Goal: Information Seeking & Learning: Learn about a topic

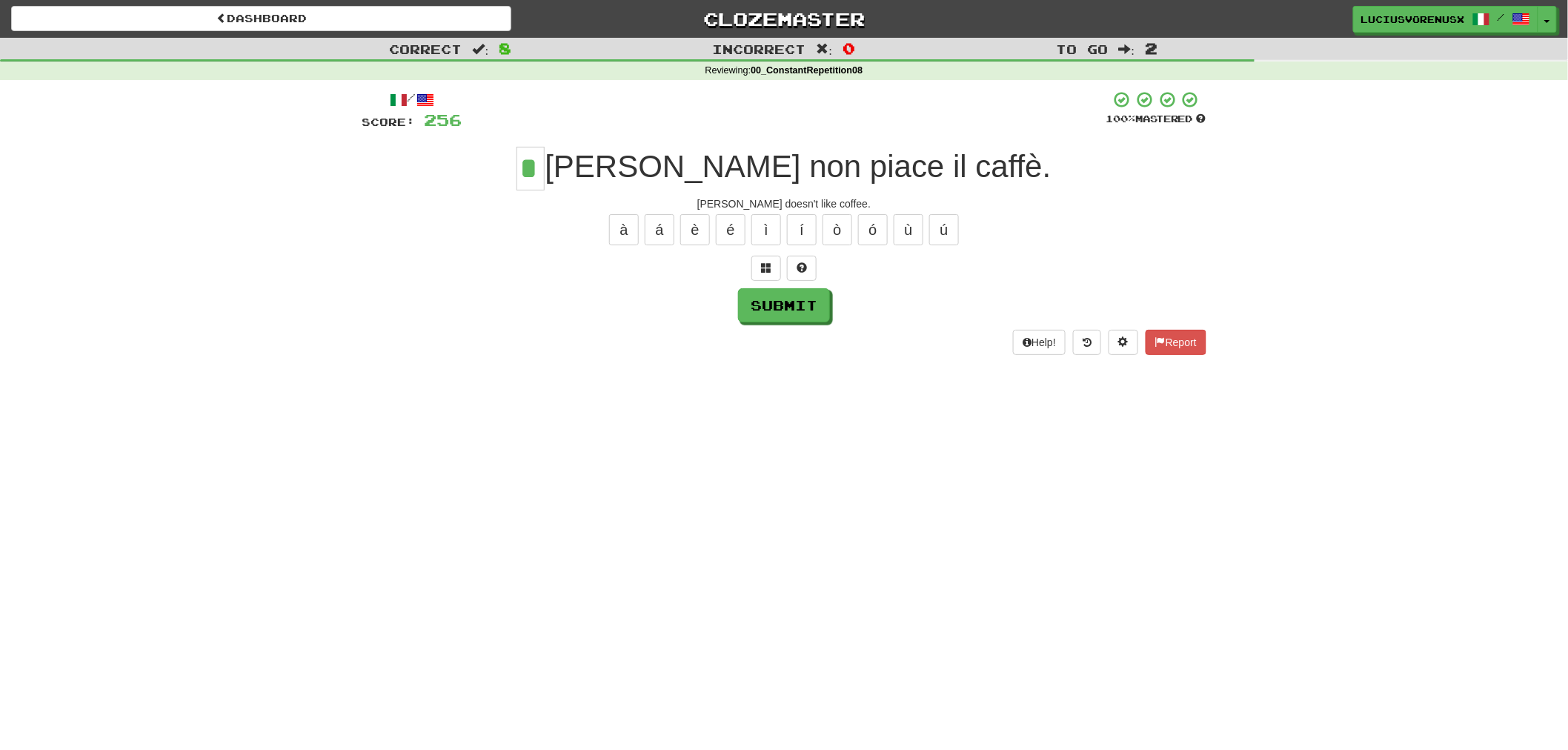
type input "*"
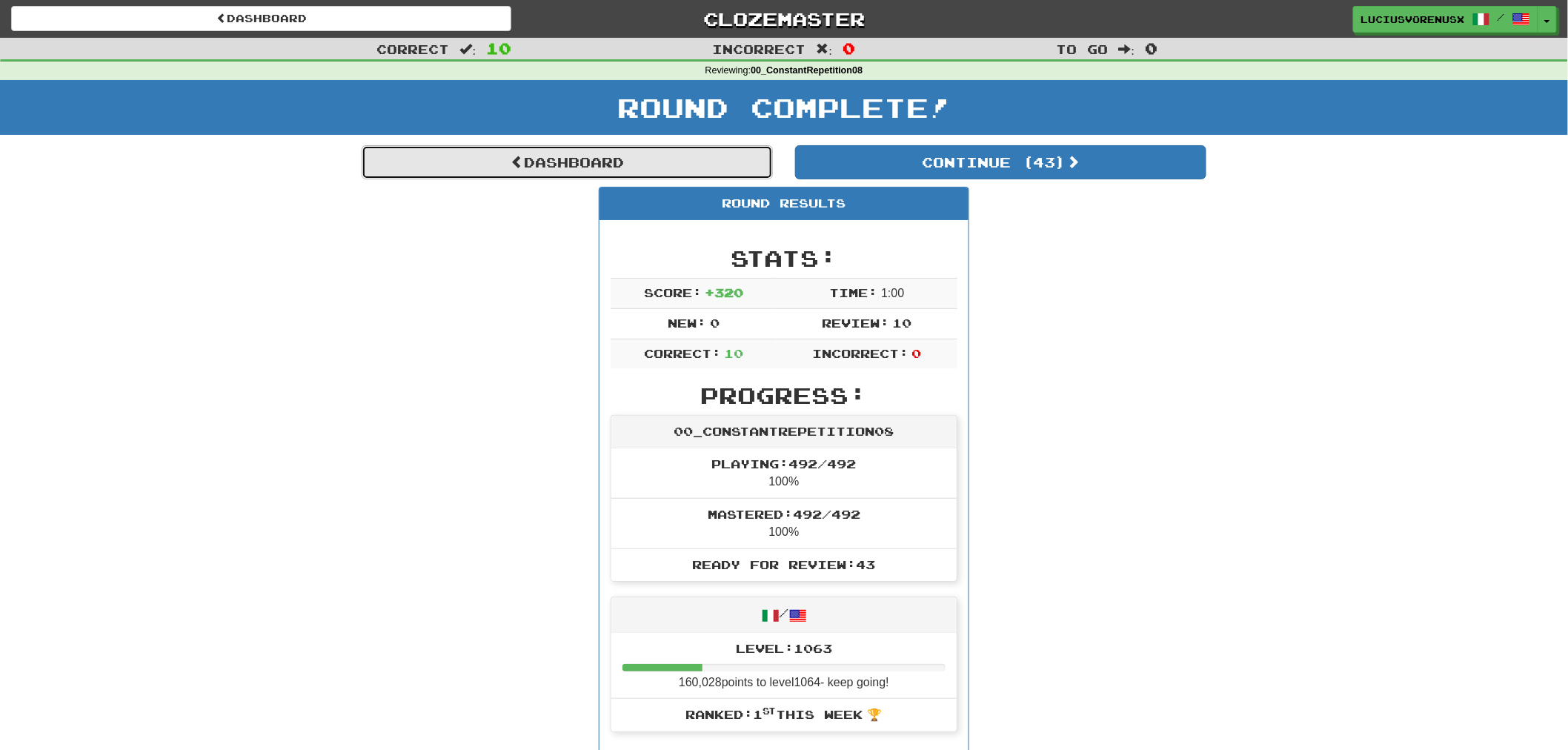
click at [519, 157] on link "Dashboard" at bounding box center [568, 162] width 411 height 34
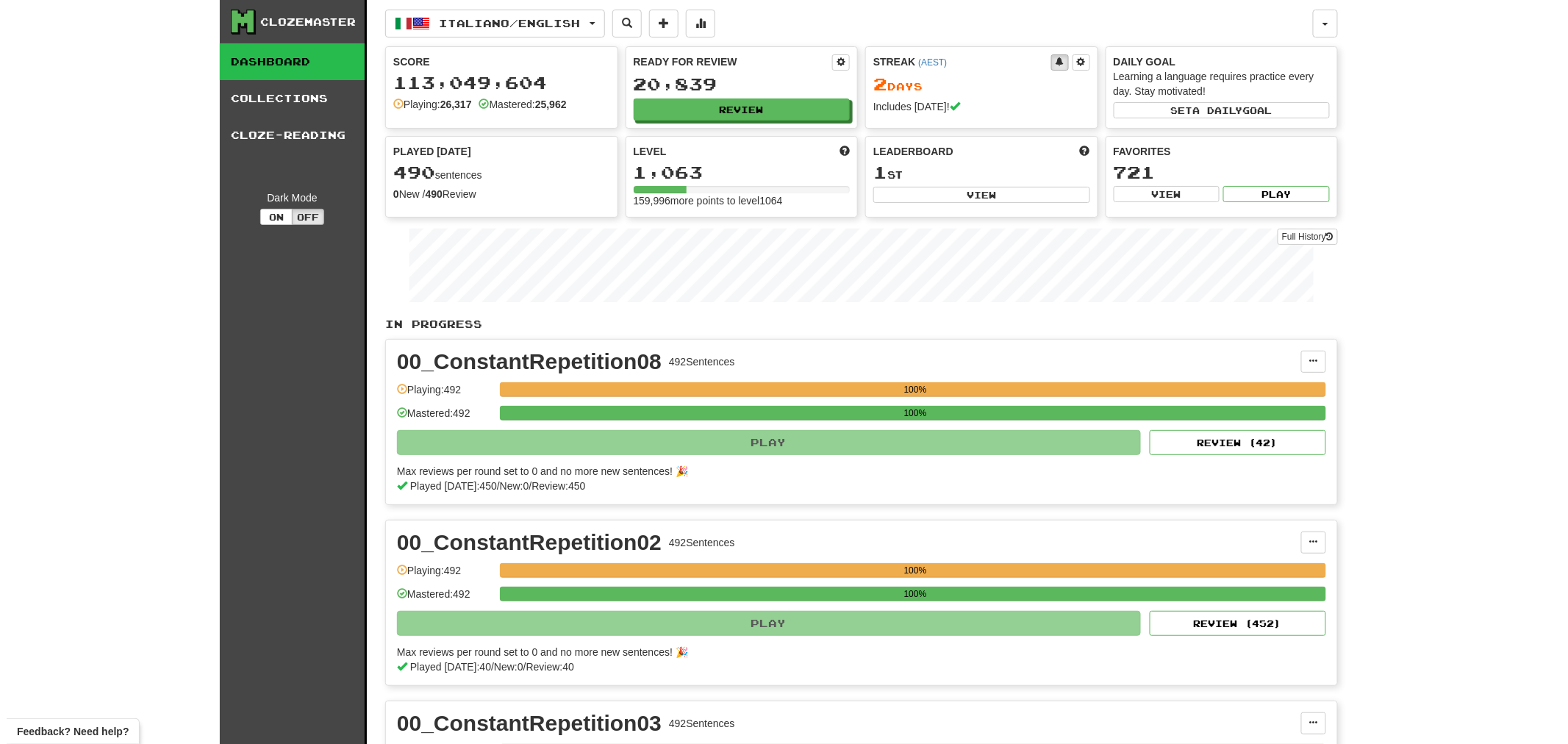
scroll to position [650, 0]
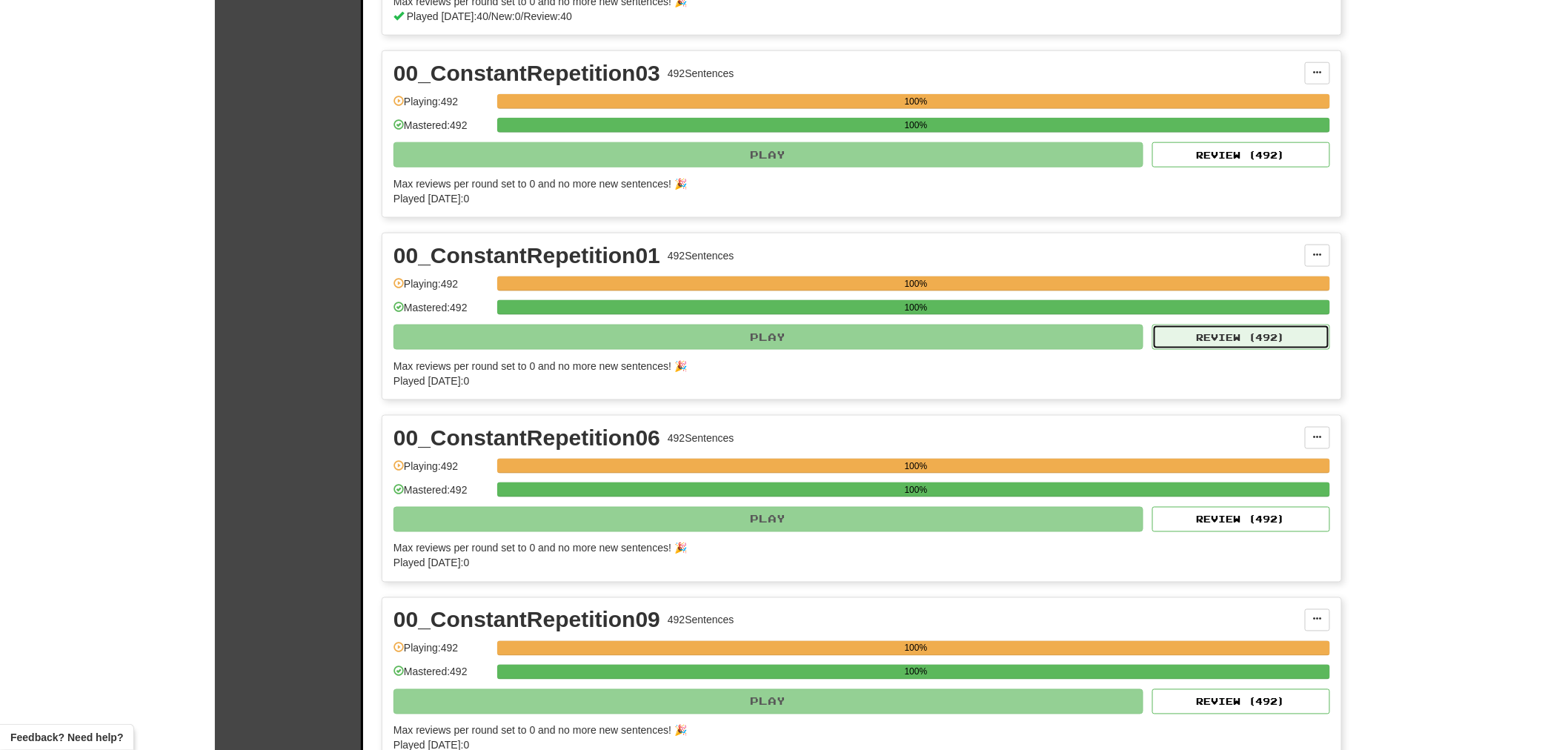
click at [1261, 346] on button "Review ( 492 )" at bounding box center [1241, 337] width 178 height 25
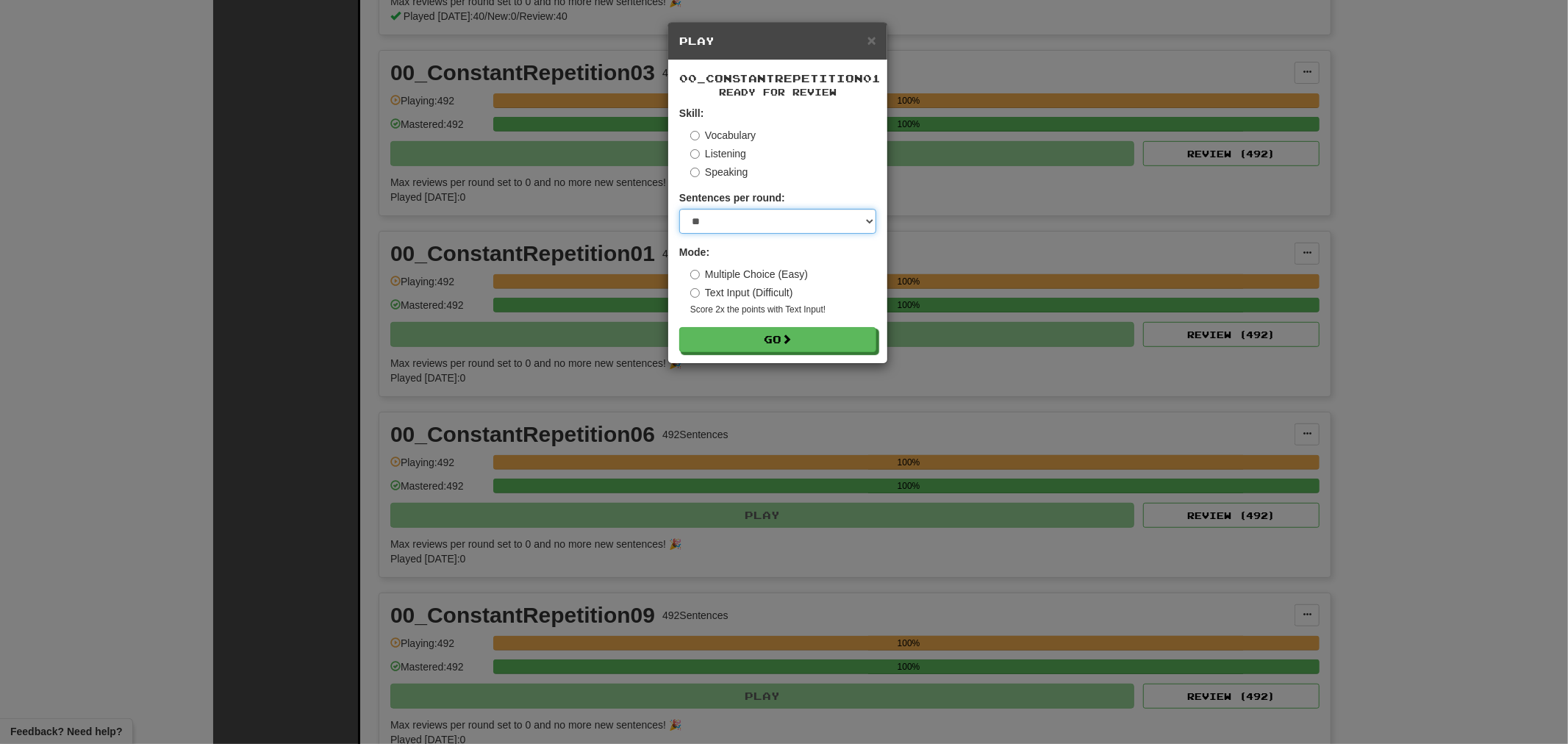
click at [804, 217] on select "* ** ** ** ** ** *** ********" at bounding box center [778, 221] width 197 height 25
select select "********"
click at [679, 209] on select "* ** ** ** ** ** *** ********" at bounding box center [778, 221] width 197 height 25
click at [772, 333] on button "Go" at bounding box center [779, 340] width 197 height 25
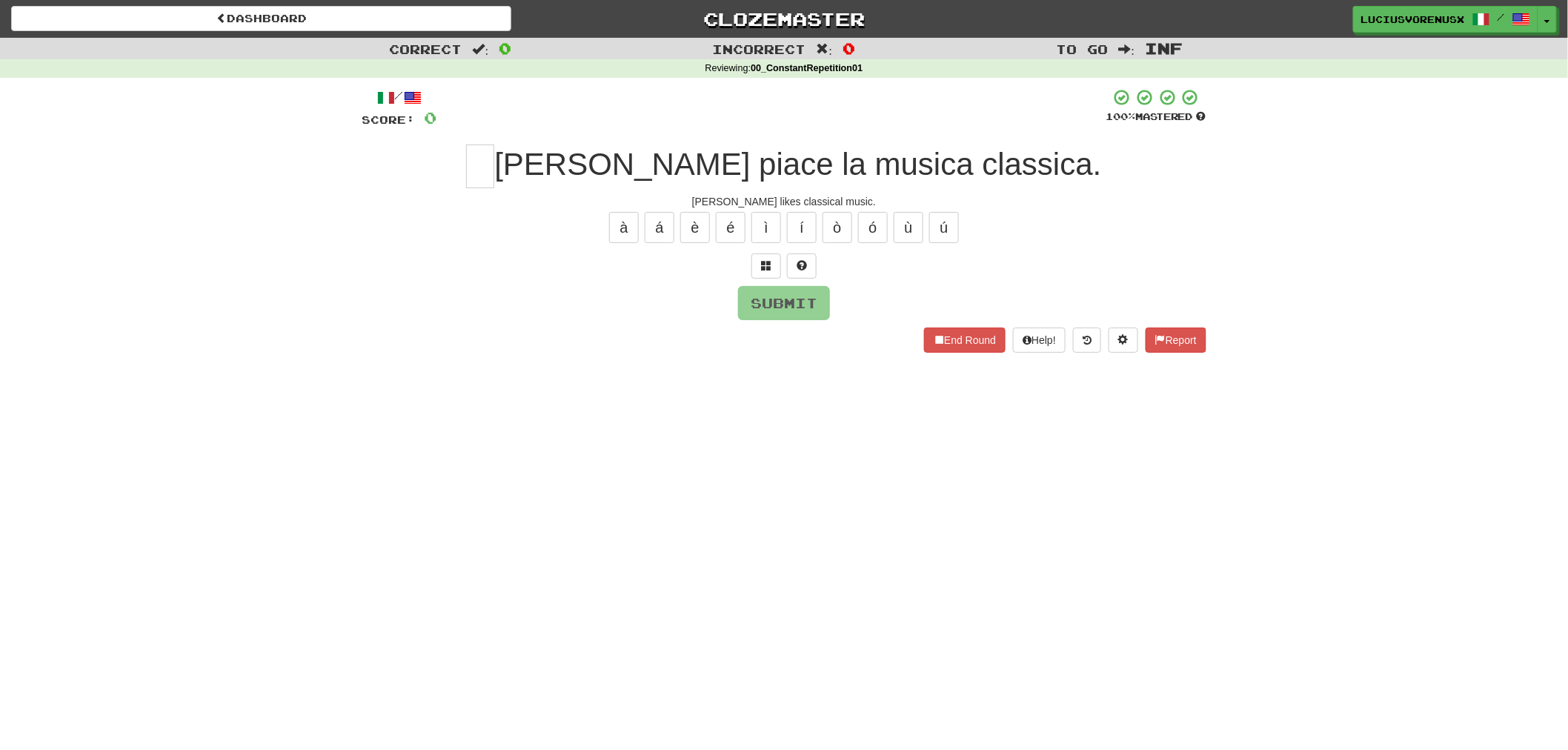
drag, startPoint x: 15, startPoint y: 391, endPoint x: 254, endPoint y: 232, distance: 287.1
click at [15, 391] on div "Dashboard Clozemaster [PERSON_NAME] / Toggle Dropdown Dashboard Leaderboard Act…" at bounding box center [784, 375] width 1568 height 750
click at [494, 164] on input "text" at bounding box center [480, 166] width 29 height 44
type input "*"
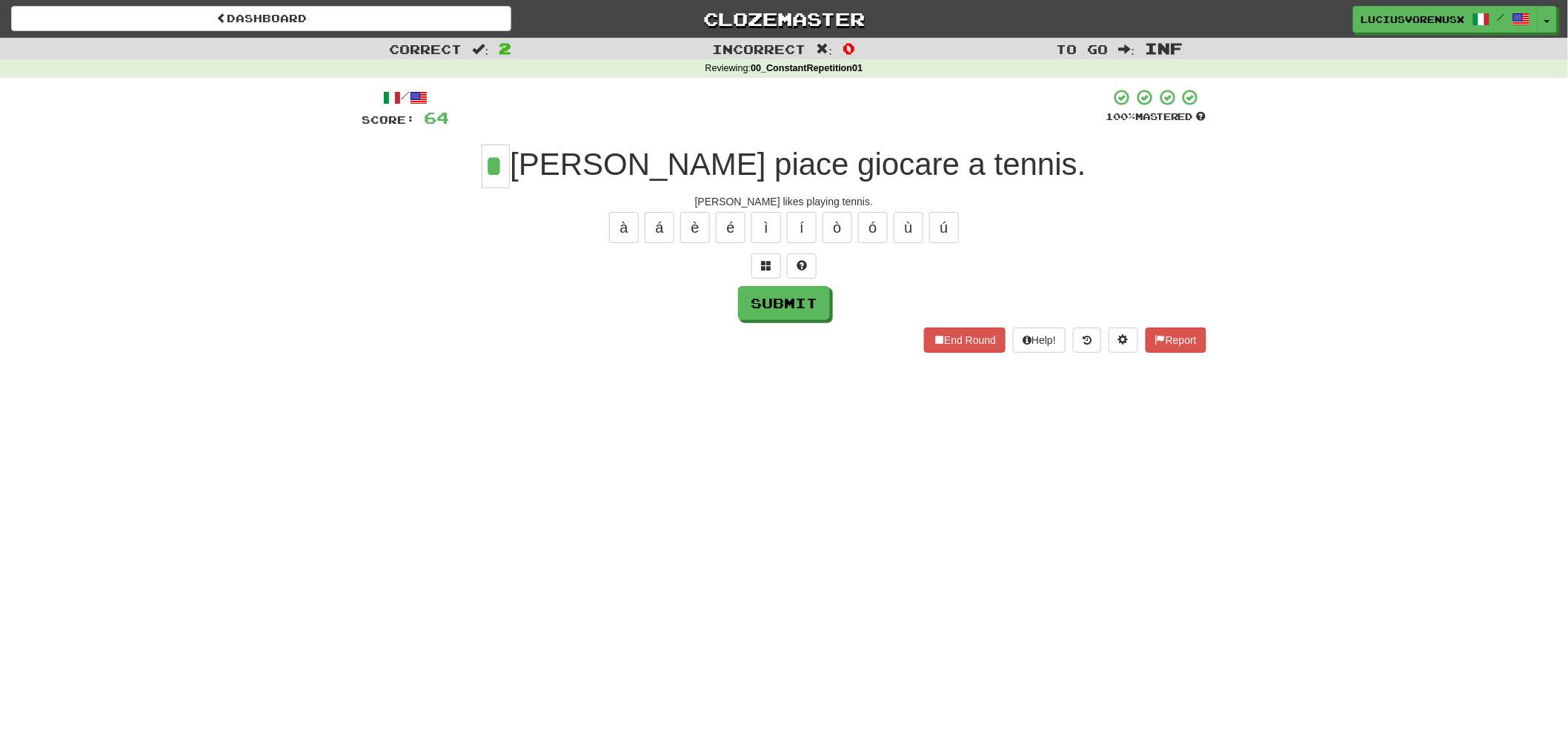
type input "*"
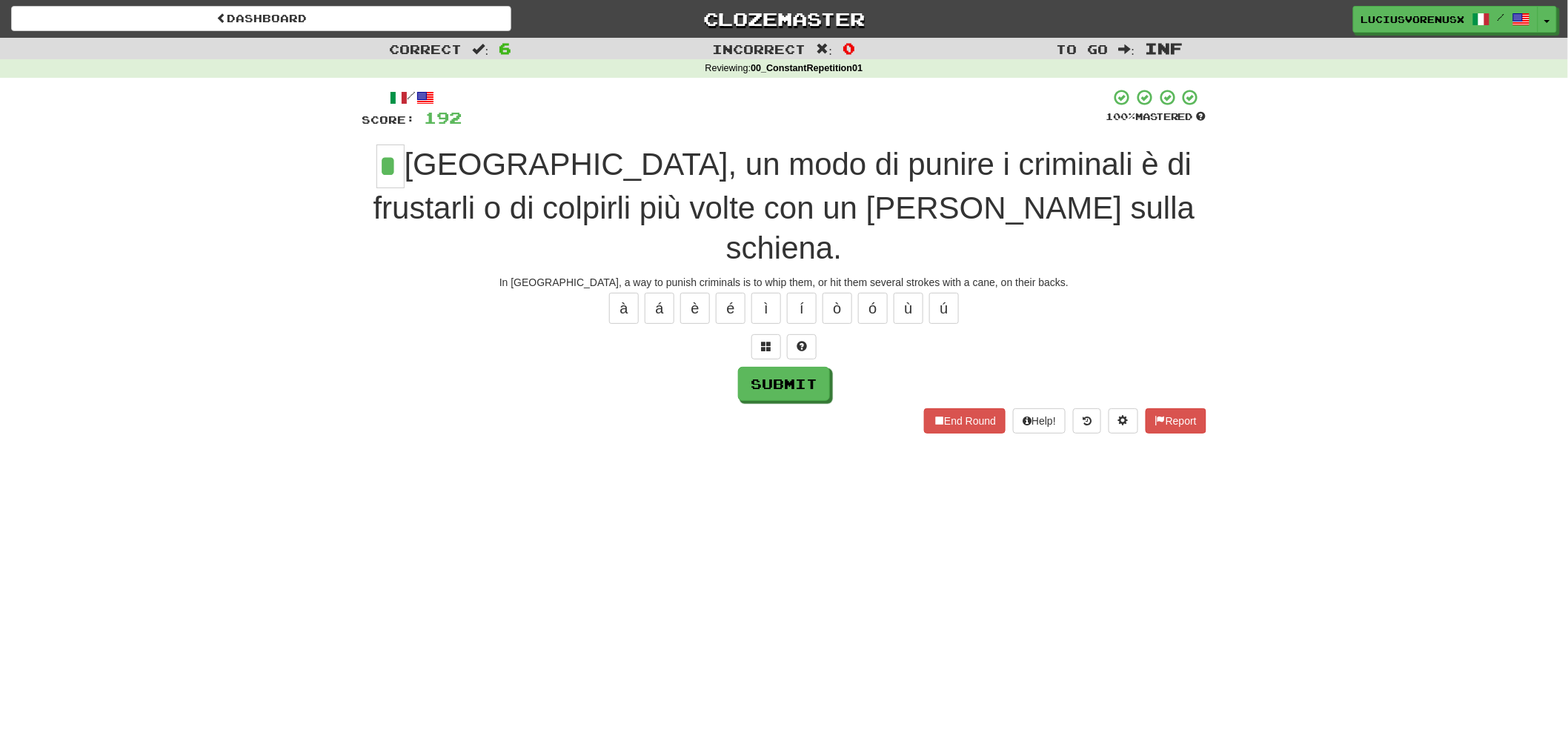
type input "*"
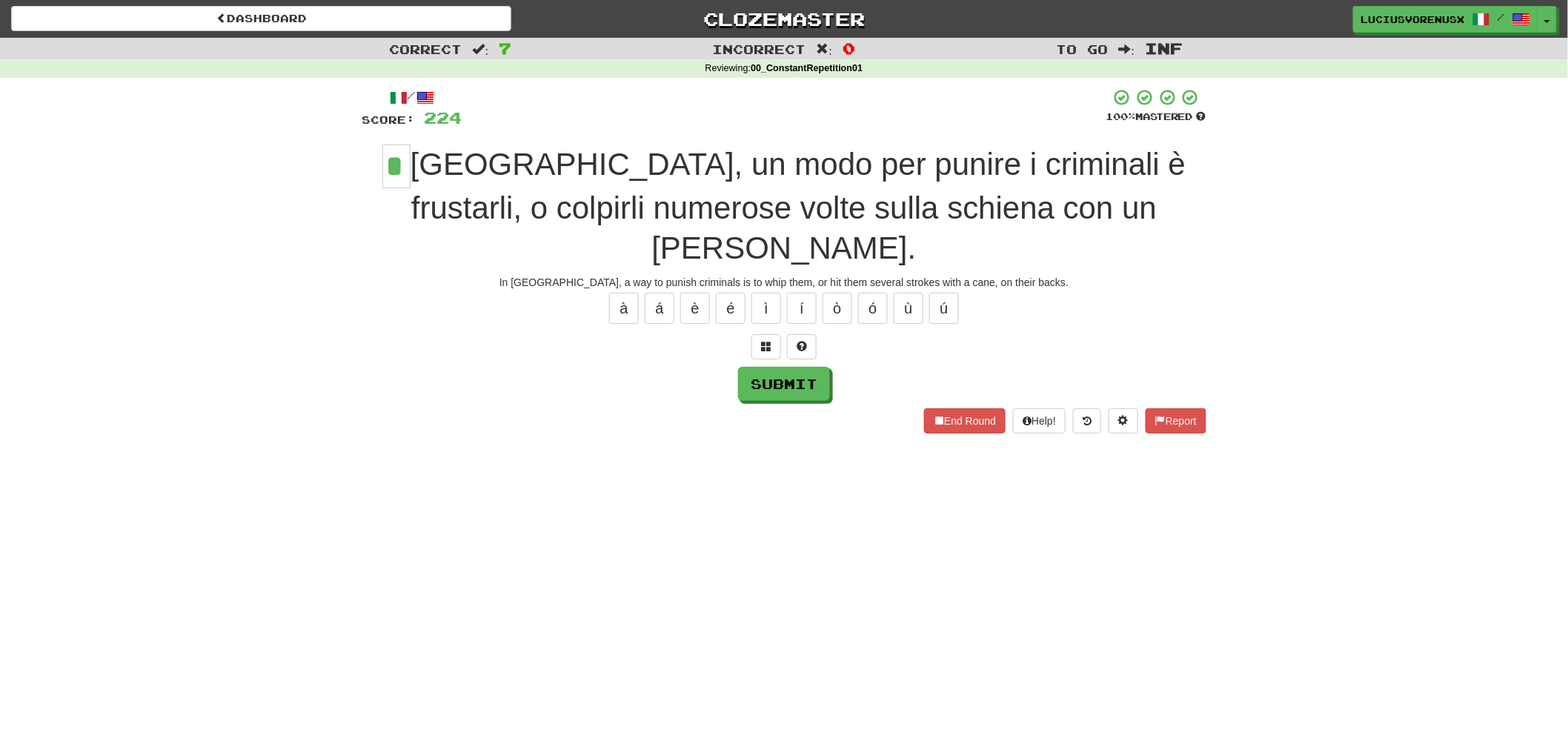
type input "*"
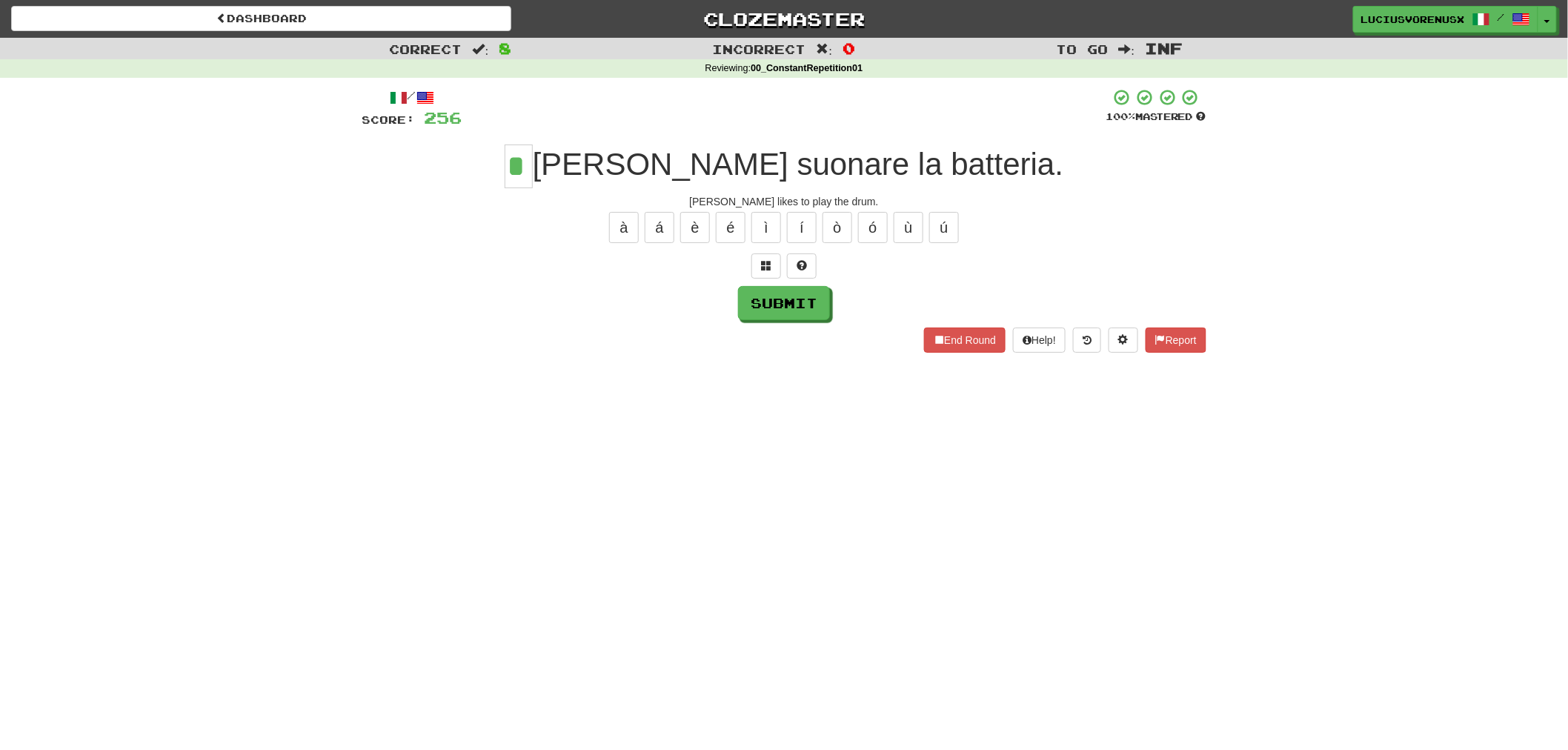
type input "*"
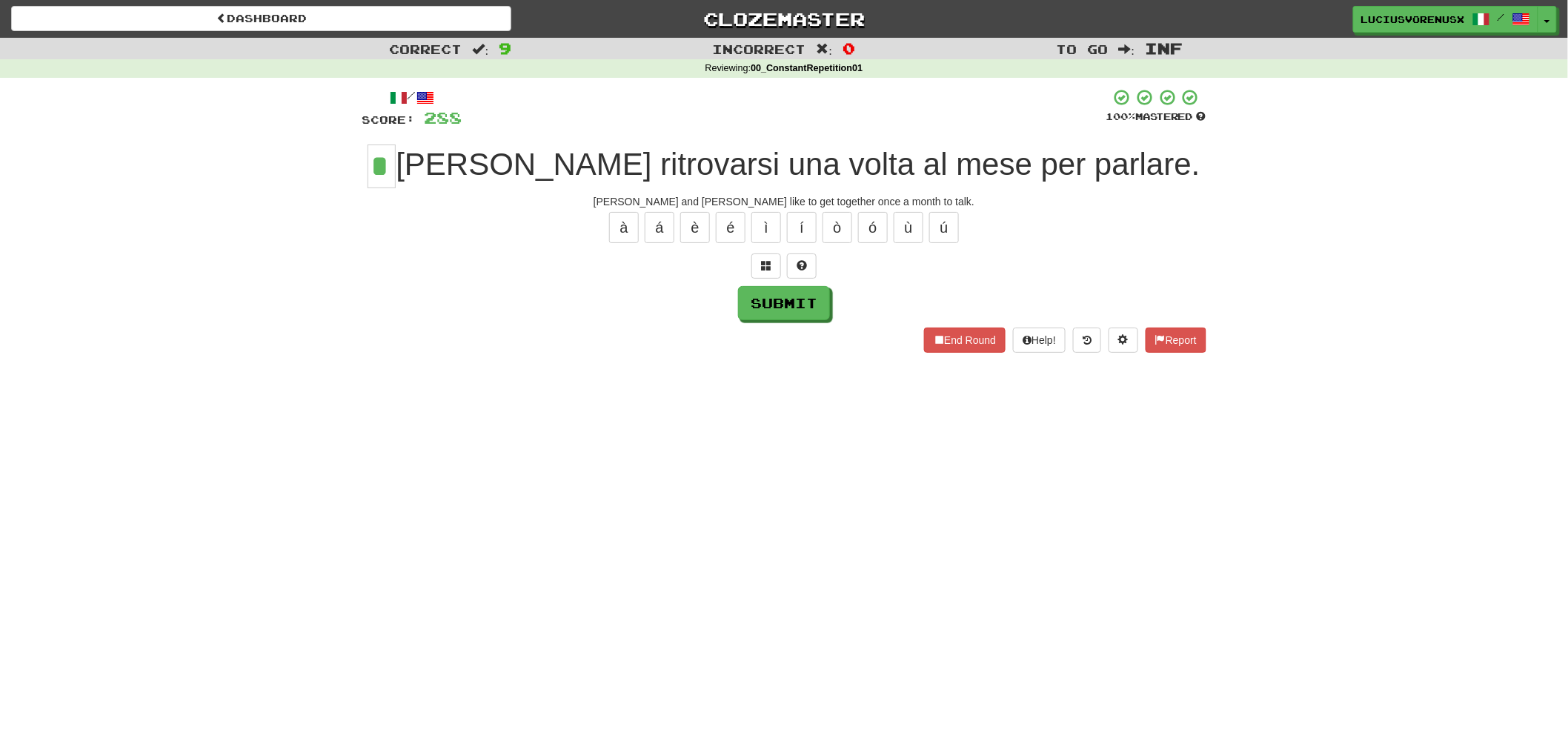
type input "*"
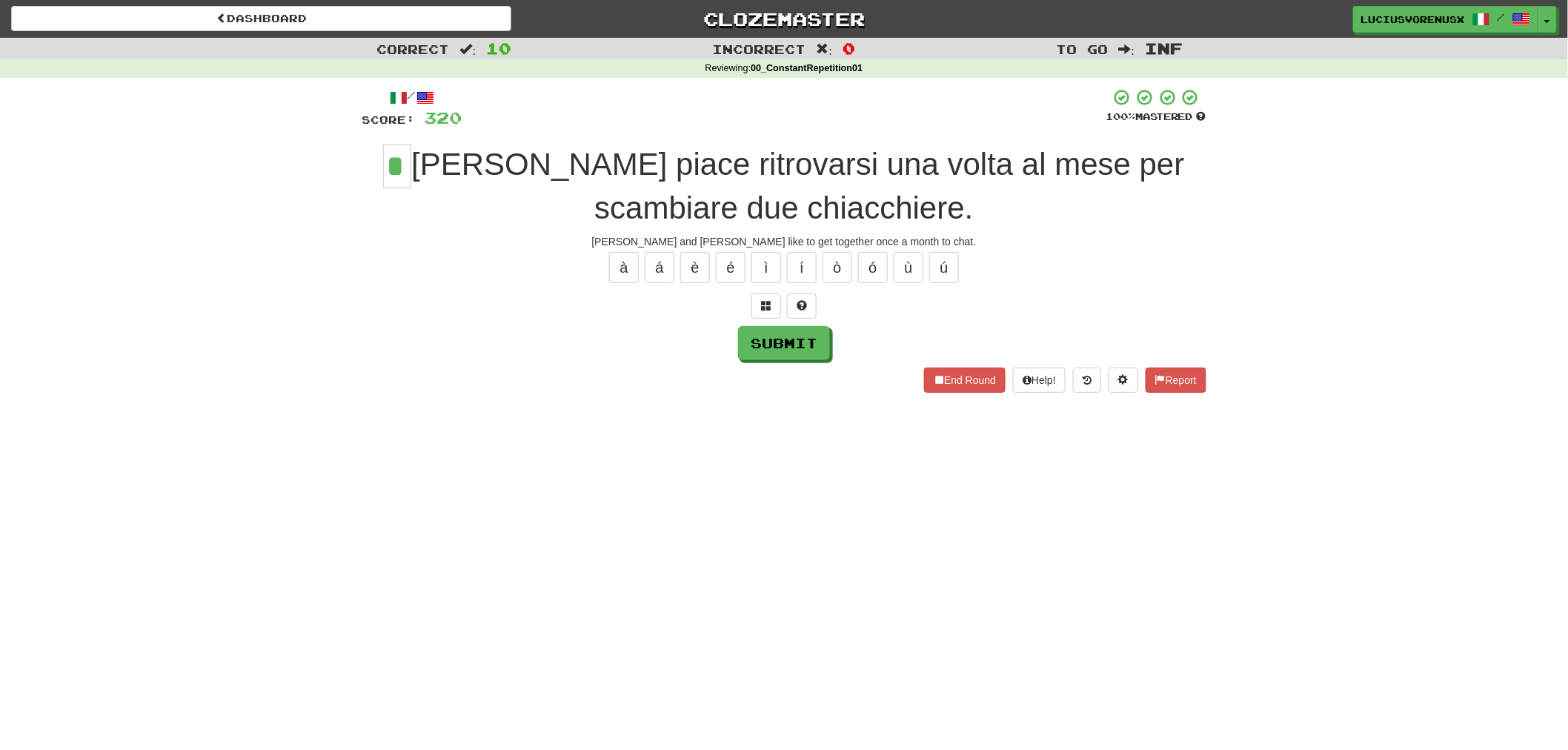
type input "*"
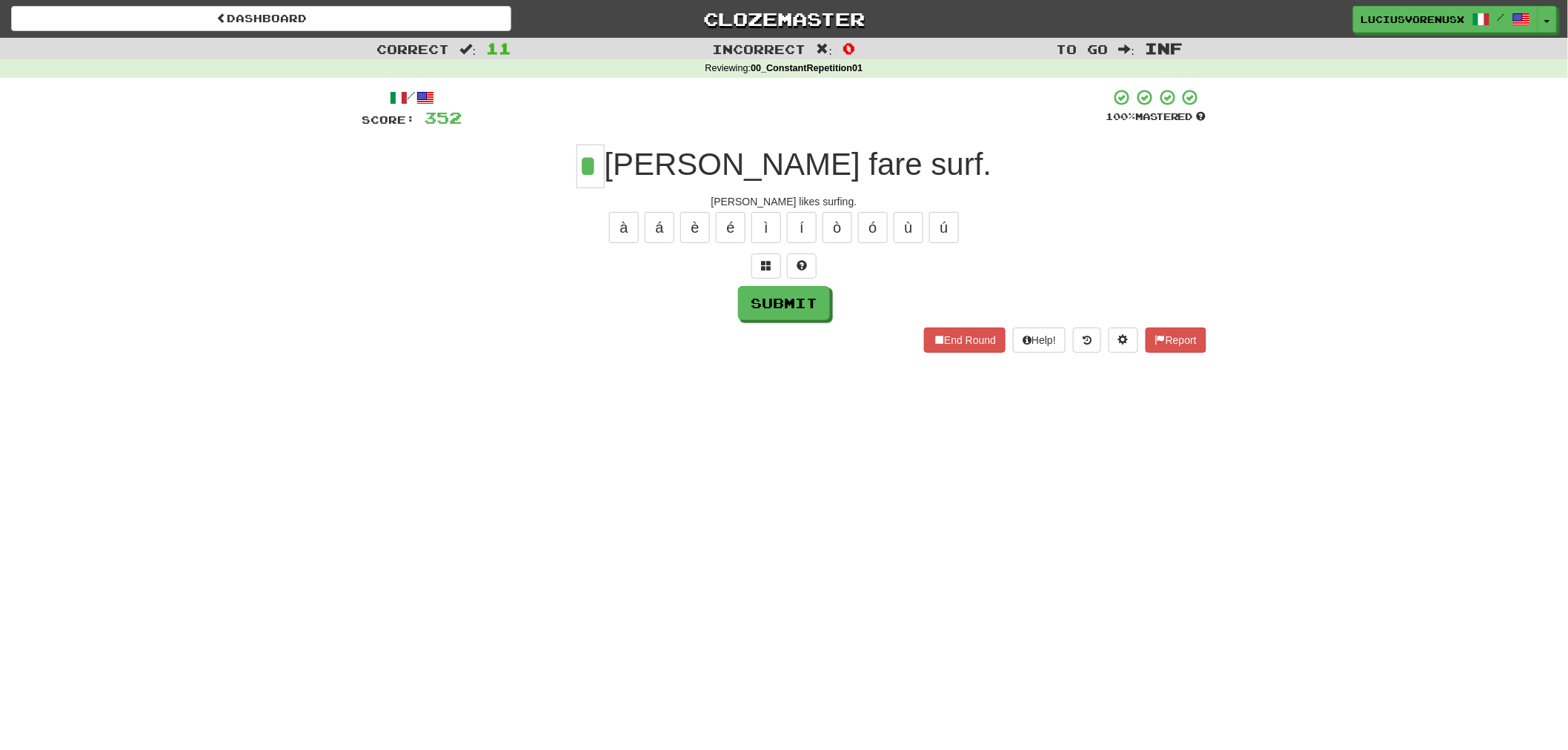
type input "*"
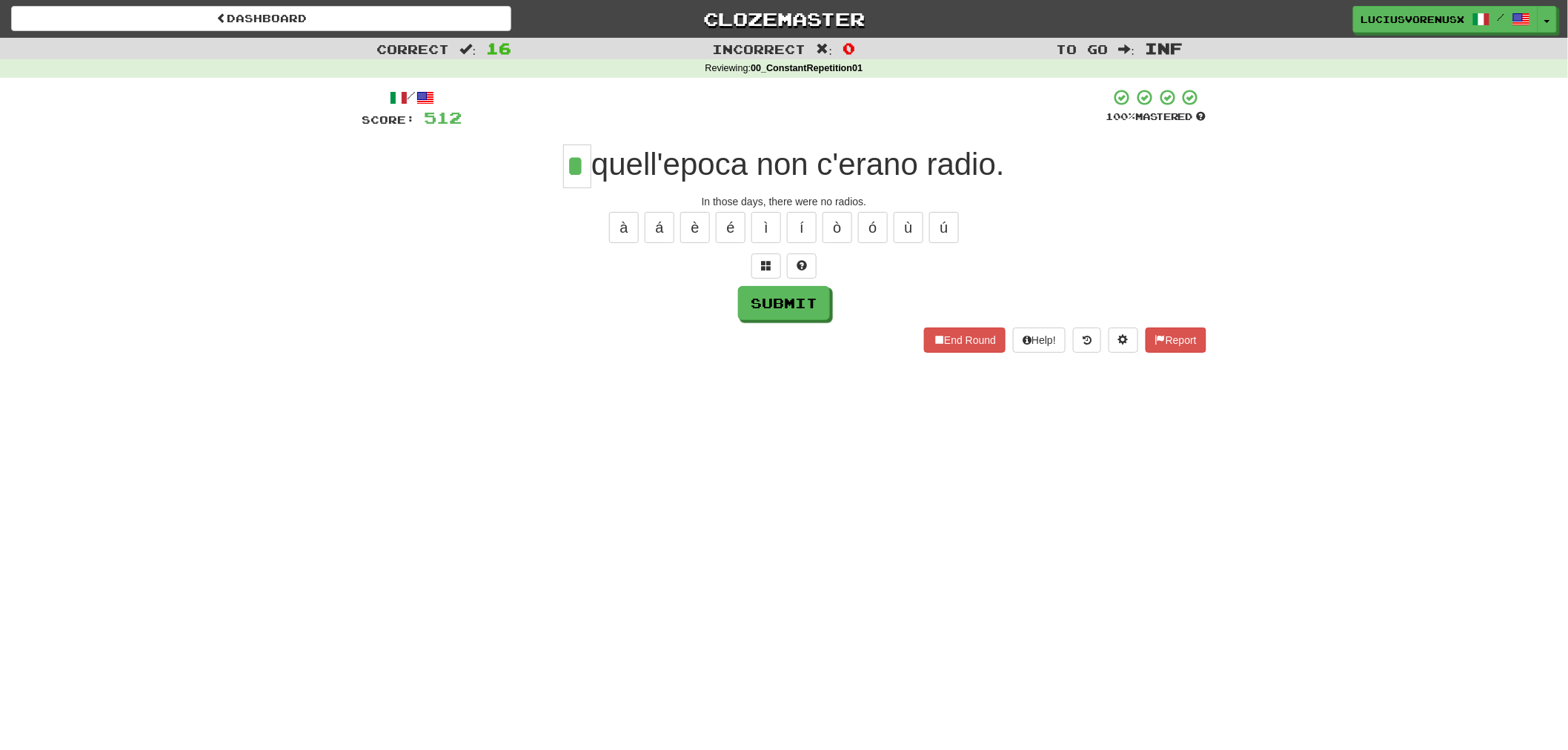
type input "*"
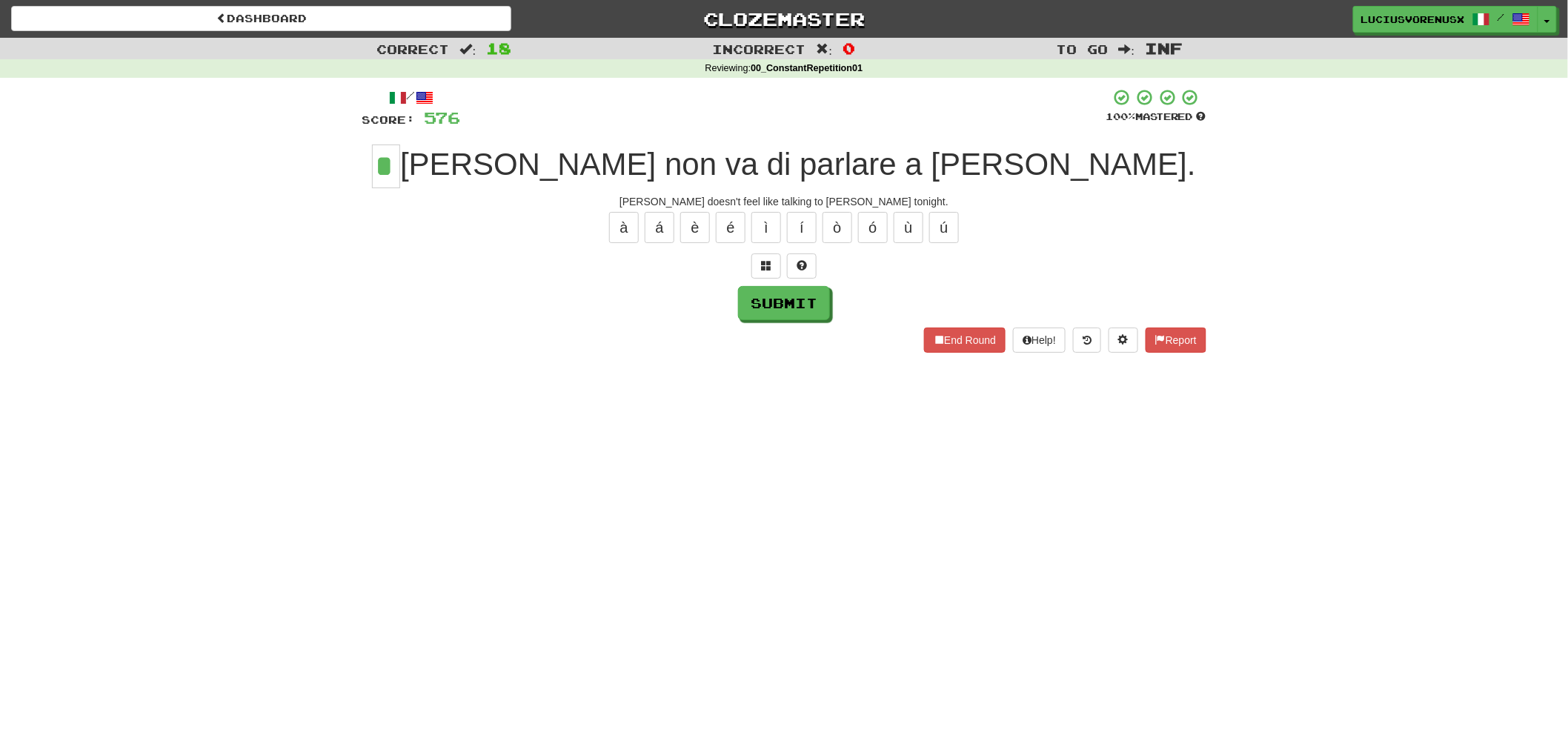
type input "*"
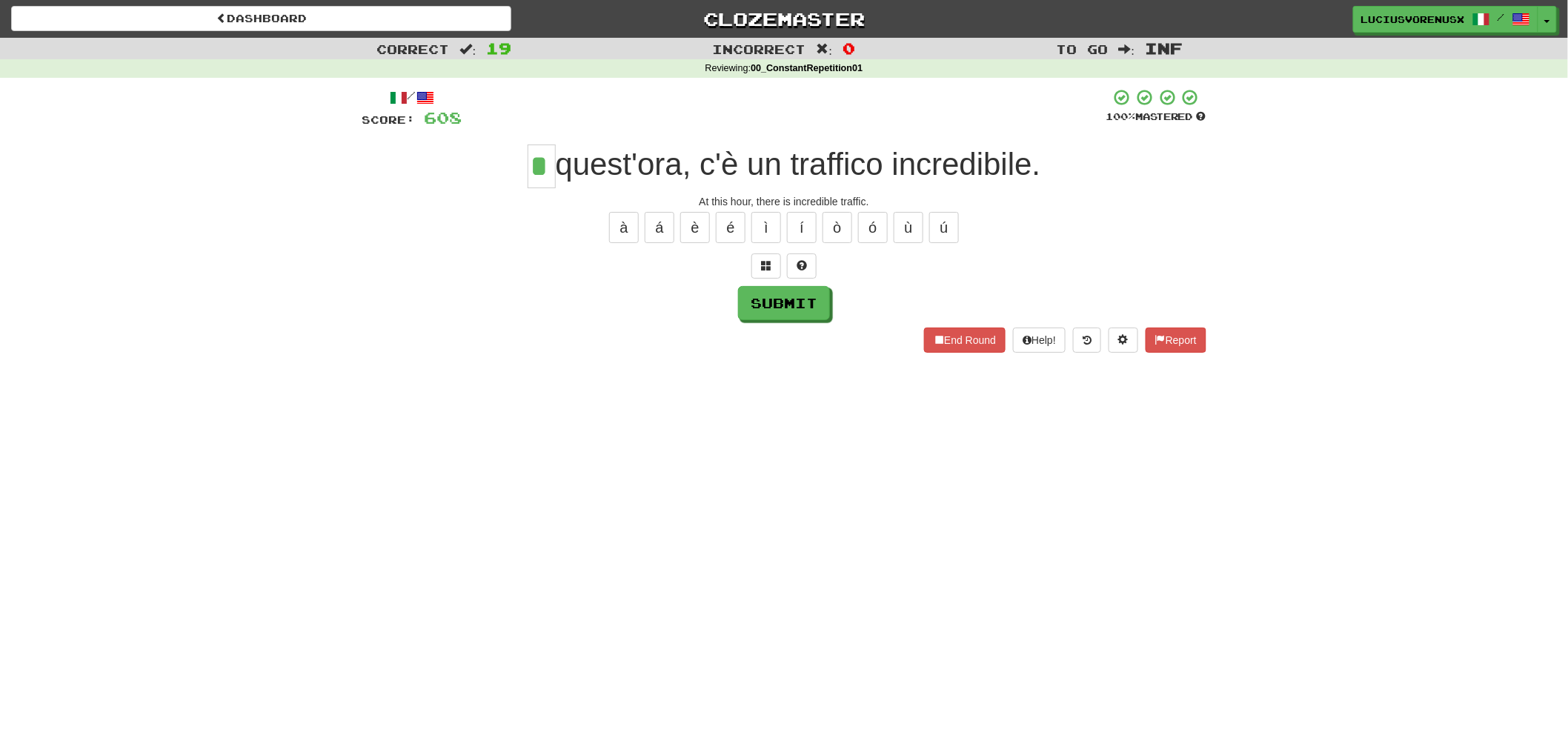
type input "*"
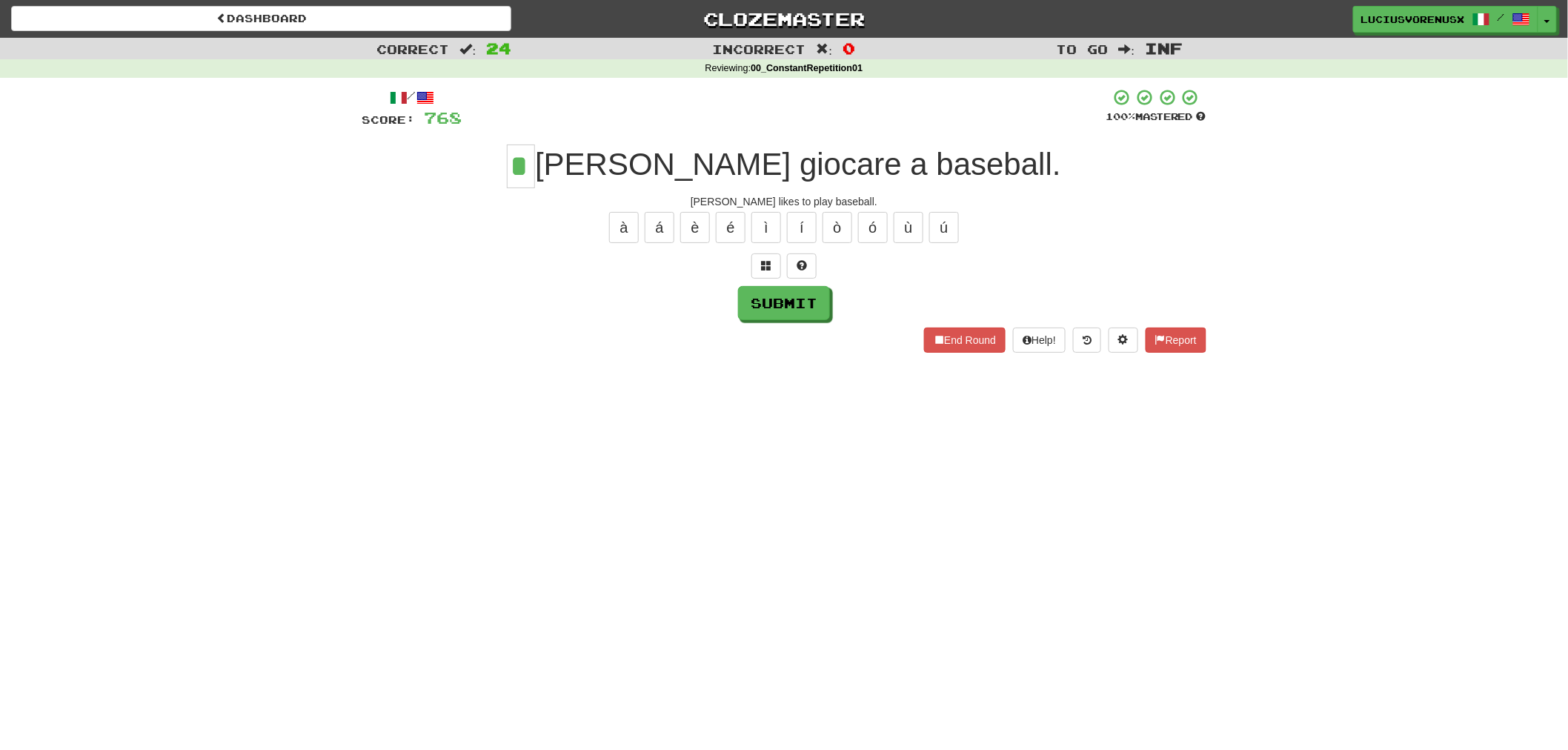
type input "*"
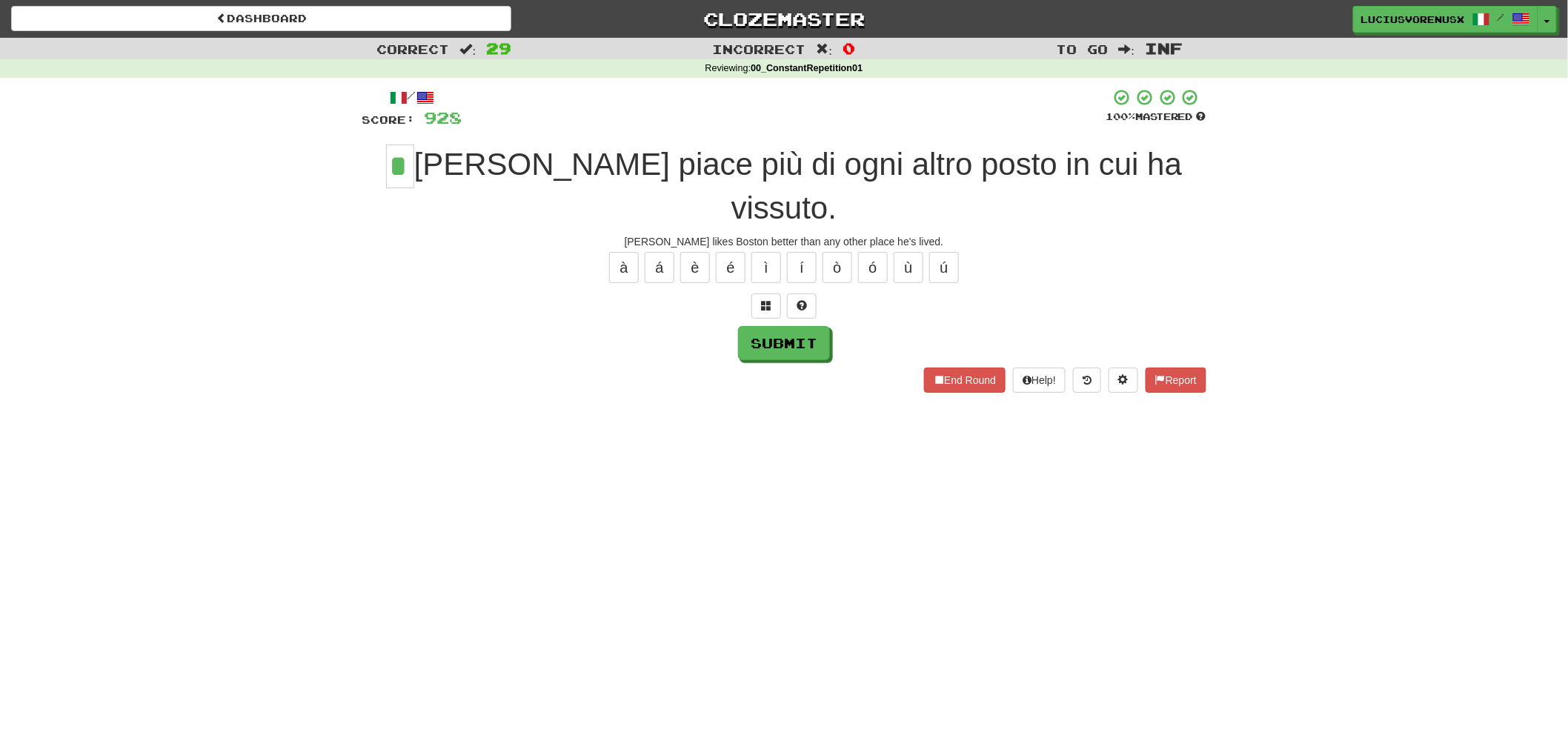
type input "*"
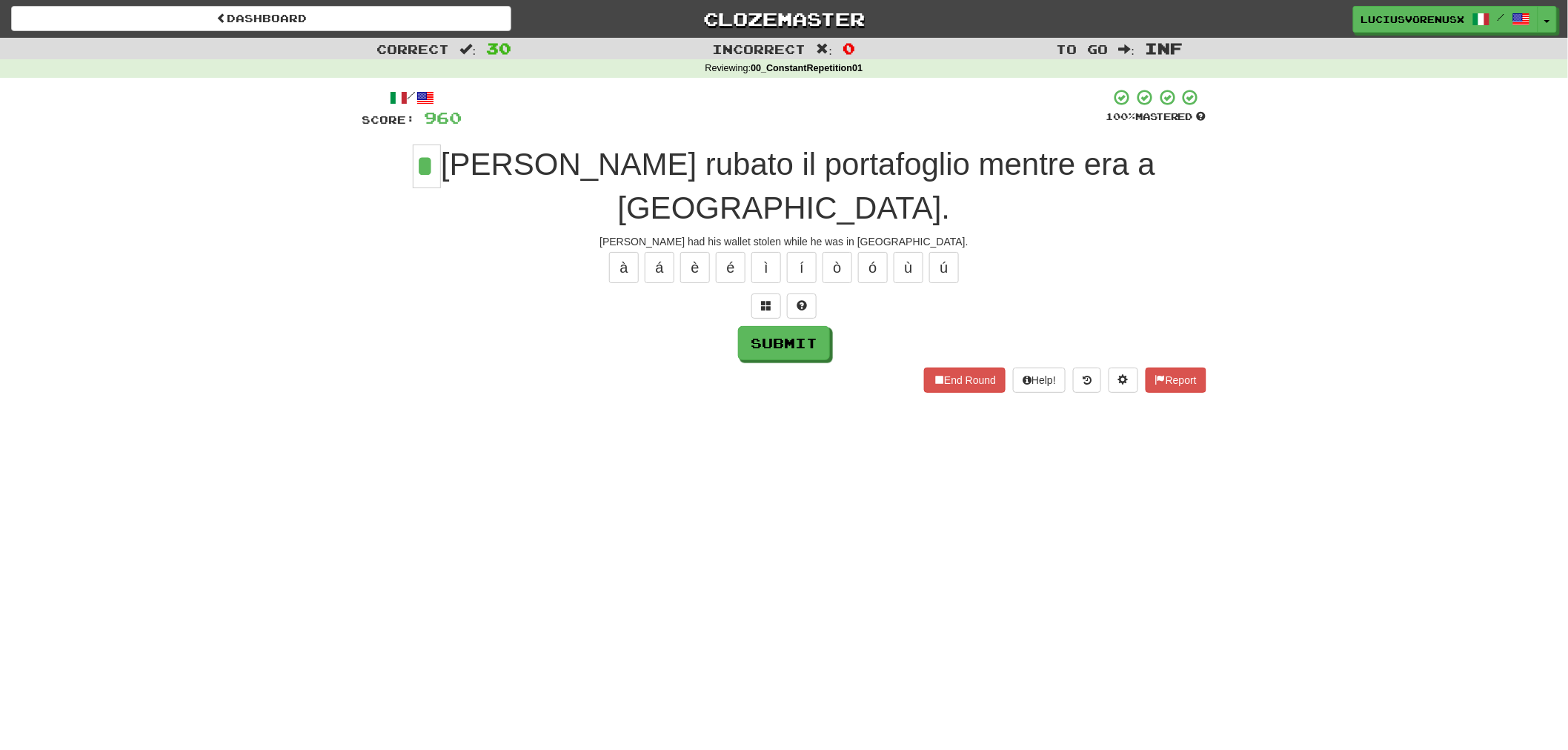
type input "*"
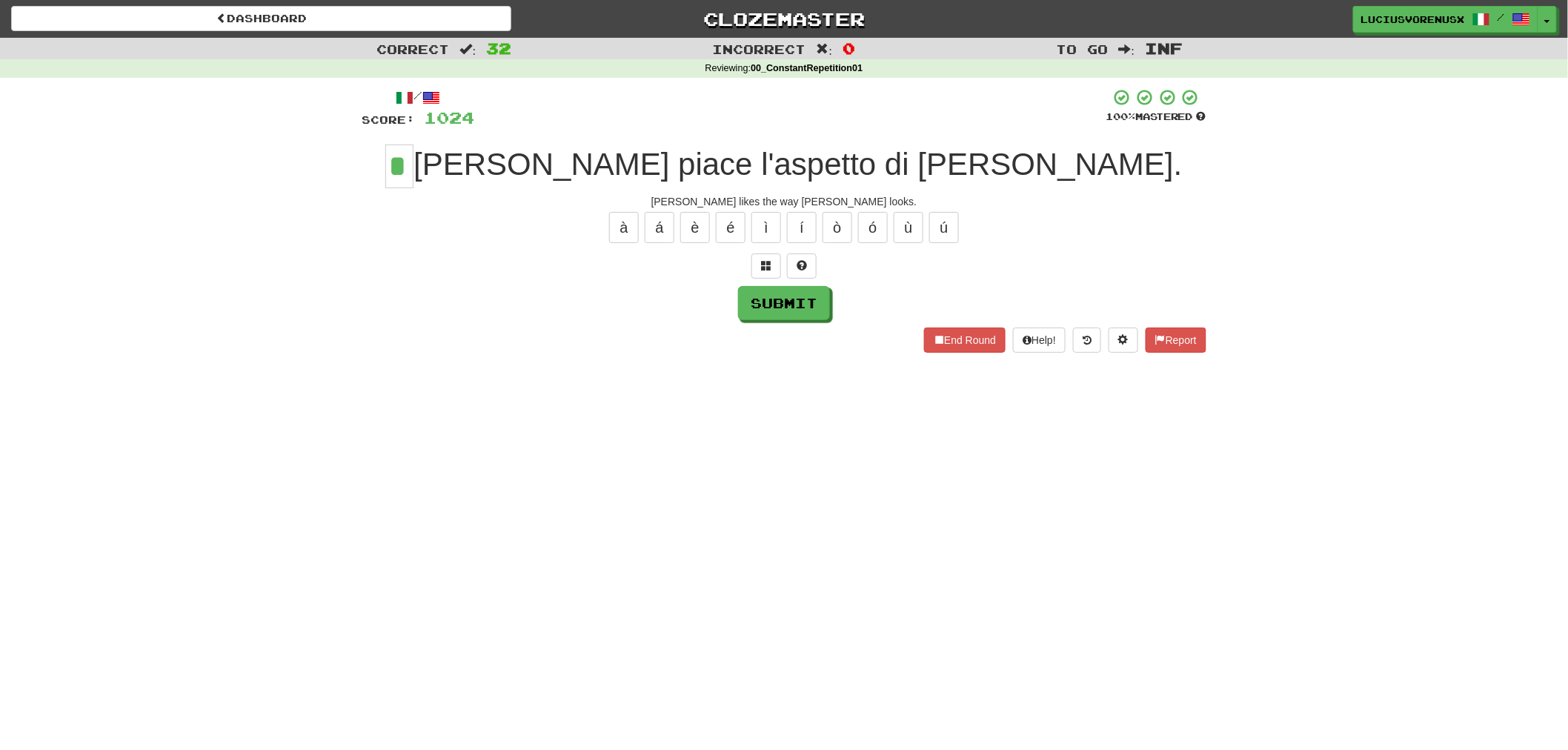
type input "*"
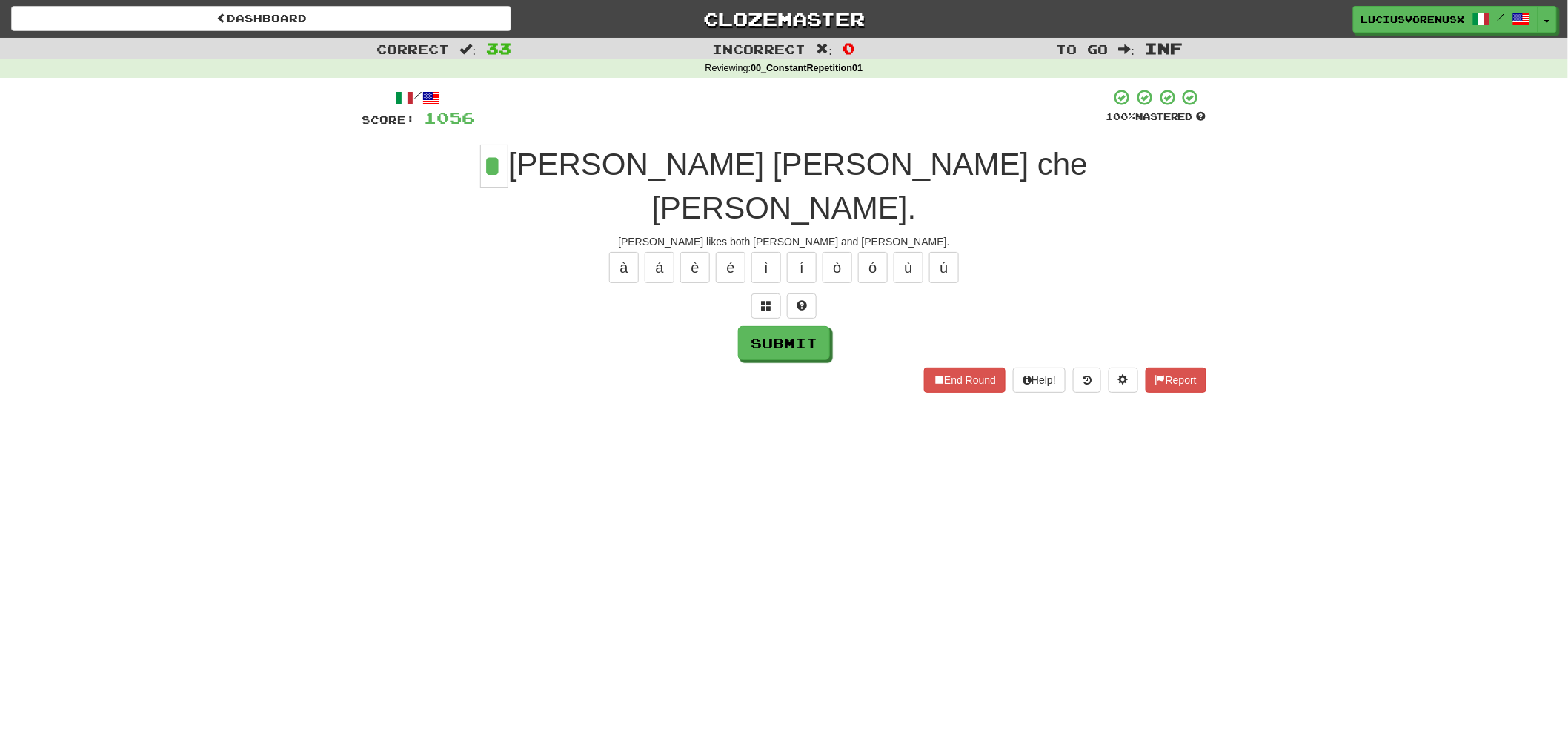
type input "*"
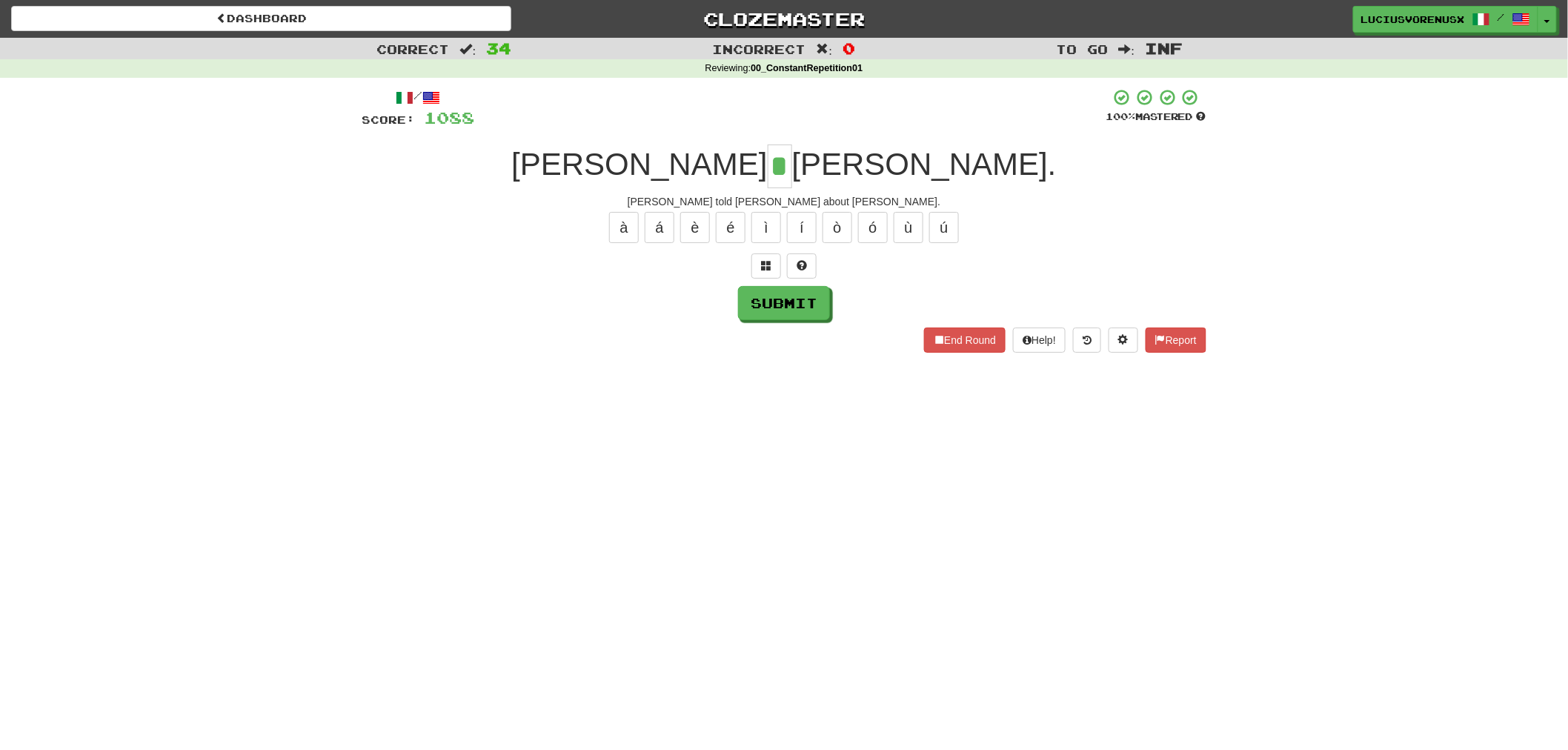
type input "*"
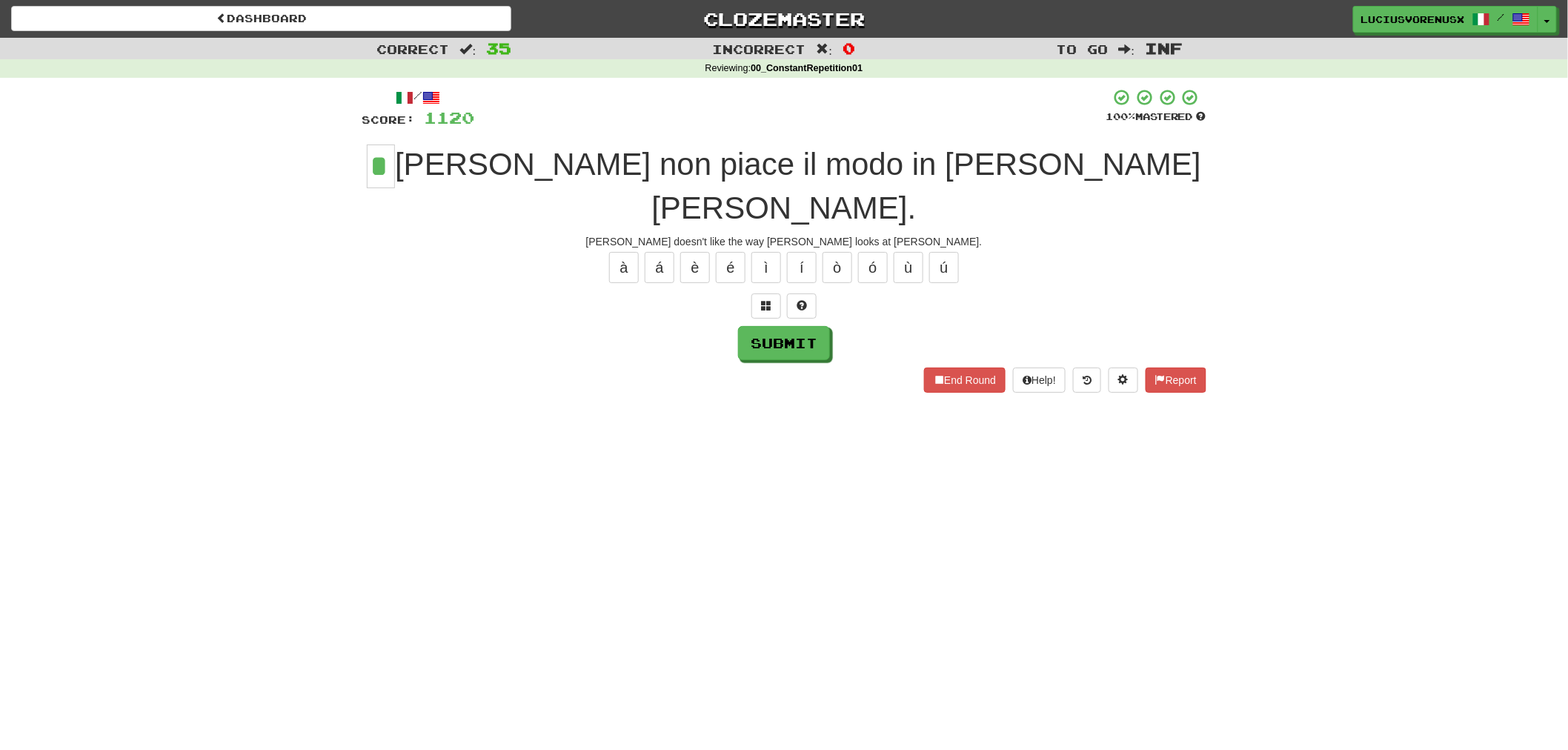
type input "*"
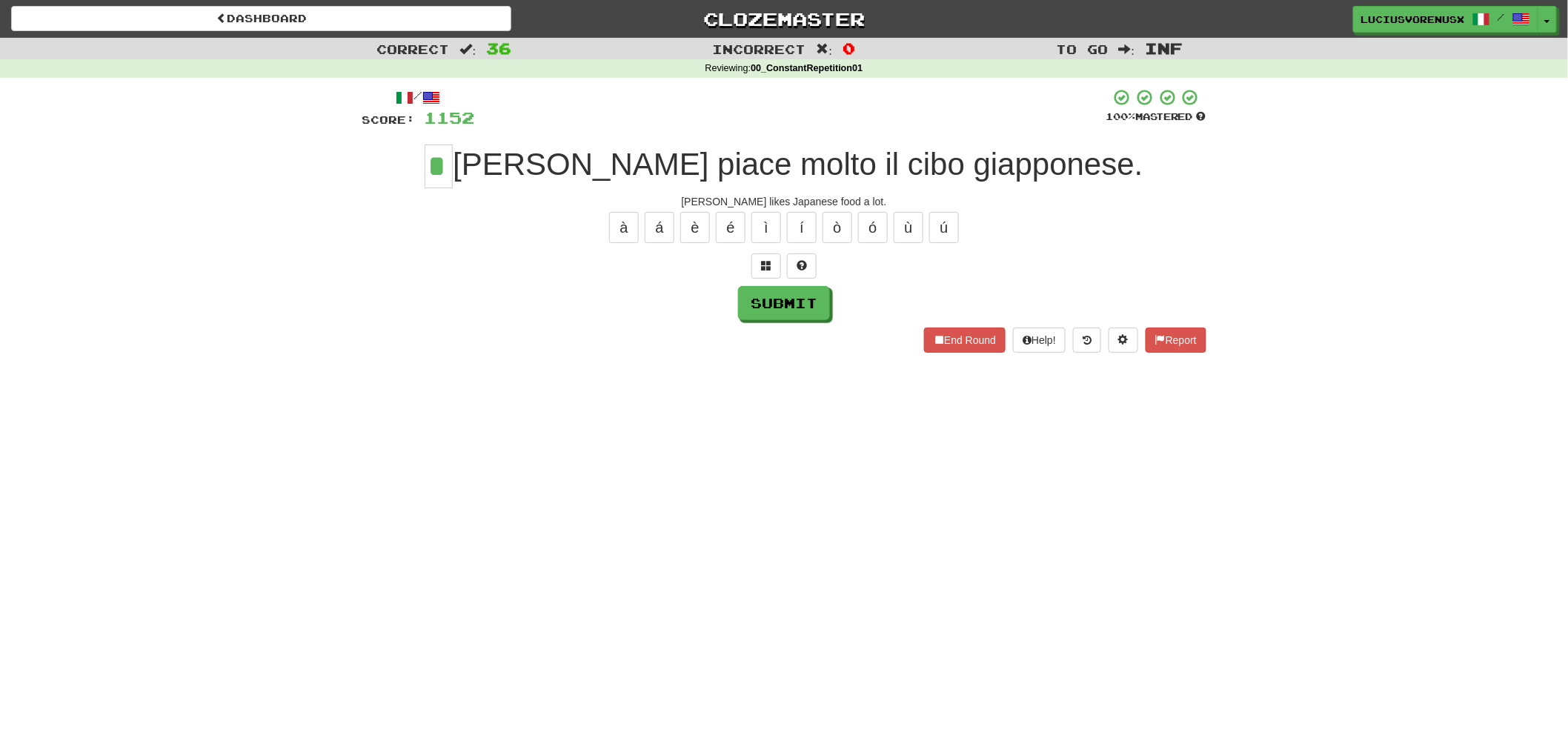
type input "*"
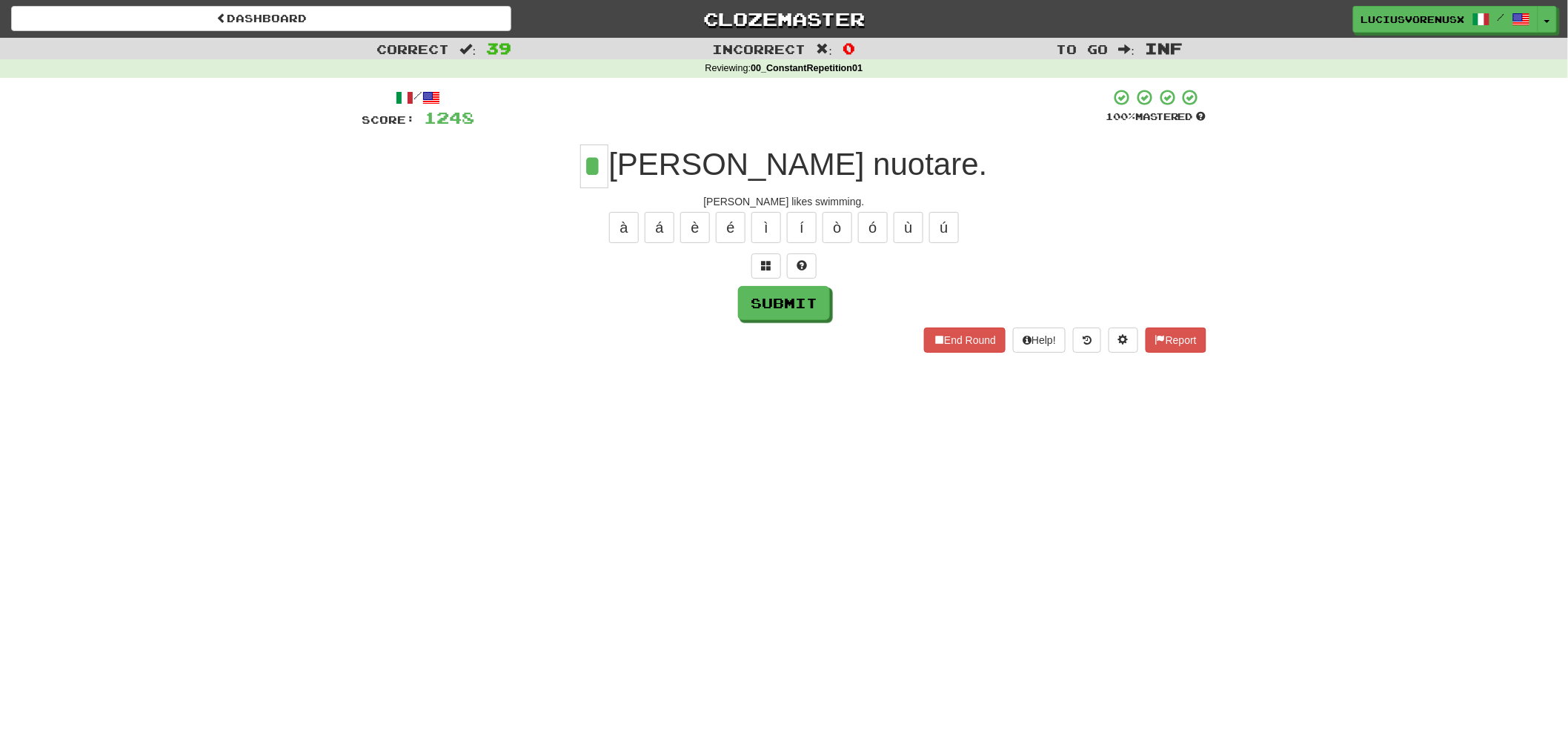
type input "*"
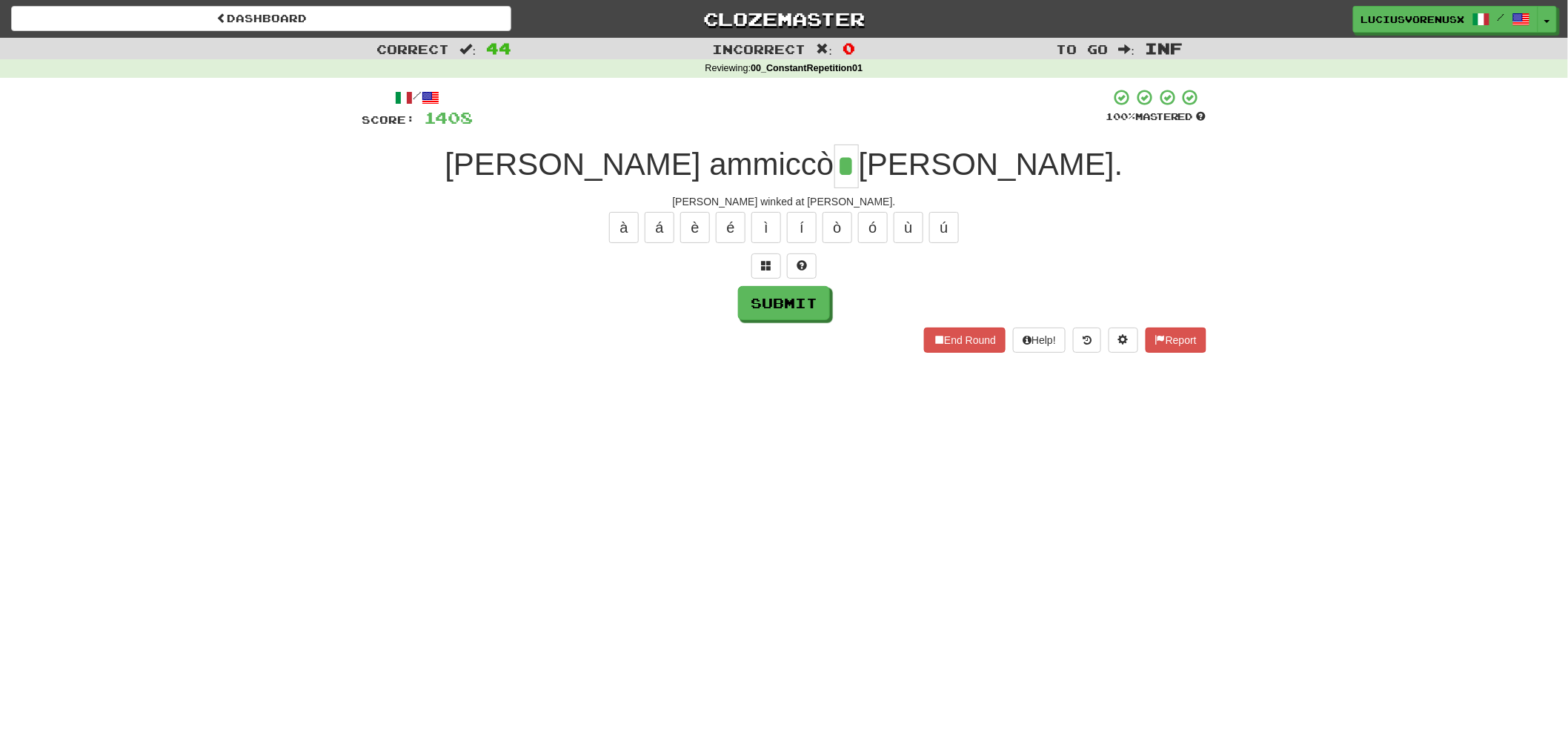
type input "*"
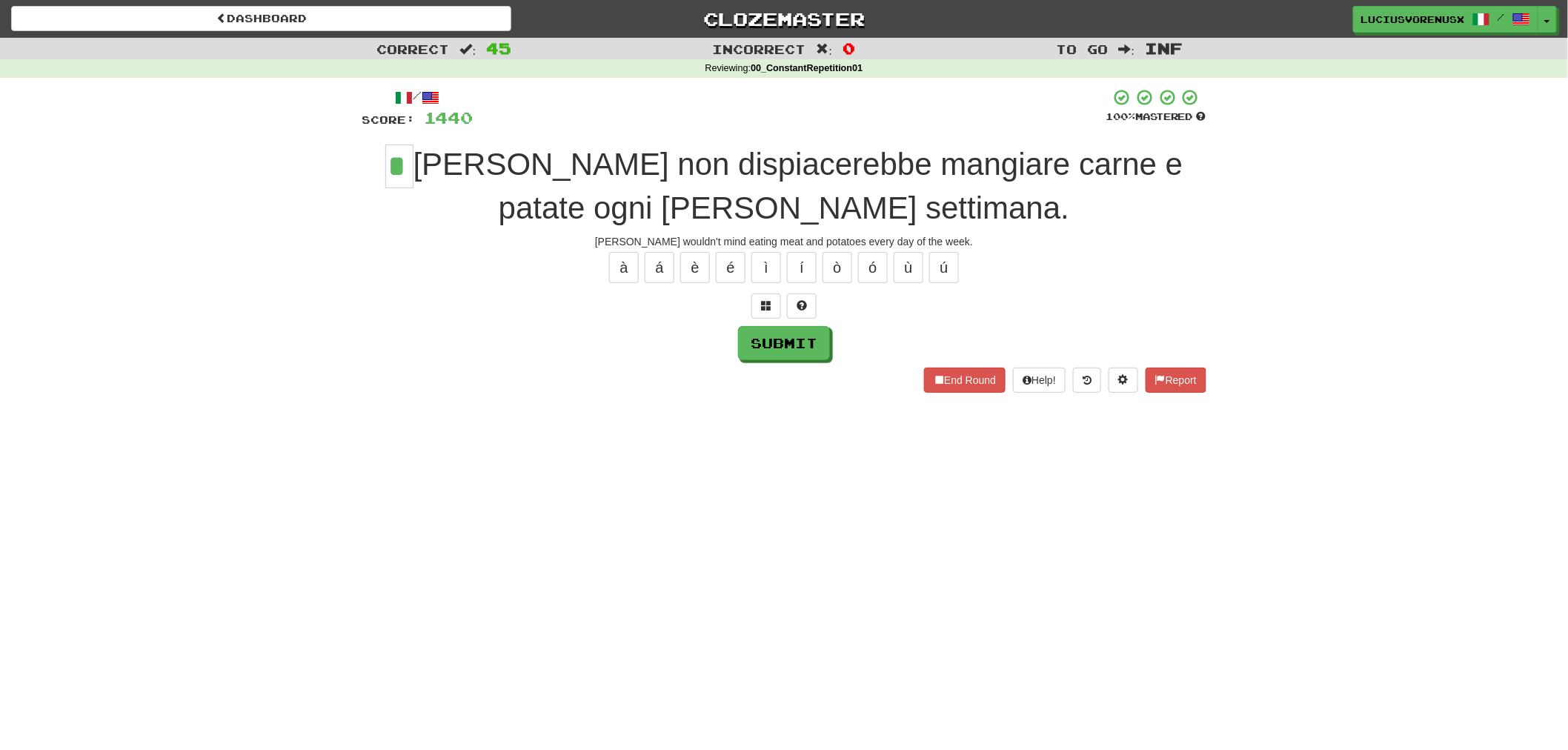
type input "*"
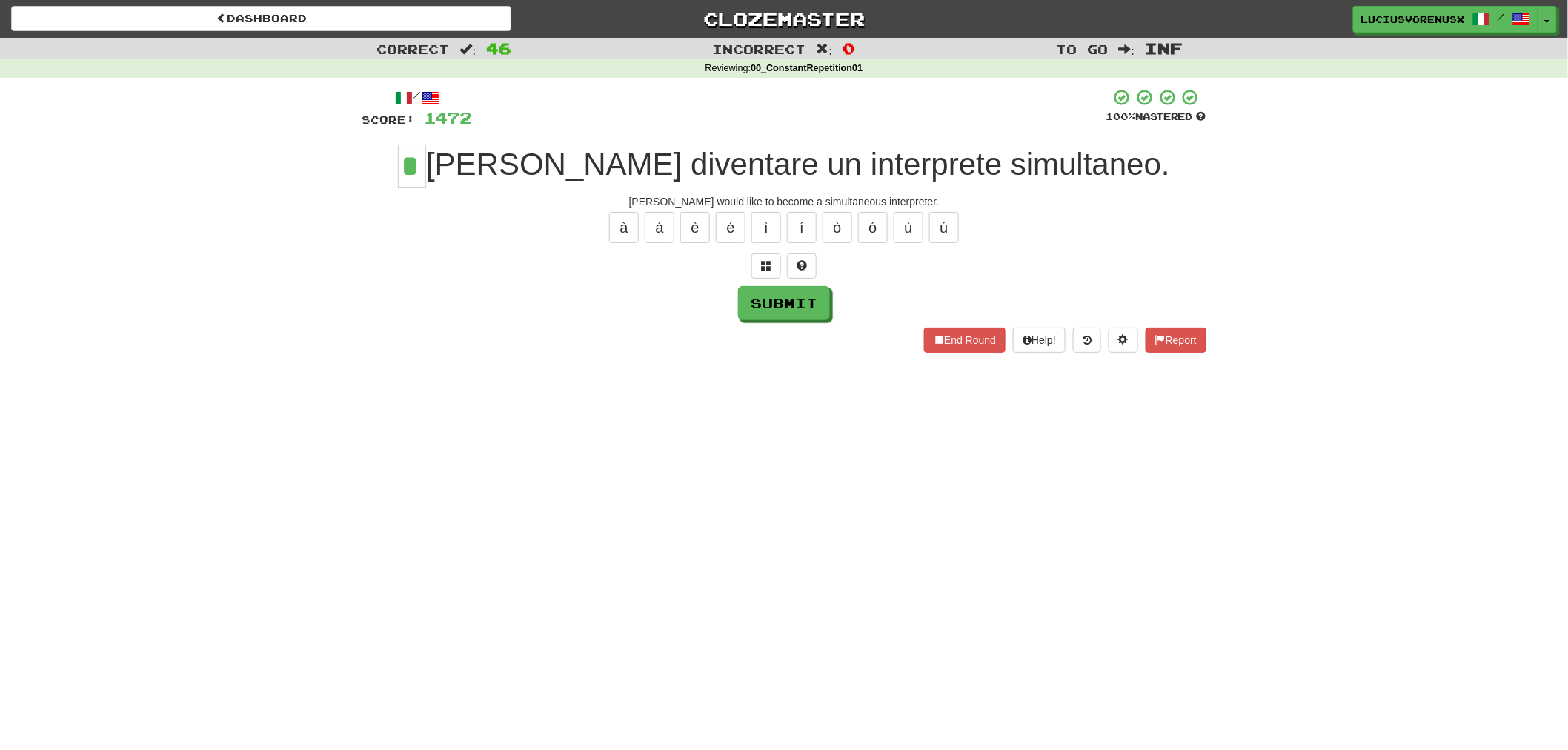
type input "*"
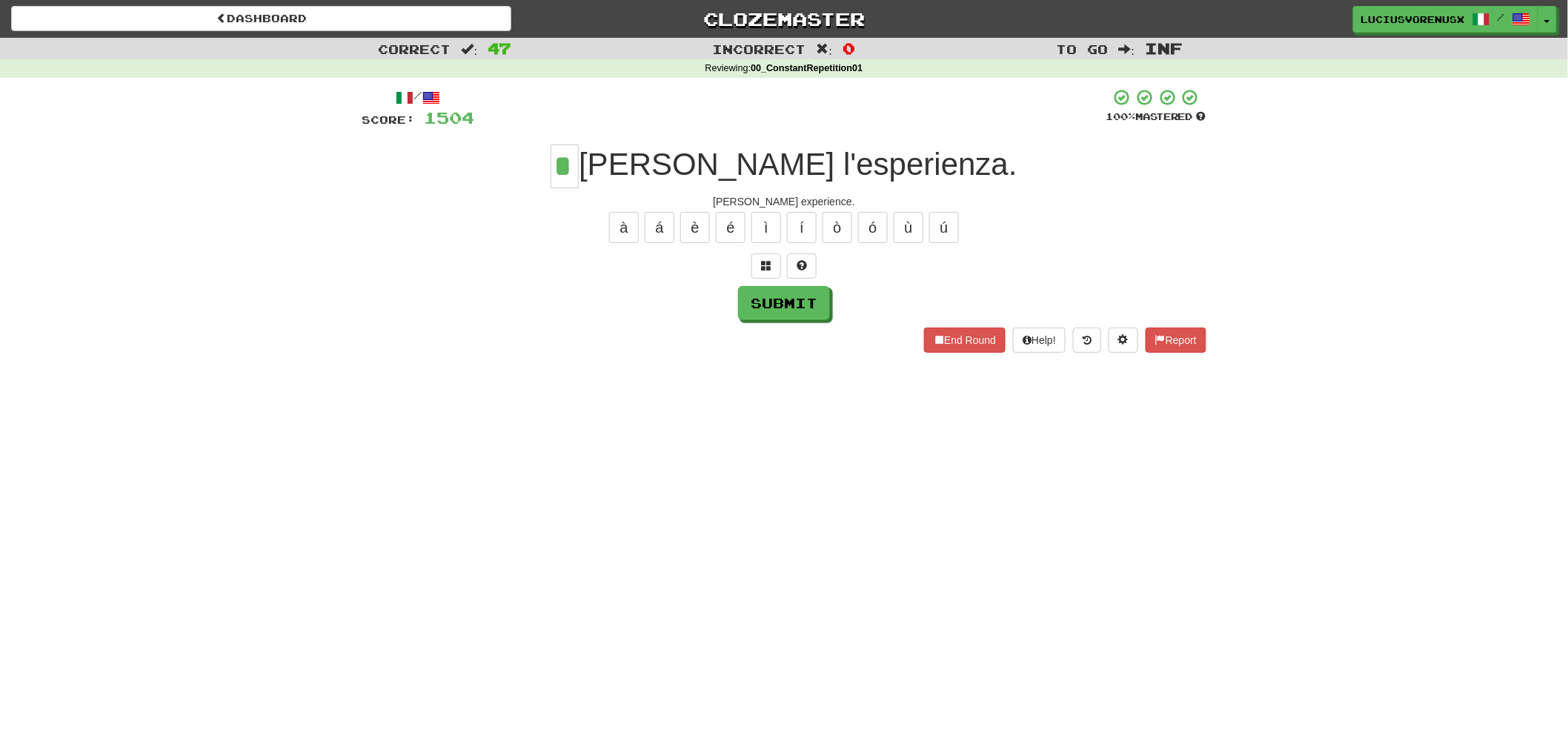
type input "*"
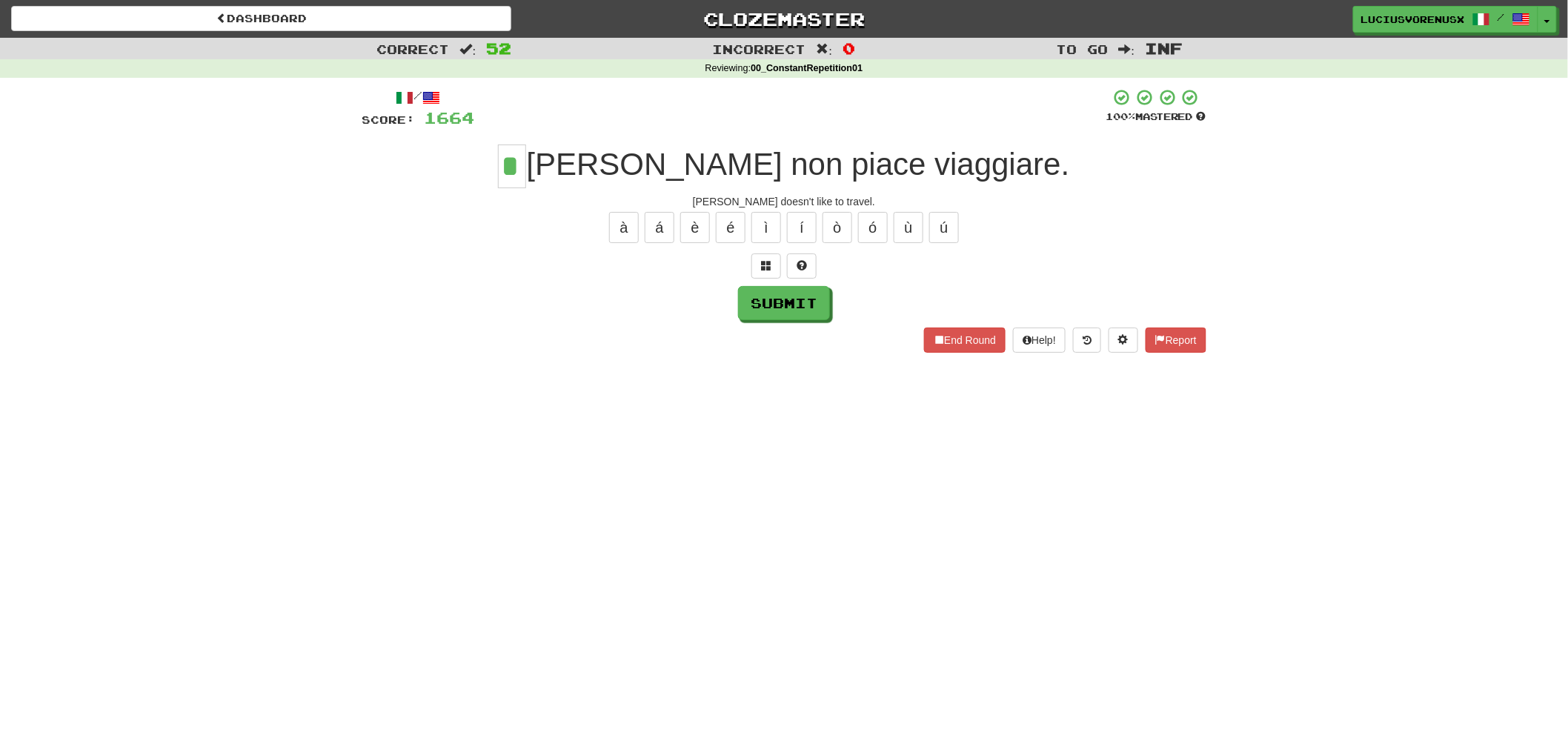
type input "*"
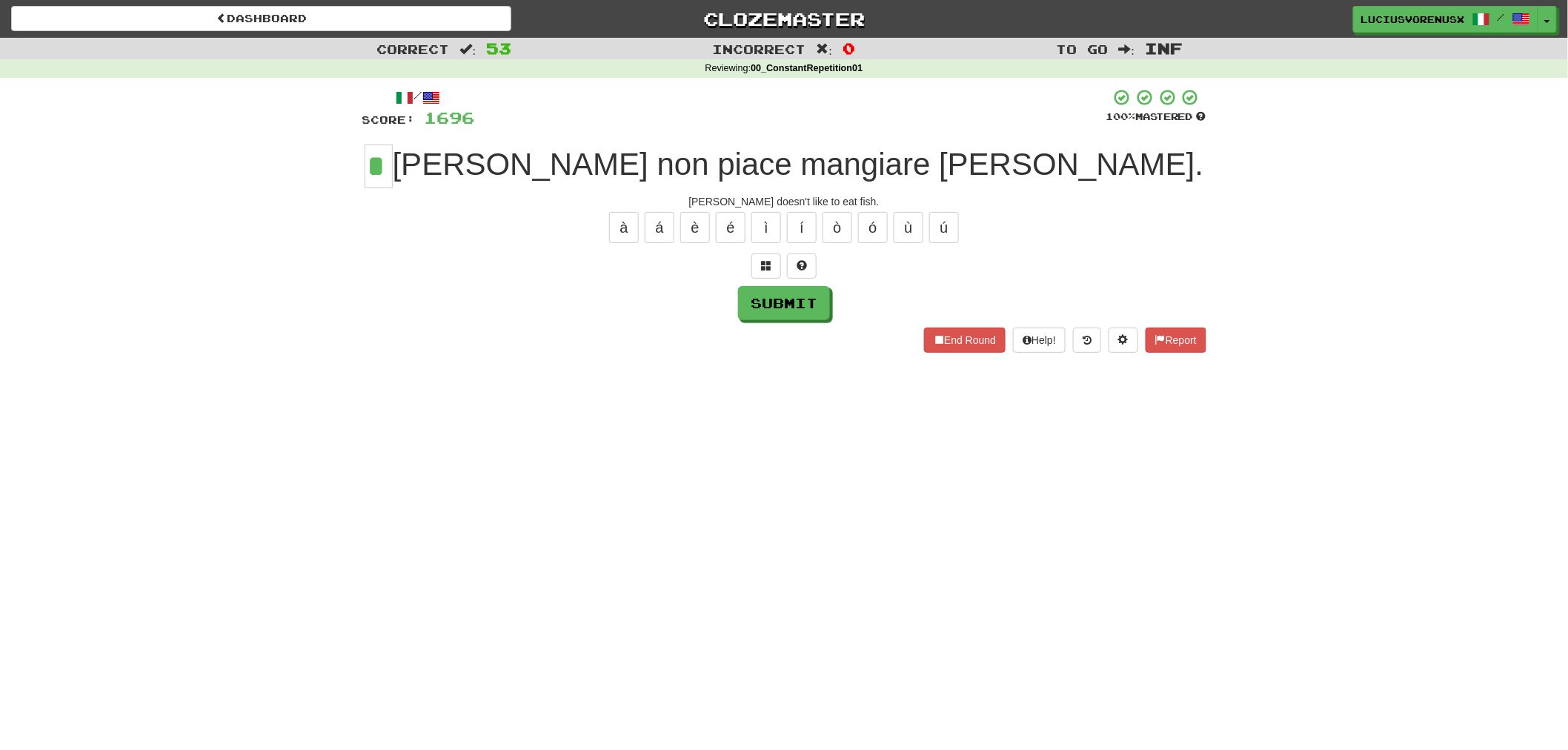
type input "*"
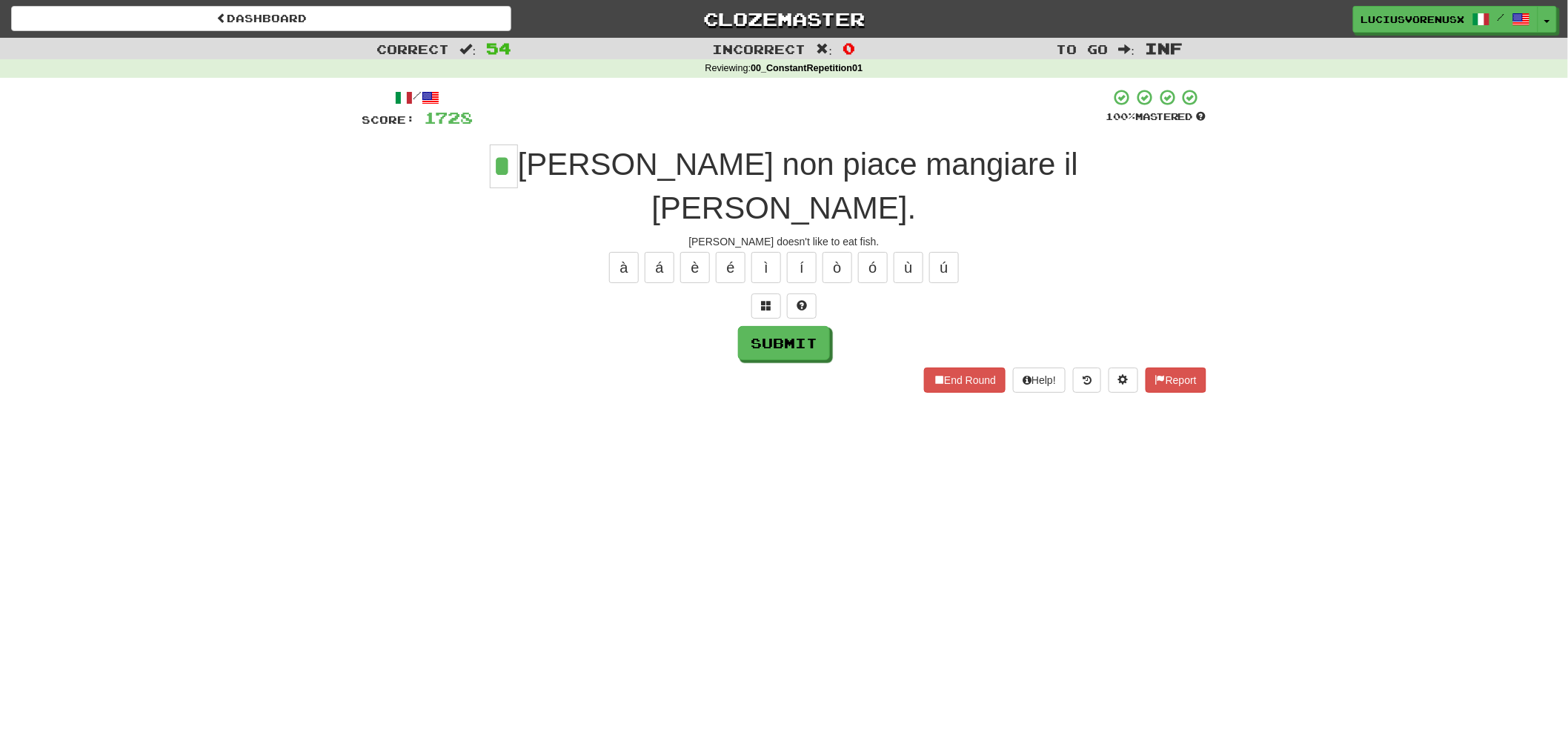
type input "*"
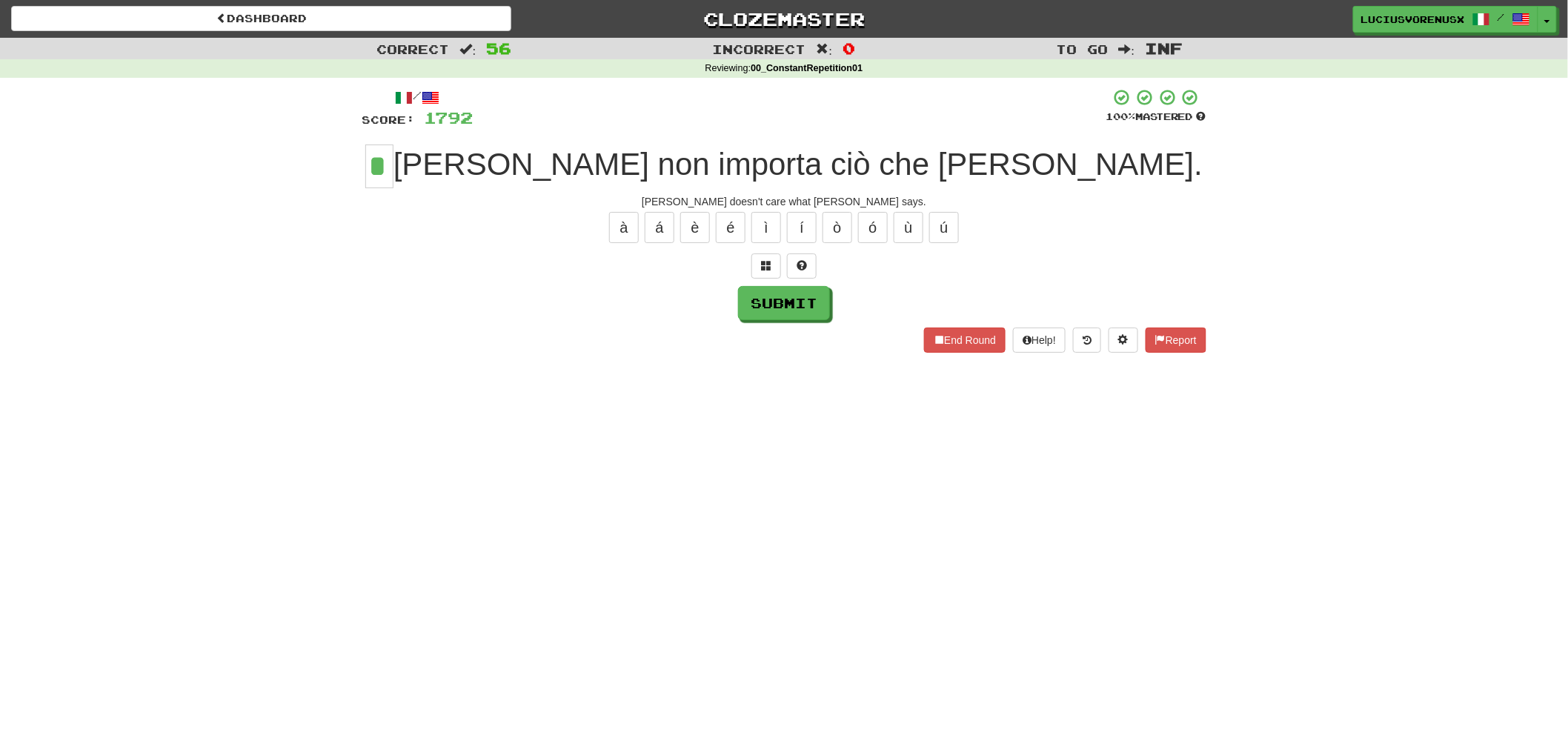
type input "*"
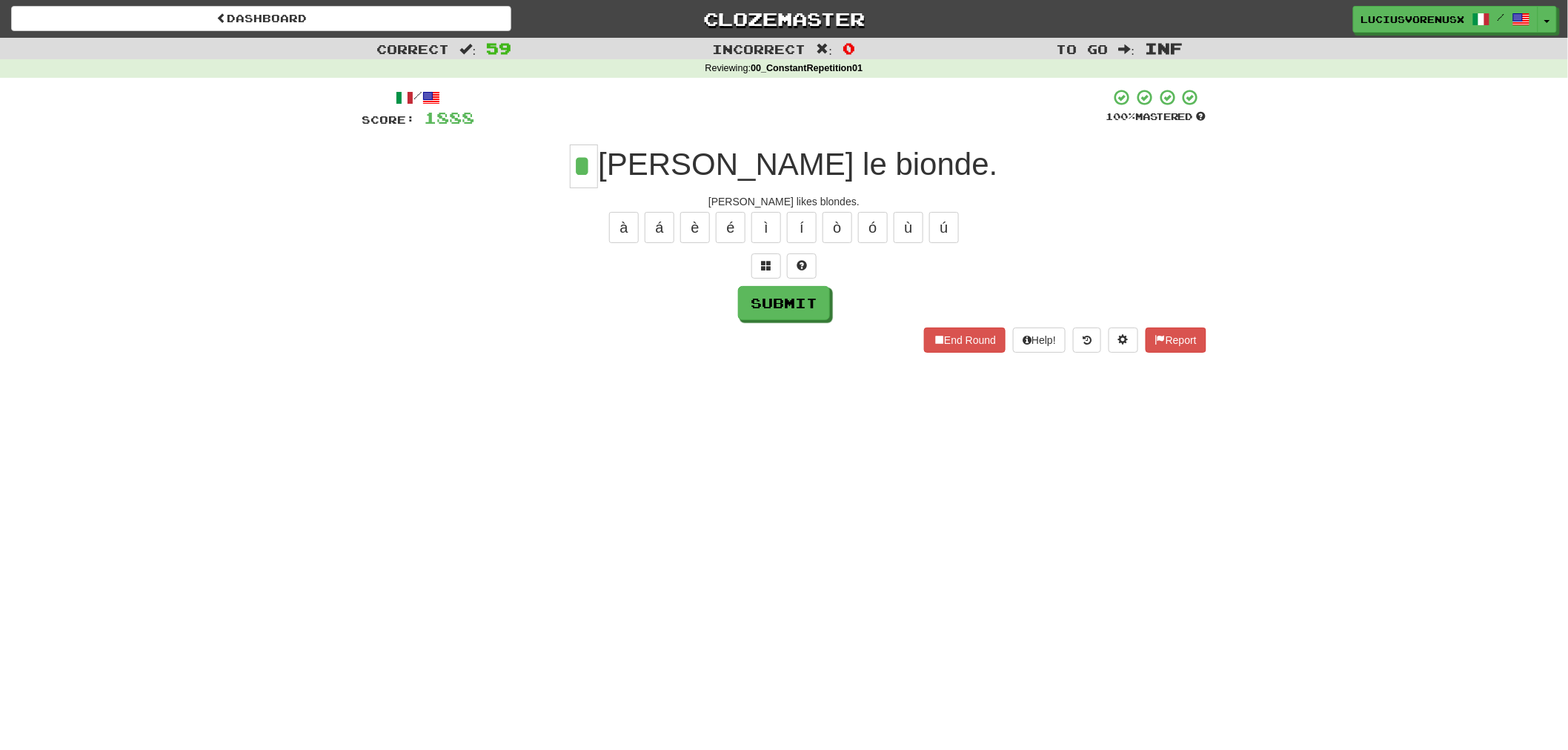
type input "*"
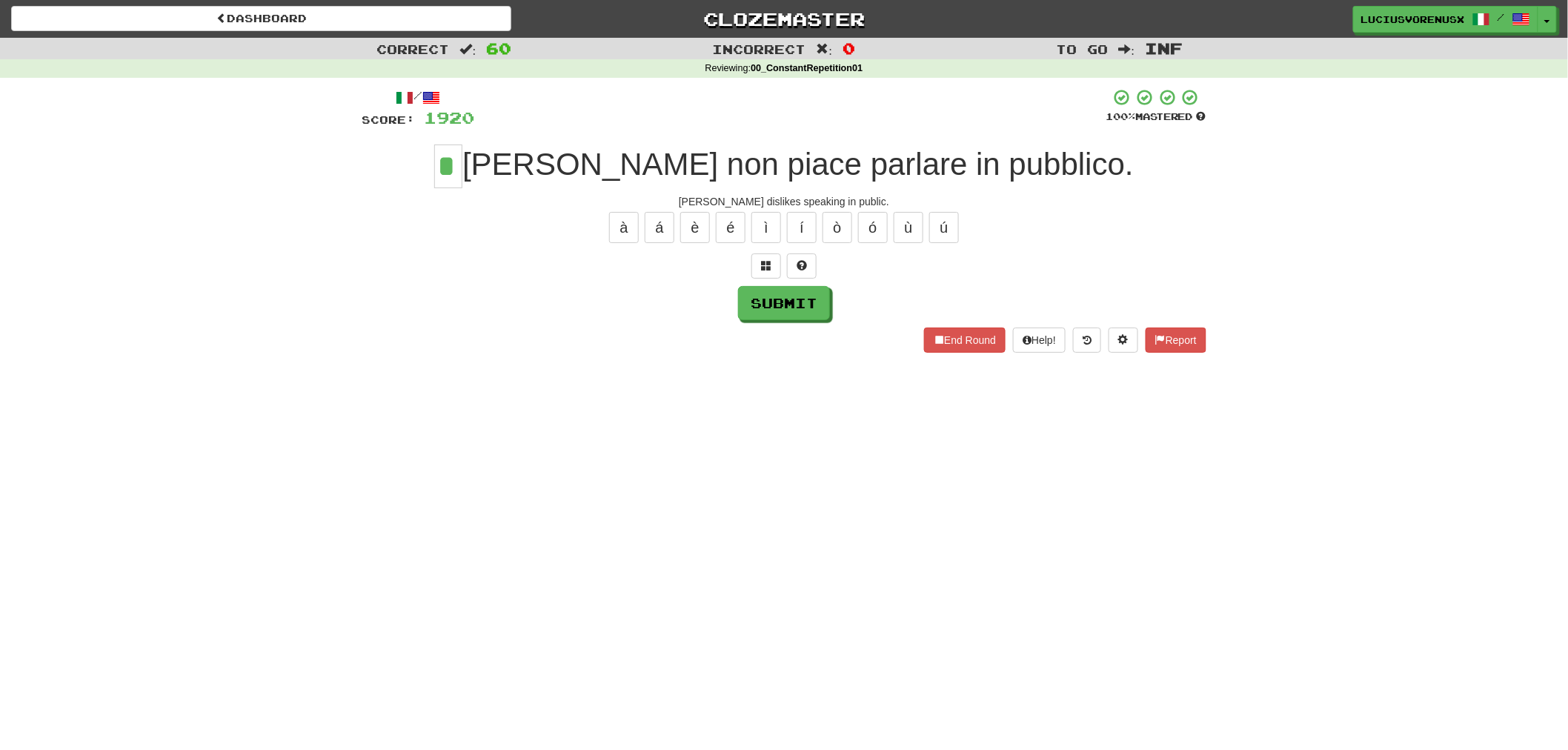
type input "*"
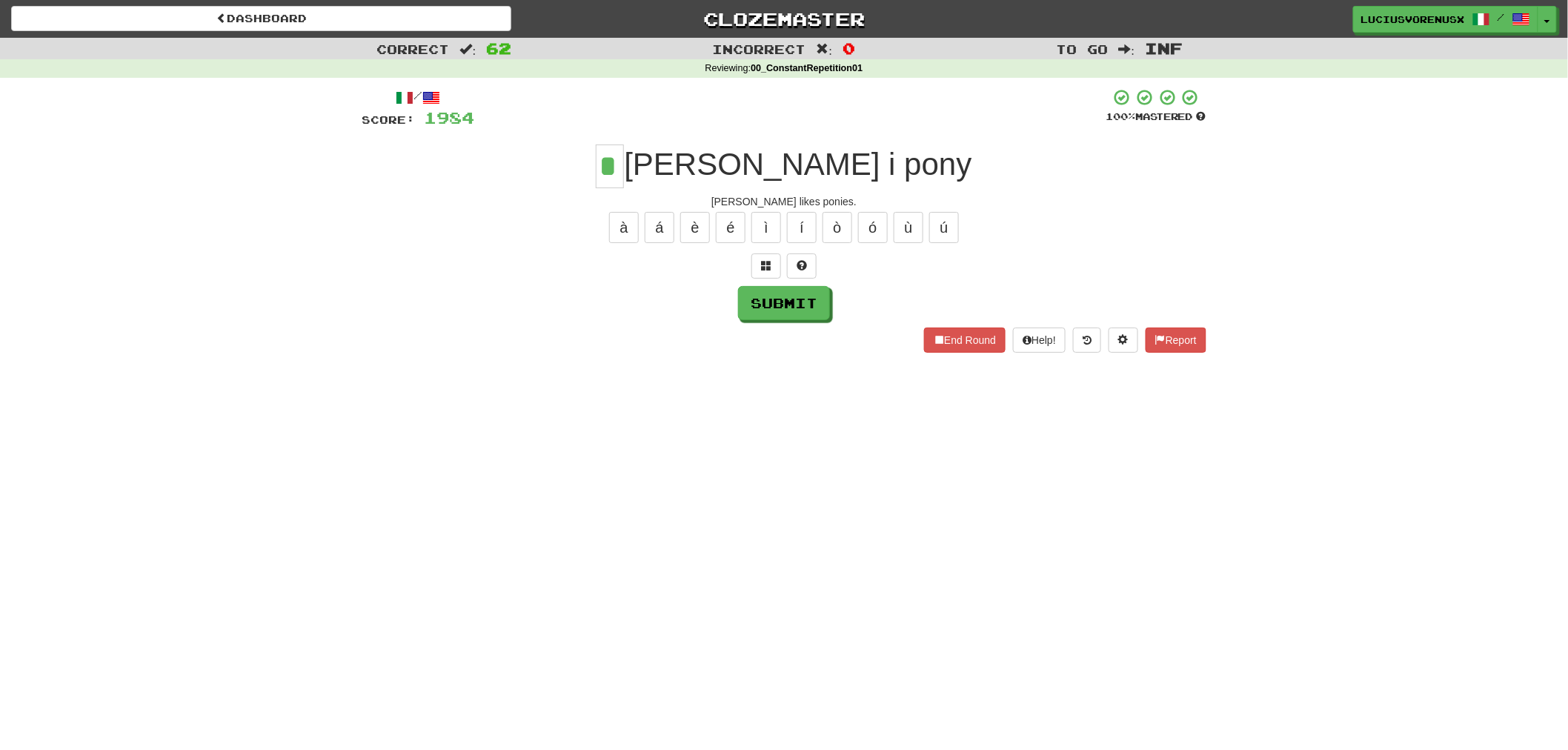
type input "*"
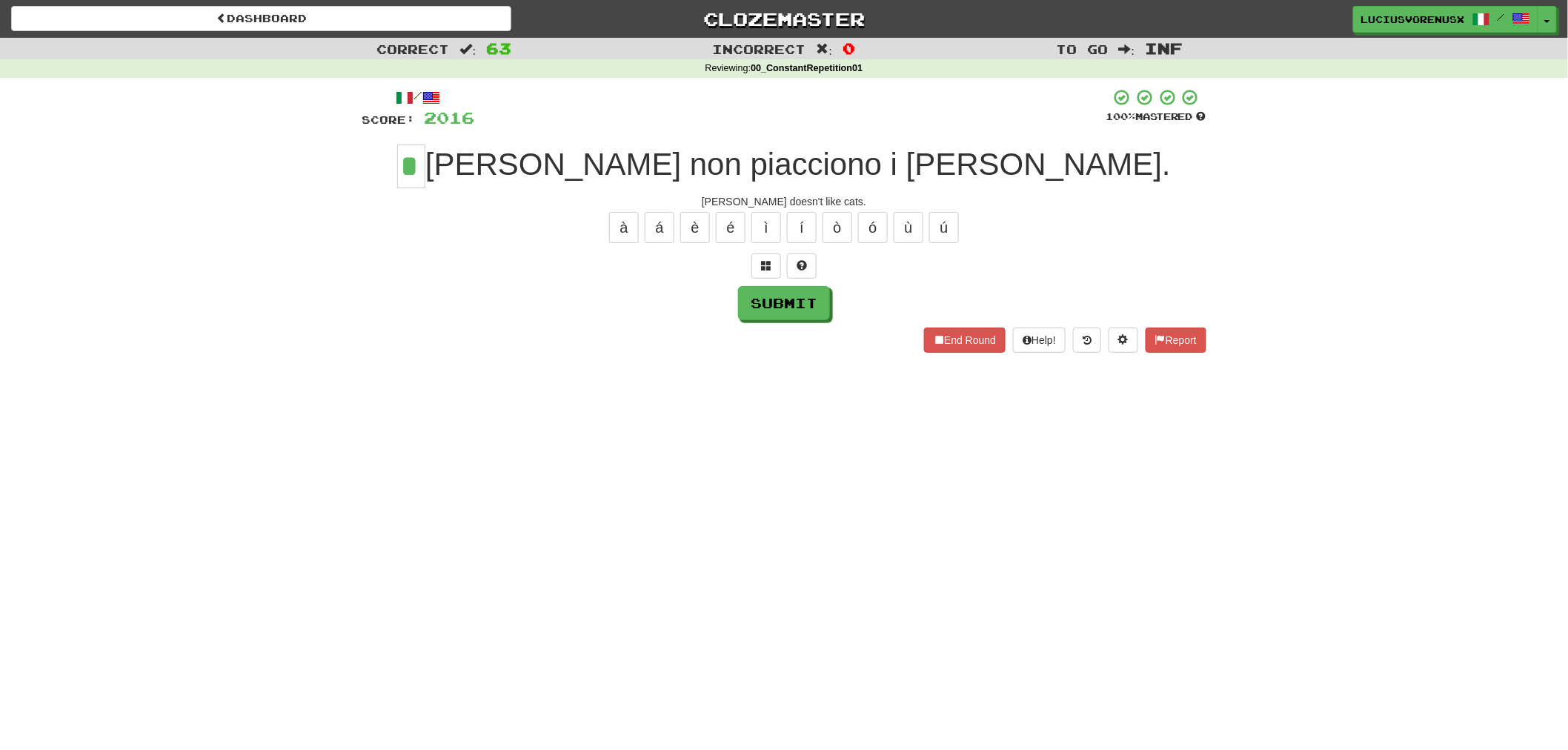
type input "*"
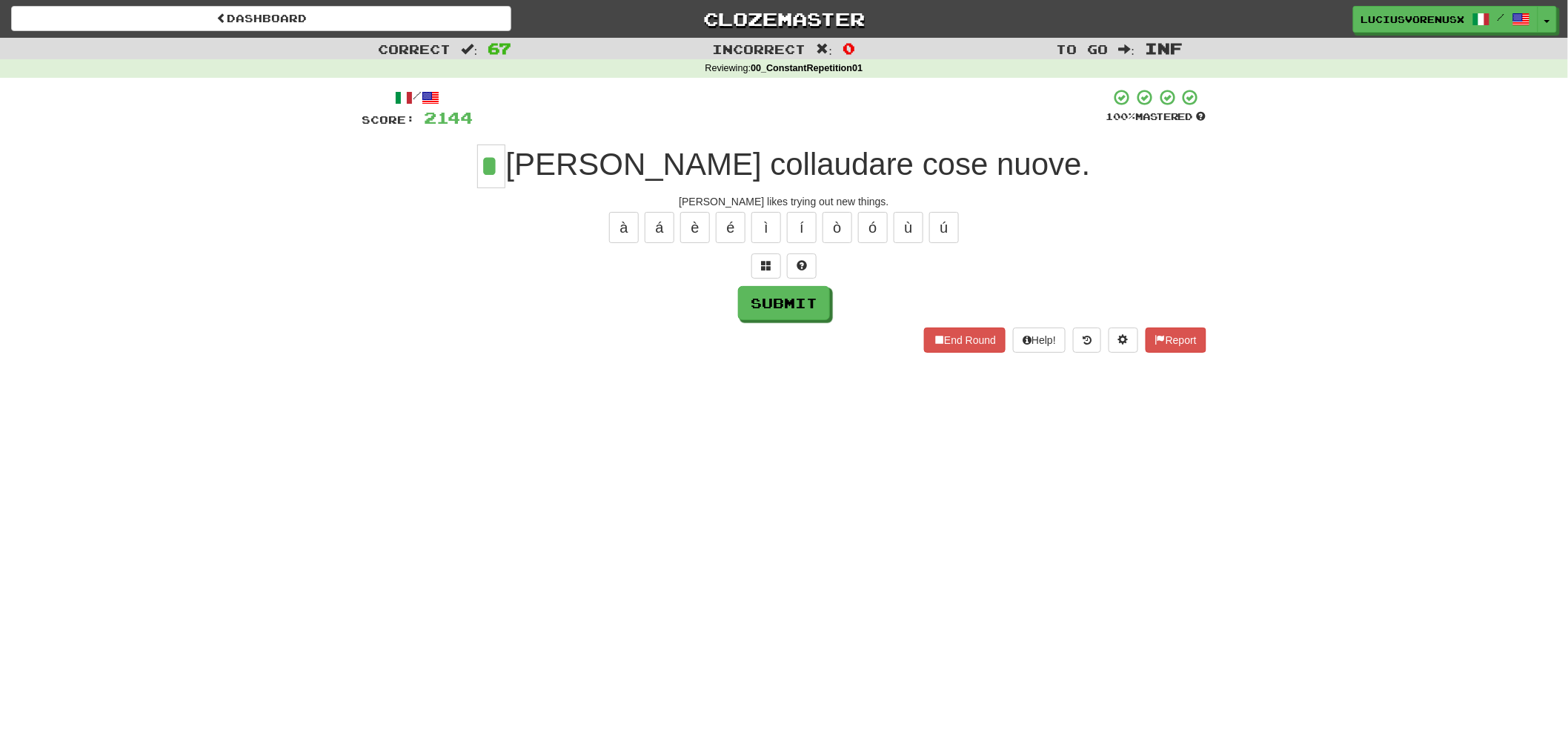
type input "*"
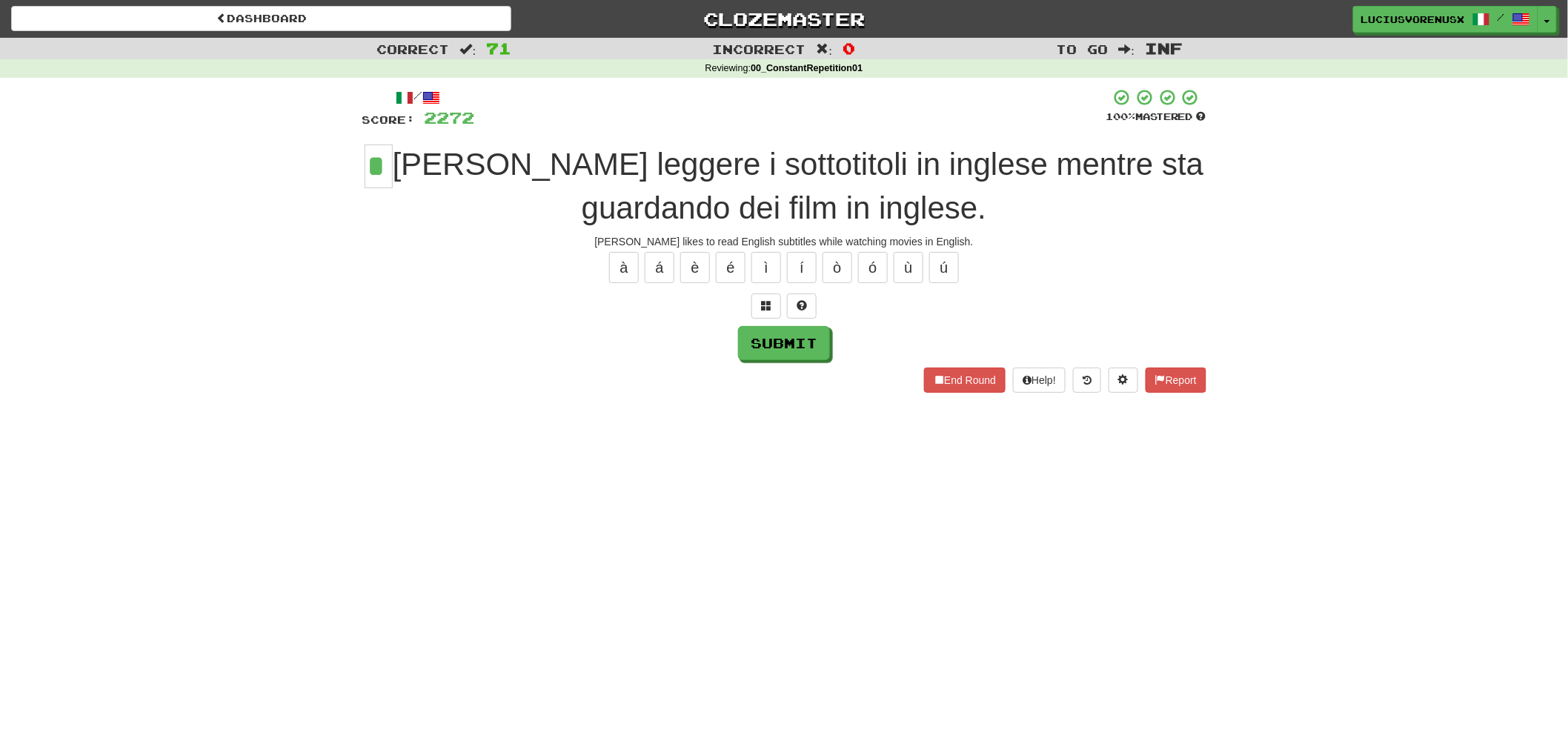
type input "*"
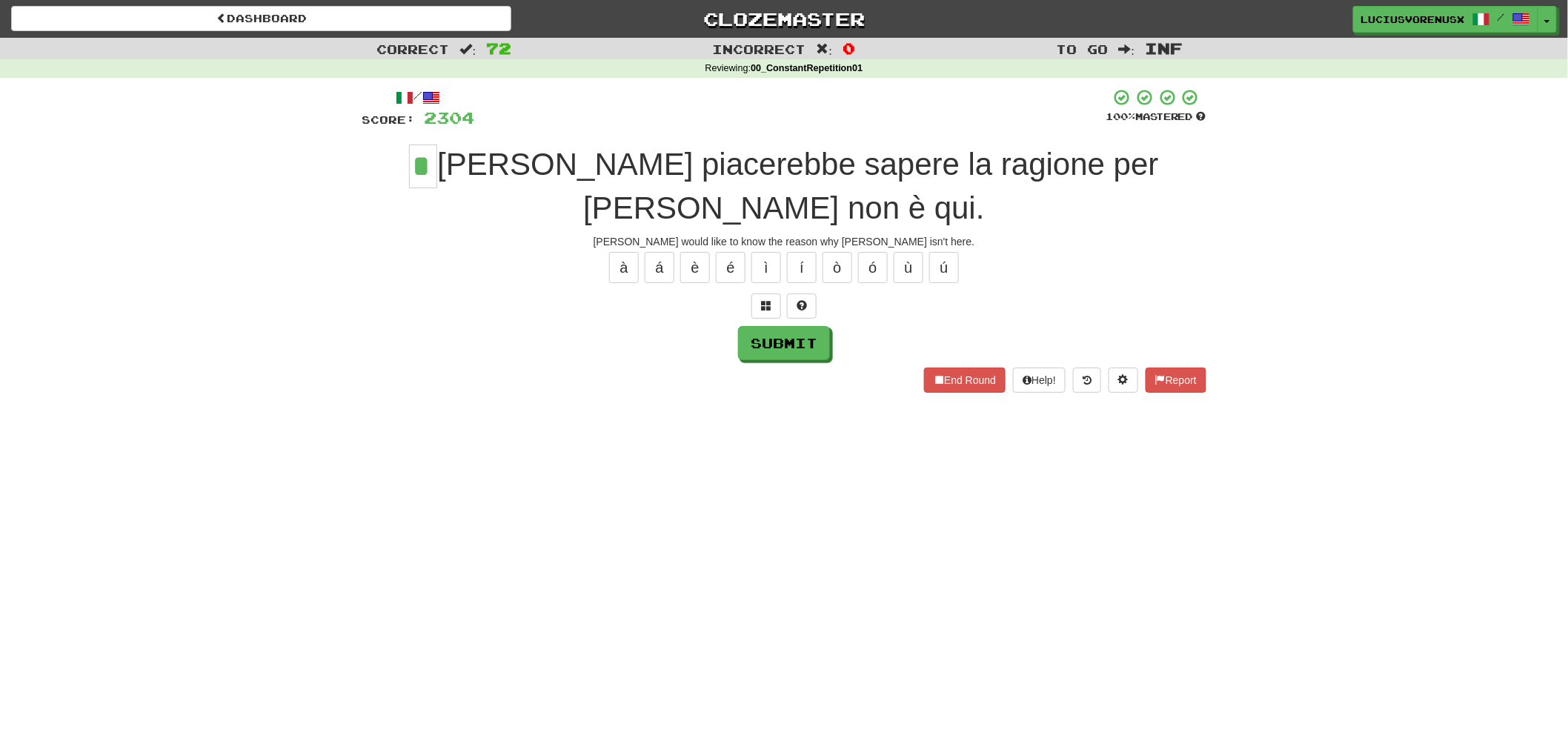
type input "*"
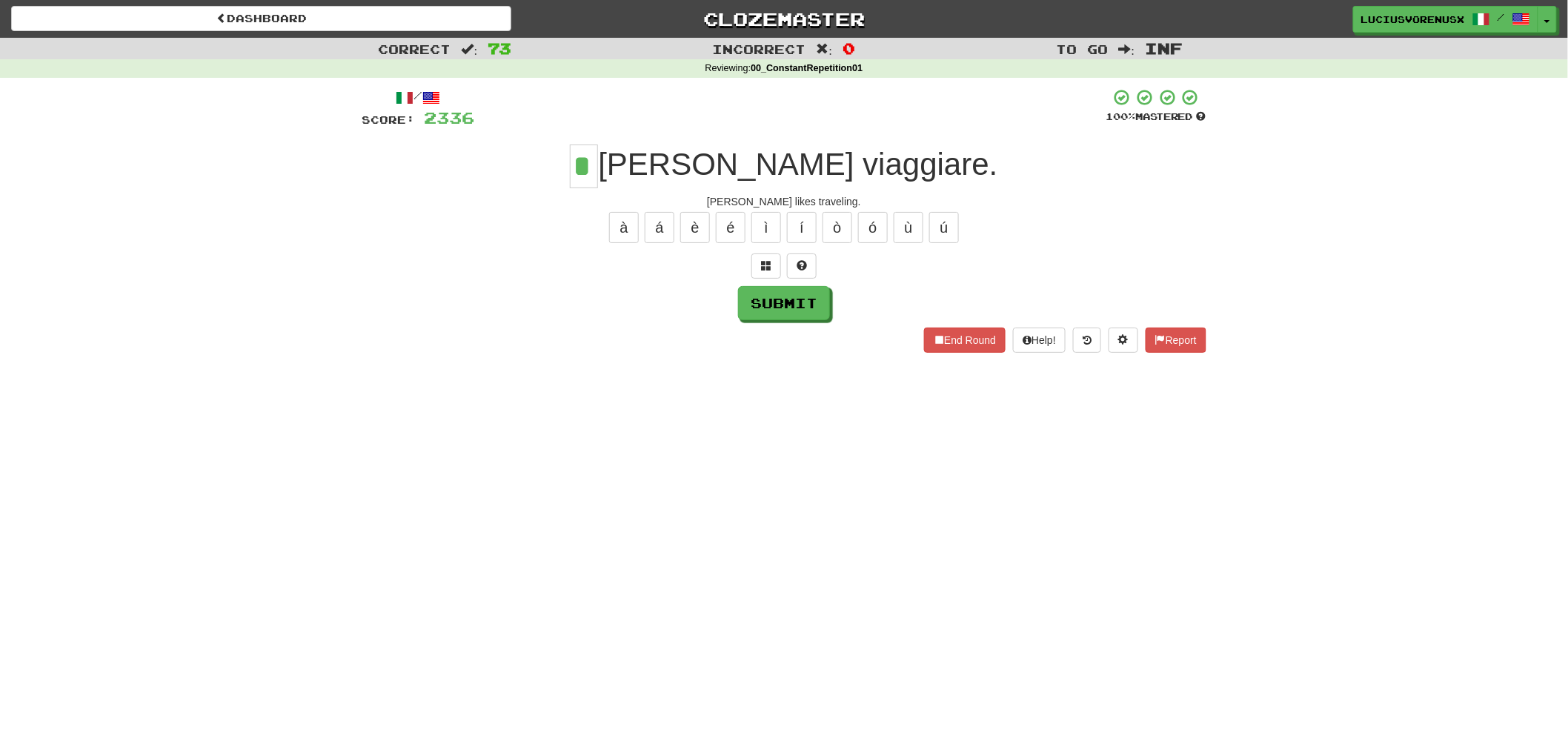
type input "*"
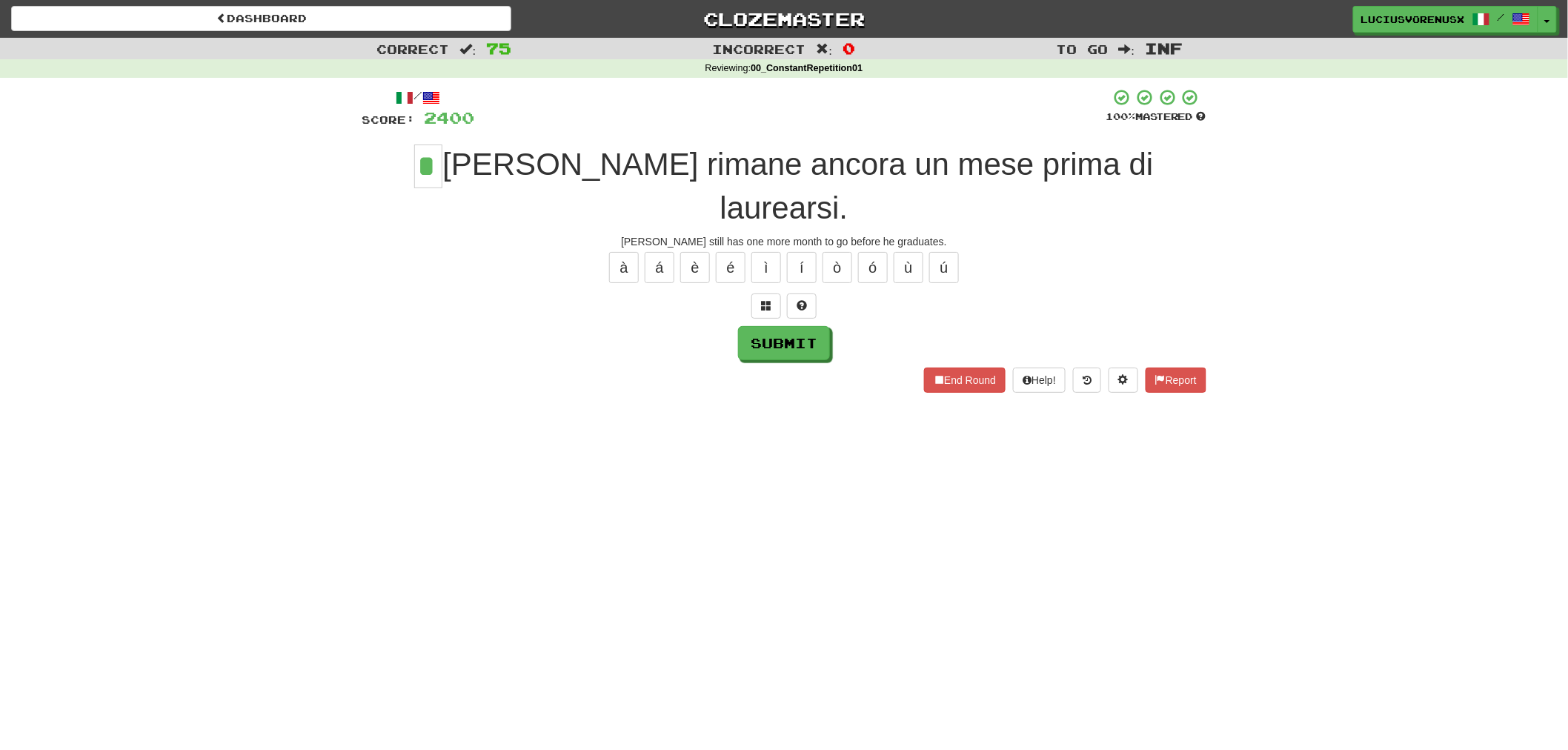
type input "*"
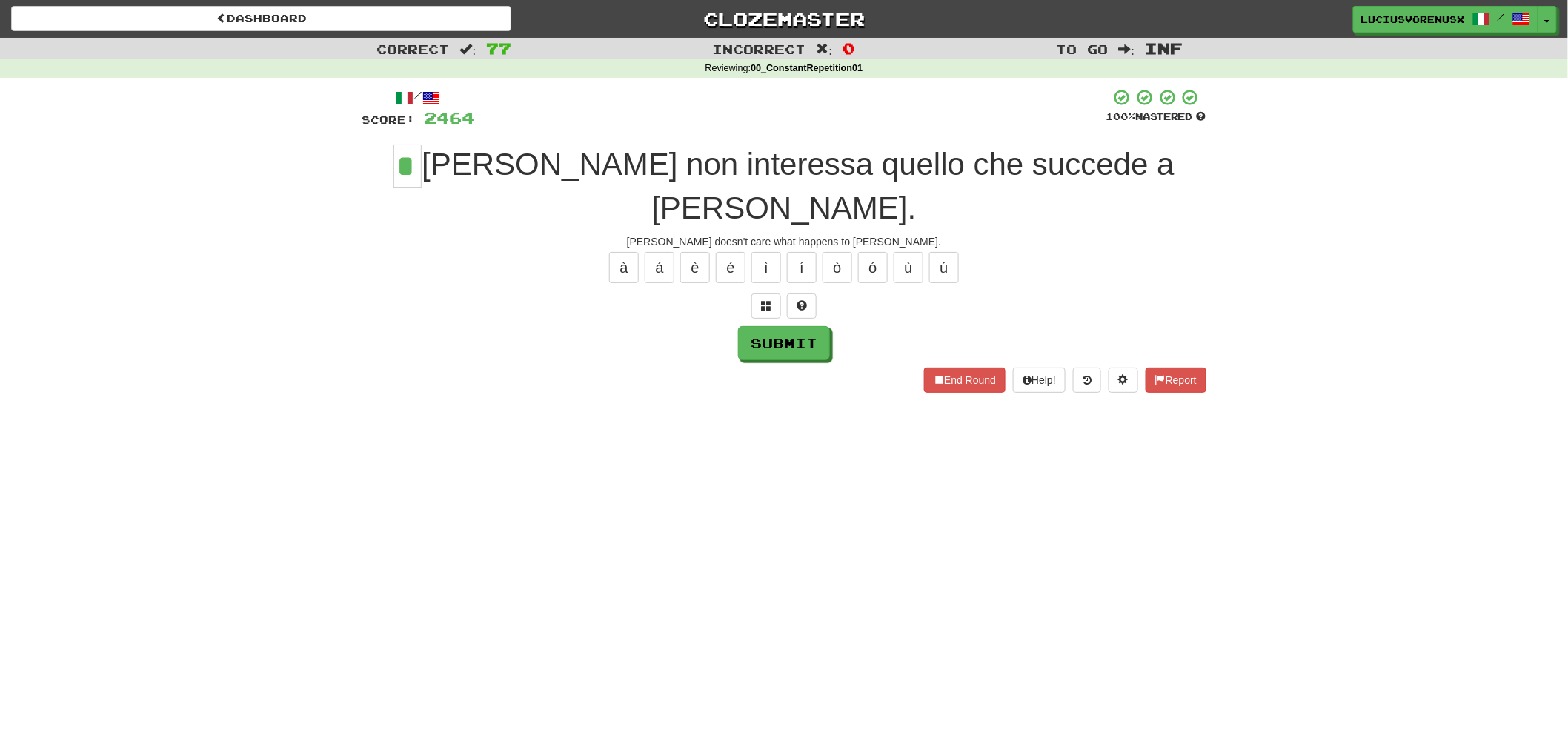
type input "*"
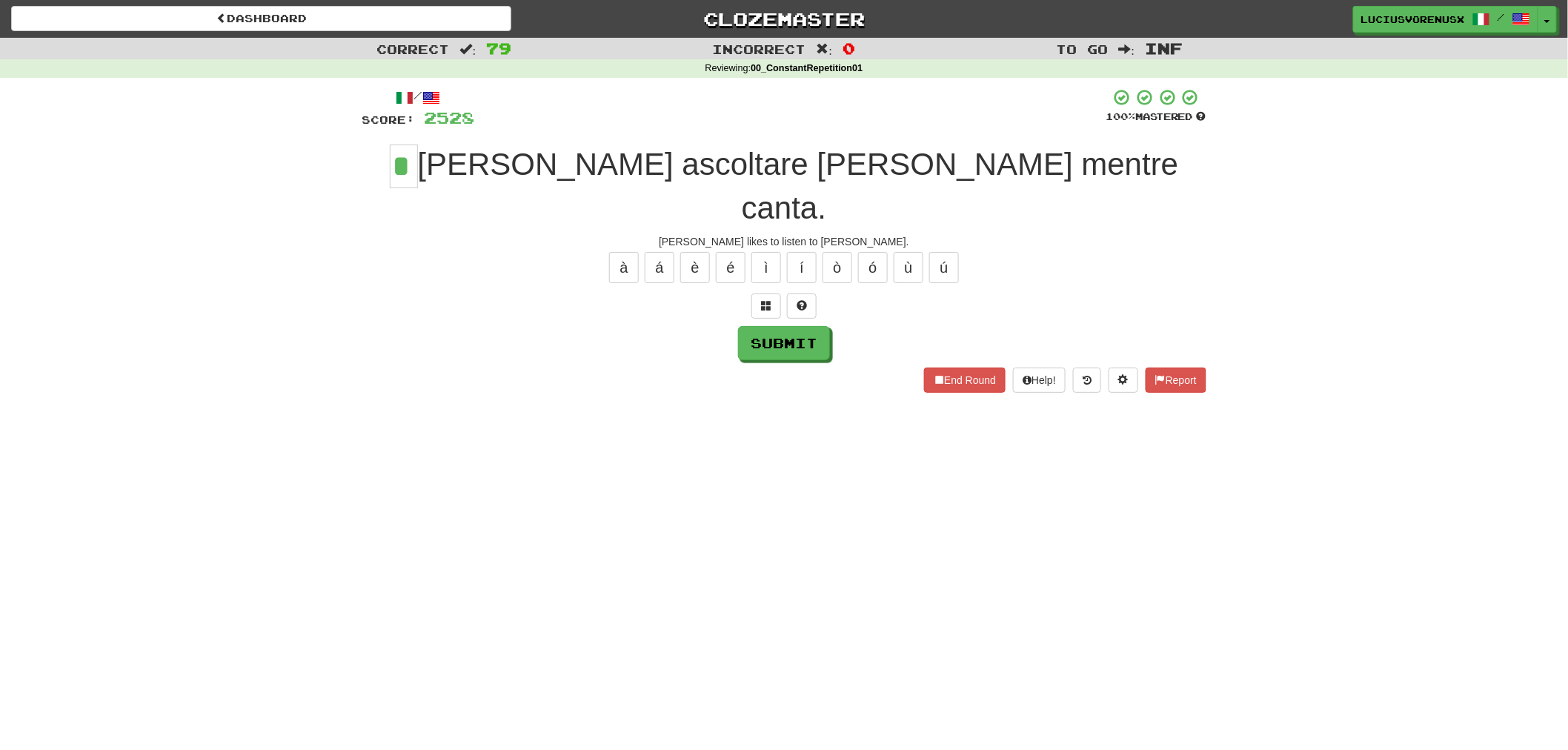
type input "*"
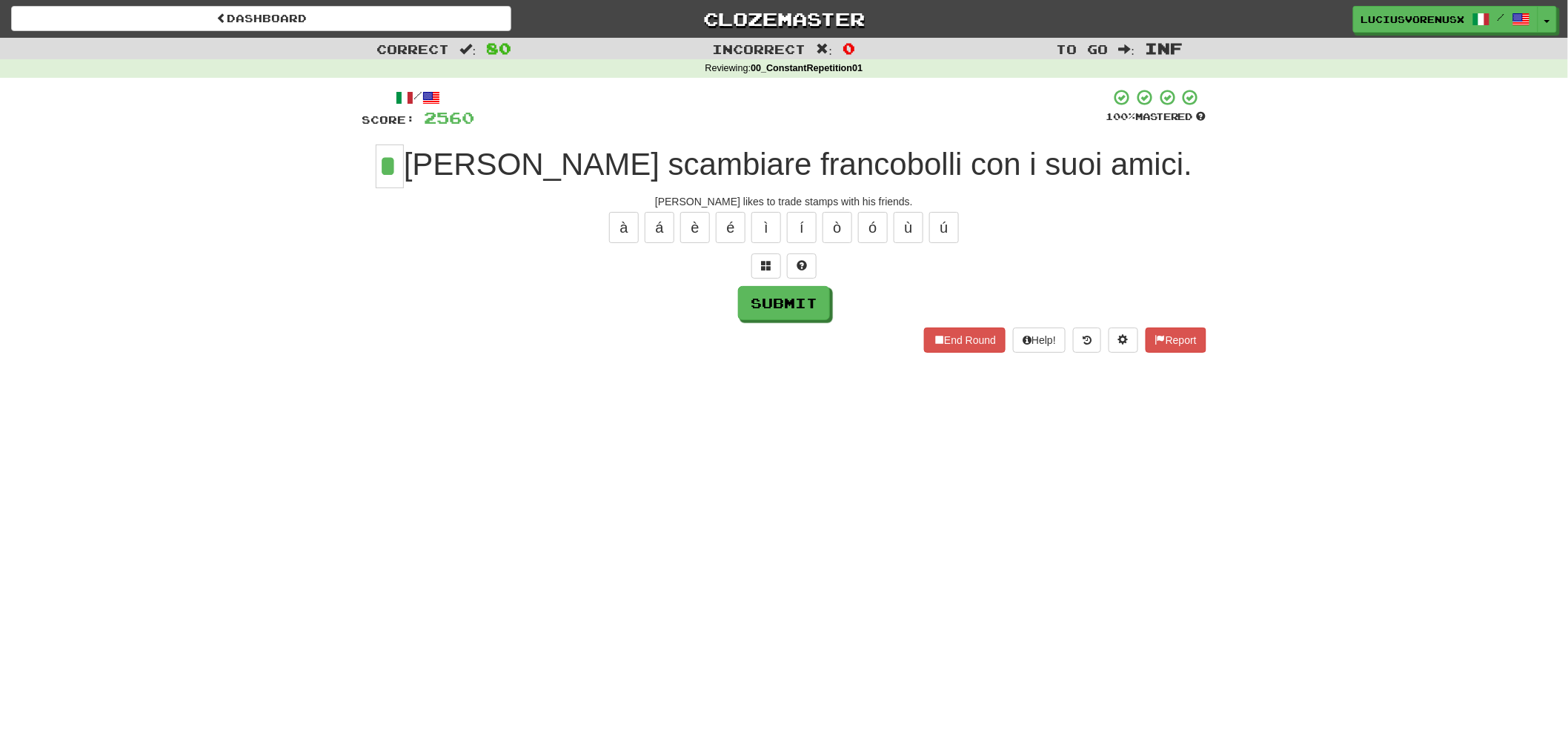
type input "*"
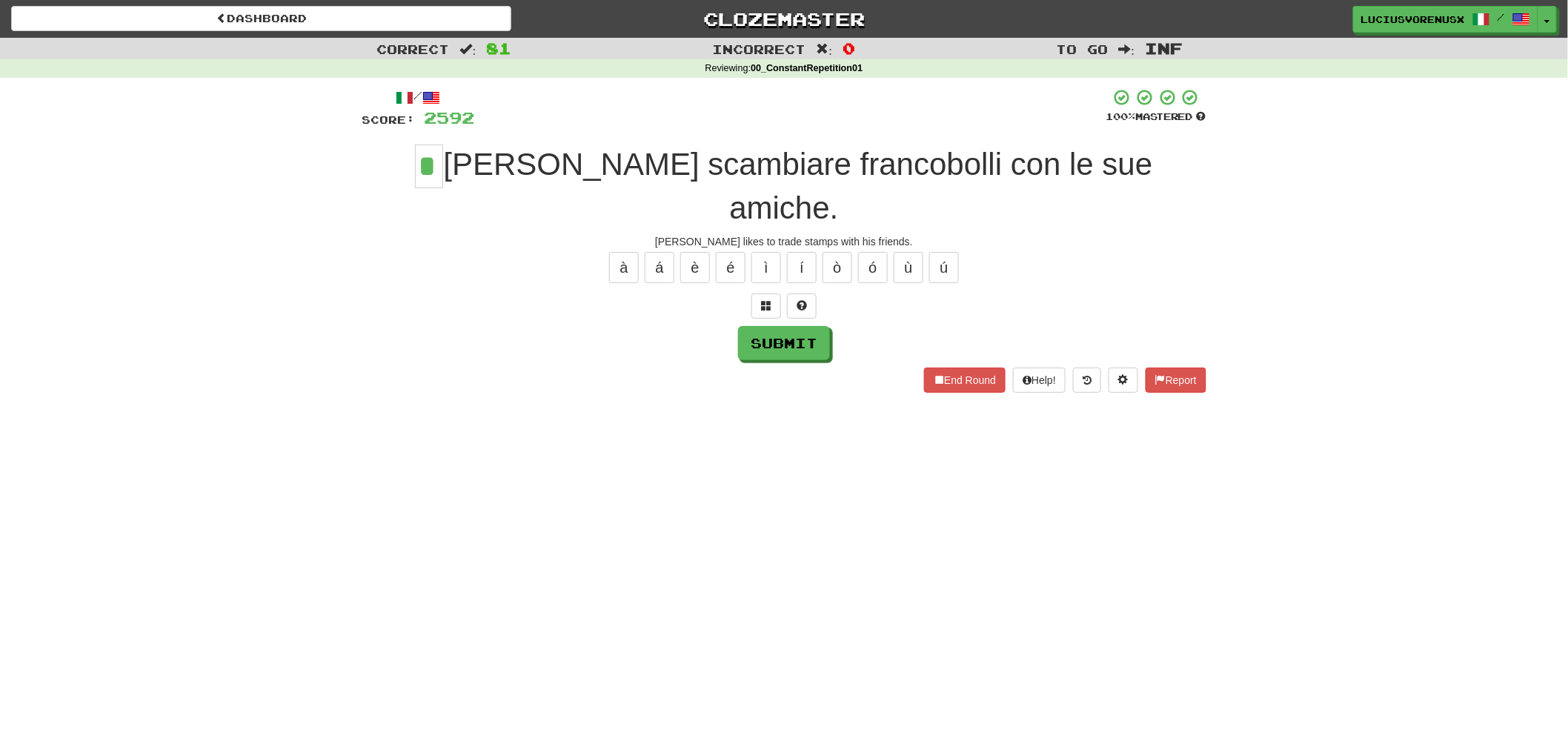
type input "*"
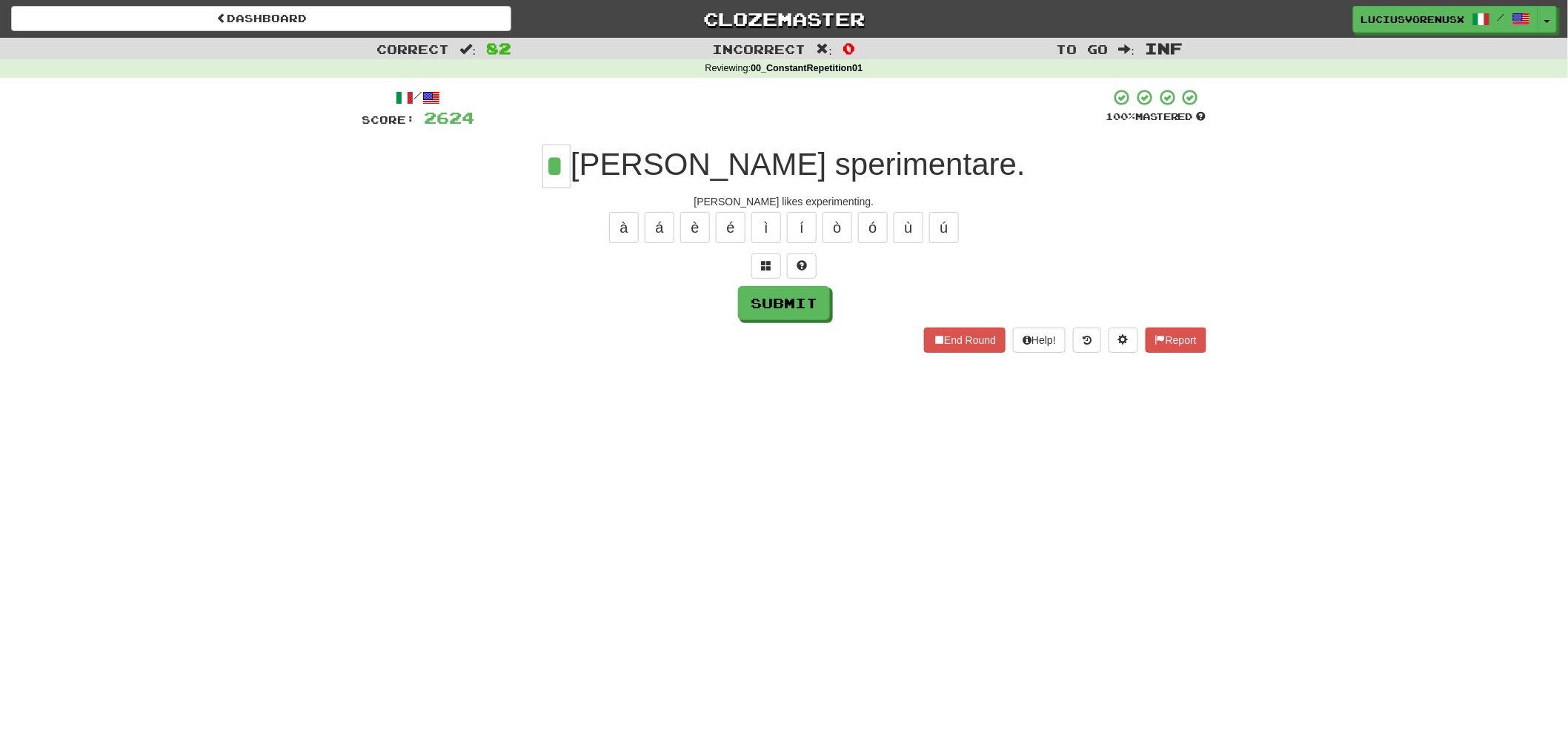
type input "*"
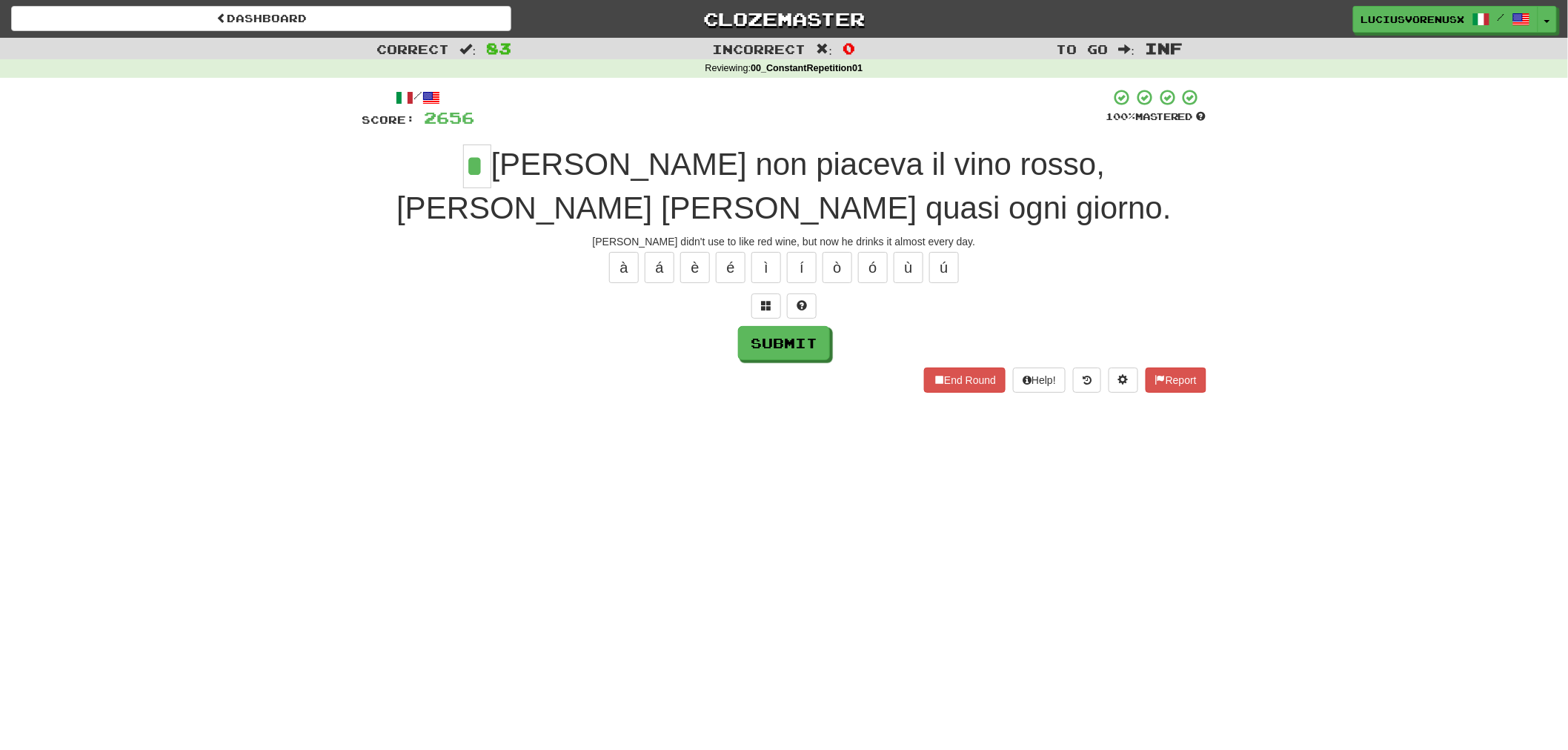
type input "*"
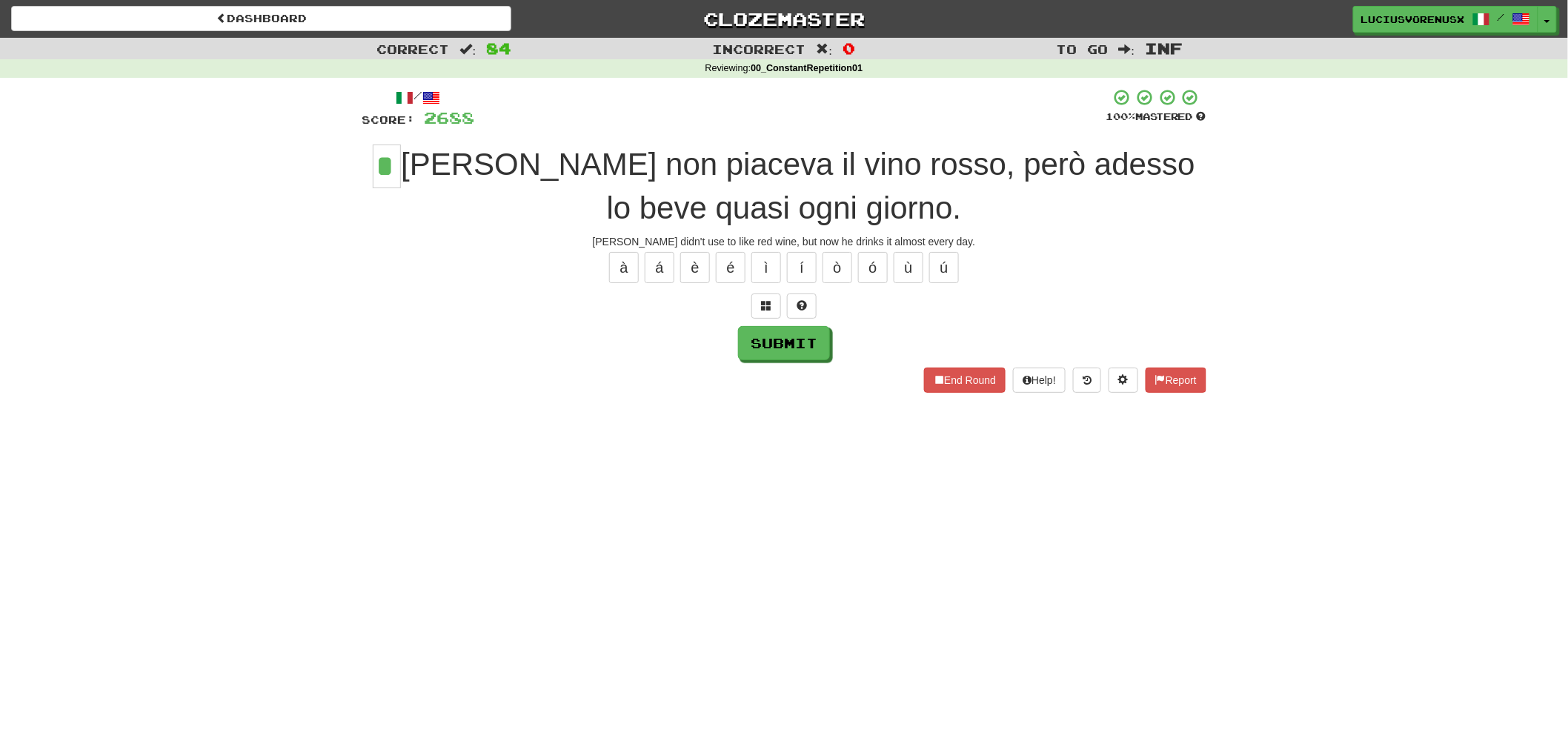
type input "*"
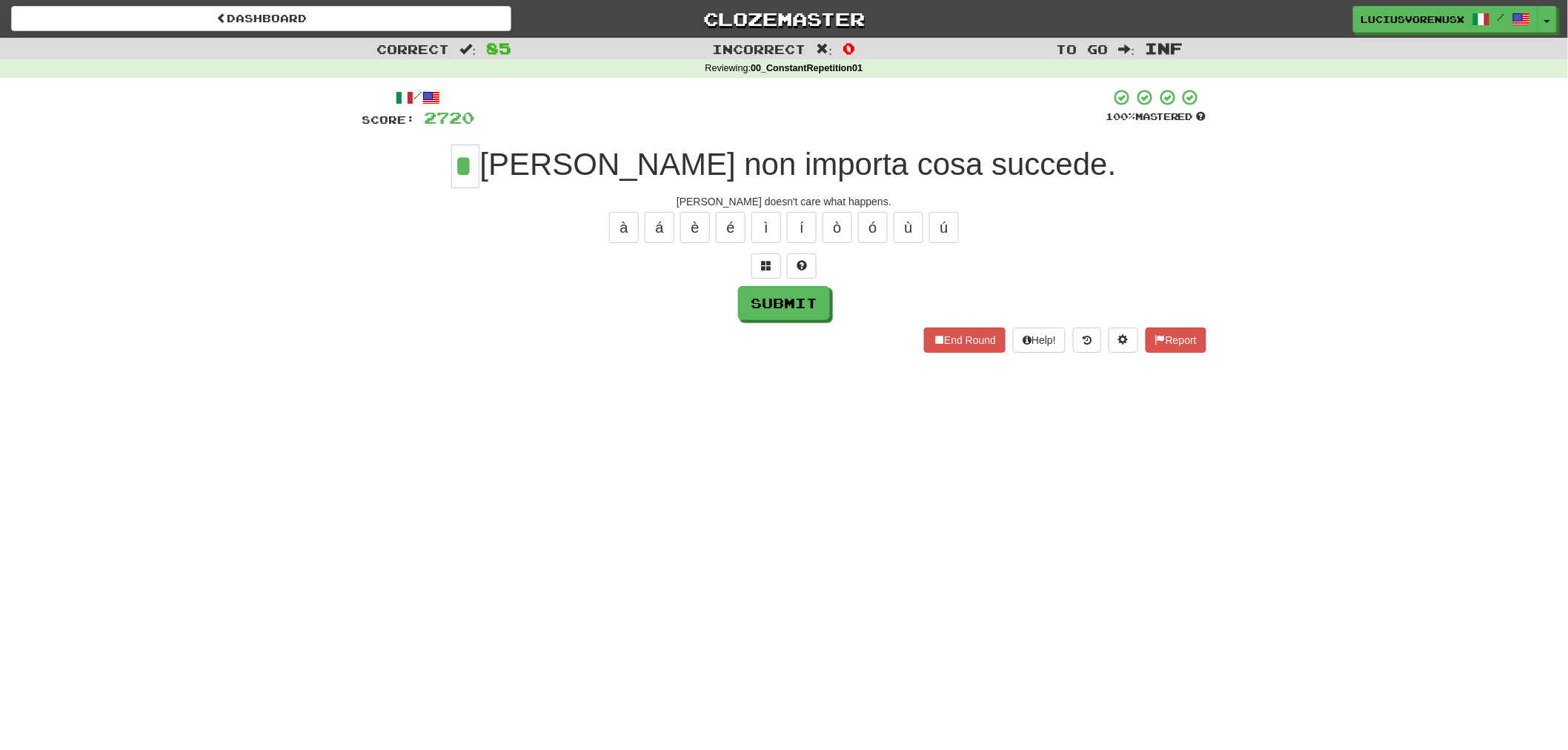
type input "*"
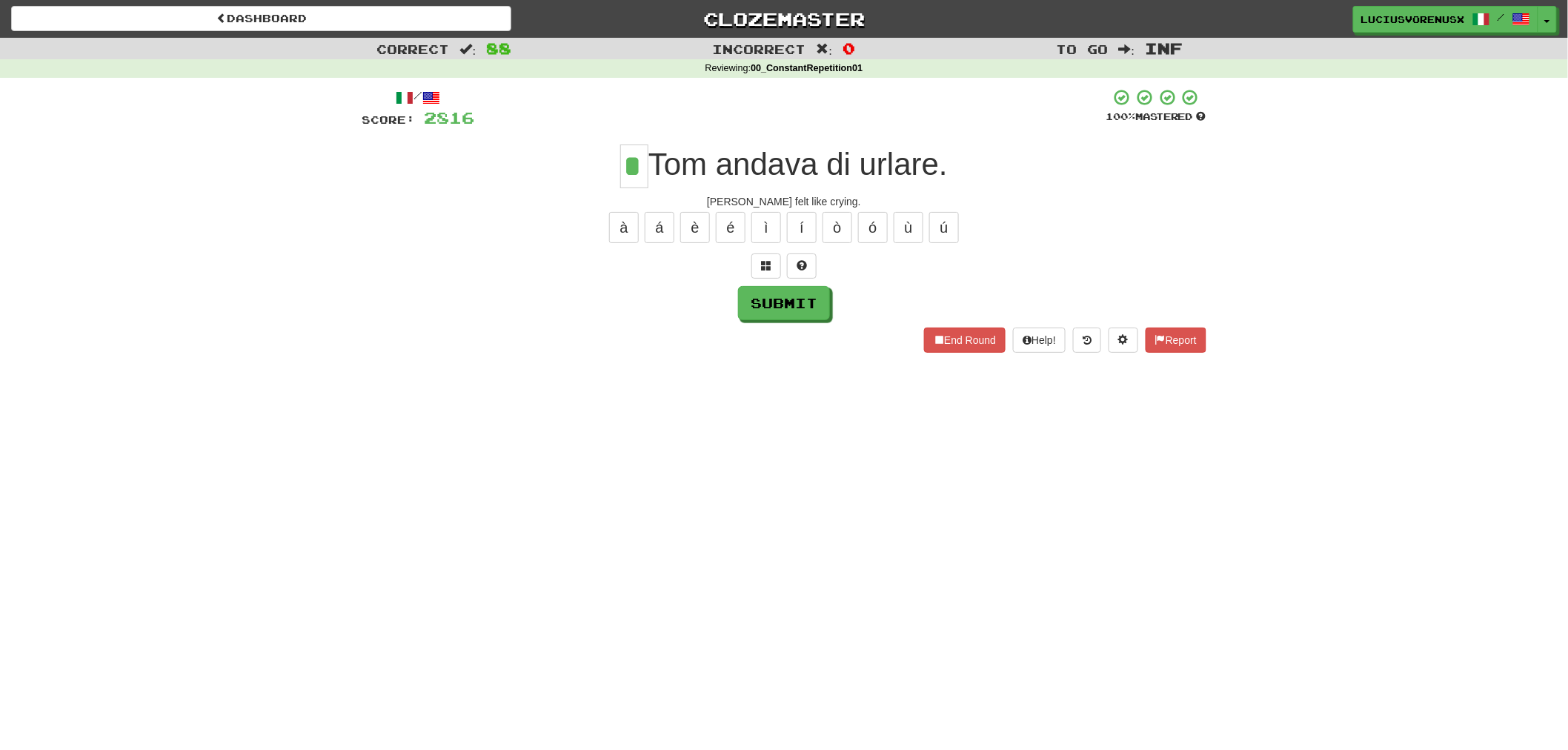
type input "*"
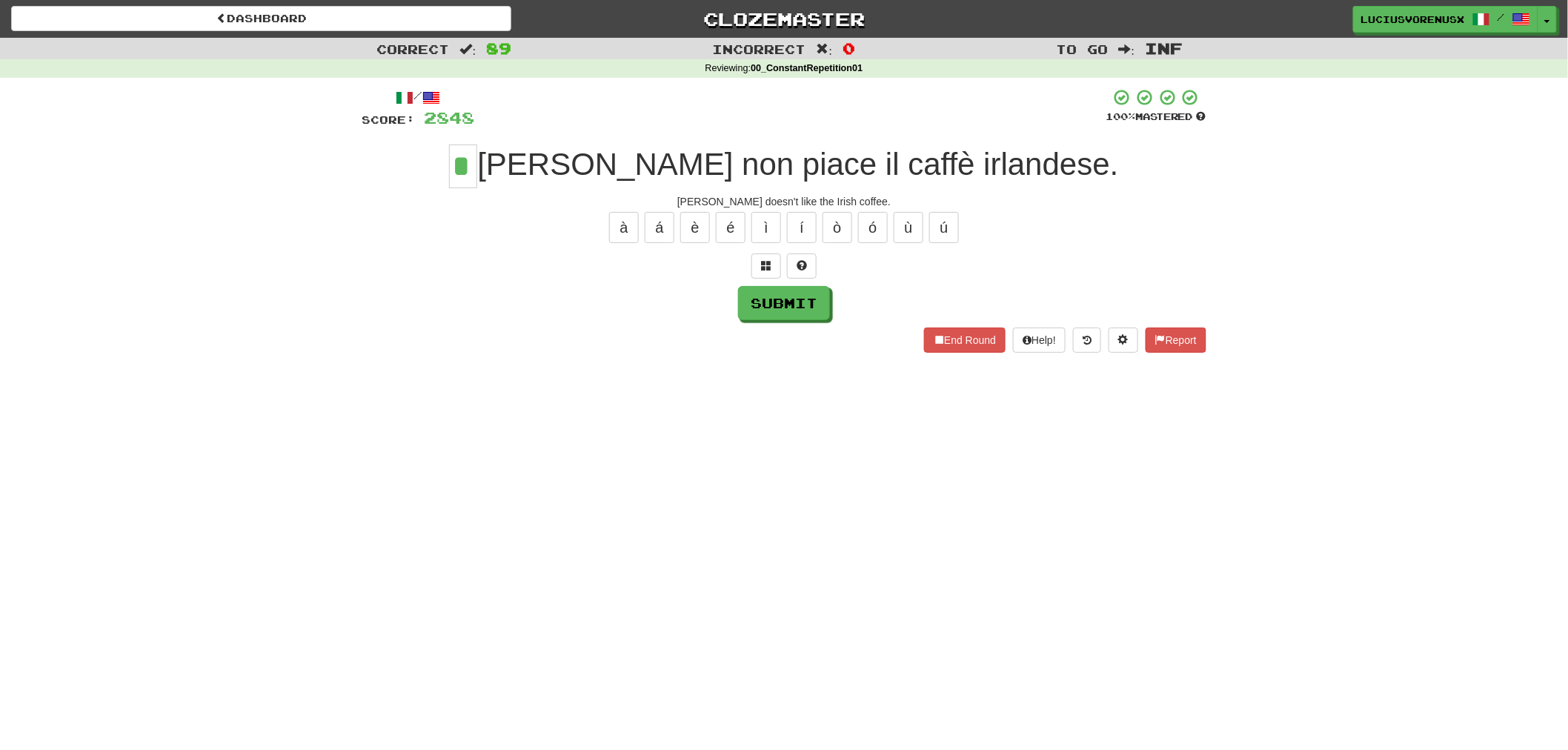
type input "*"
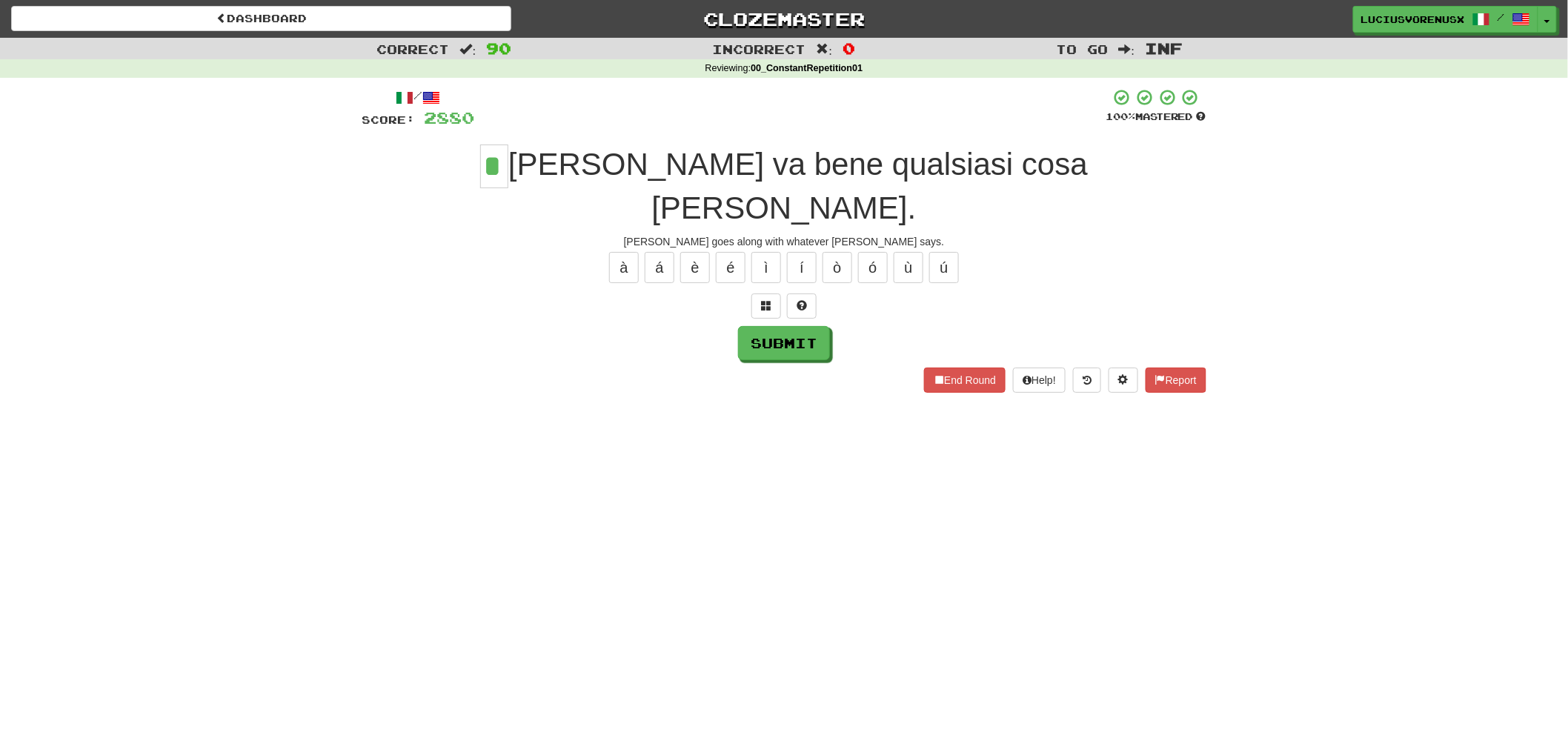
type input "*"
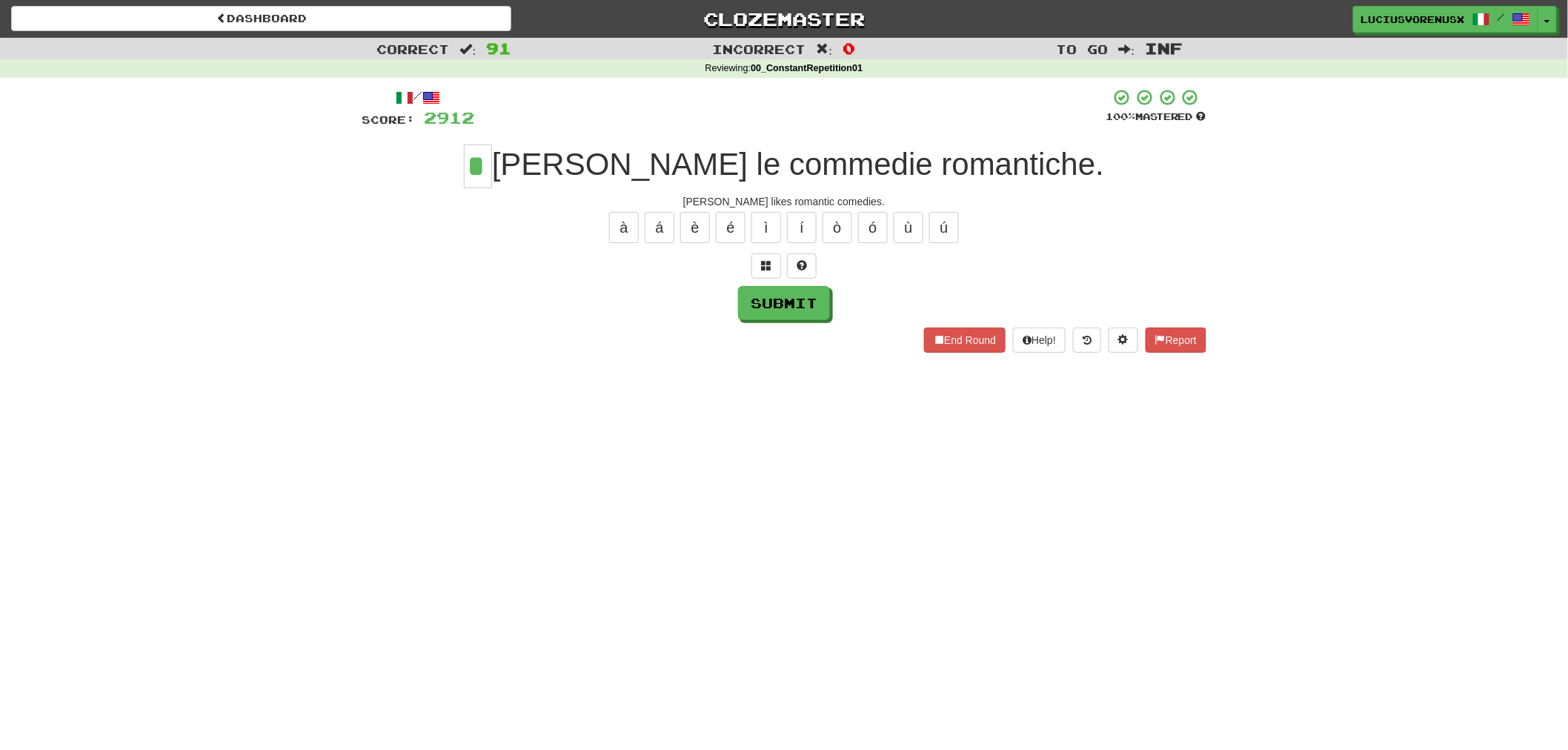
type input "*"
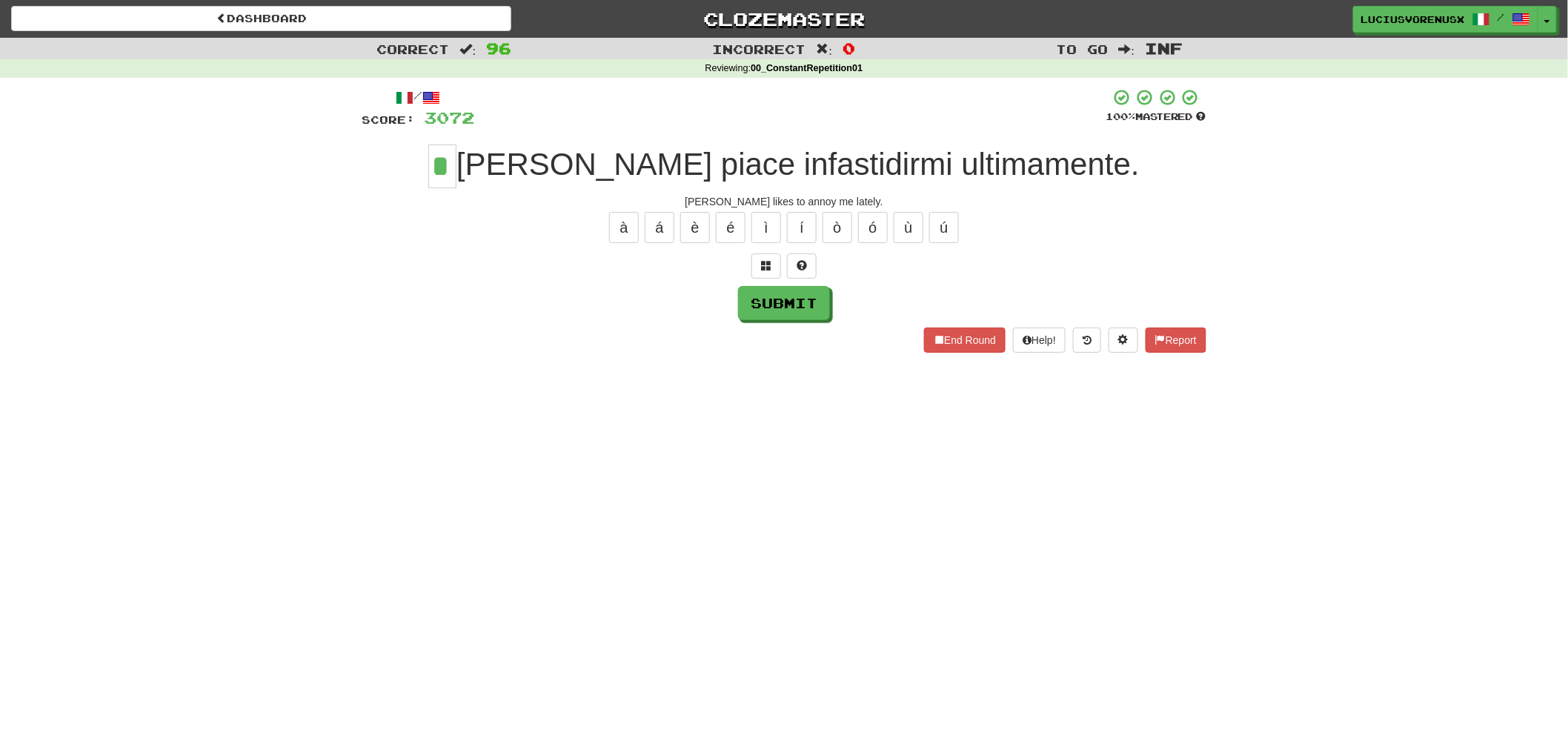
type input "*"
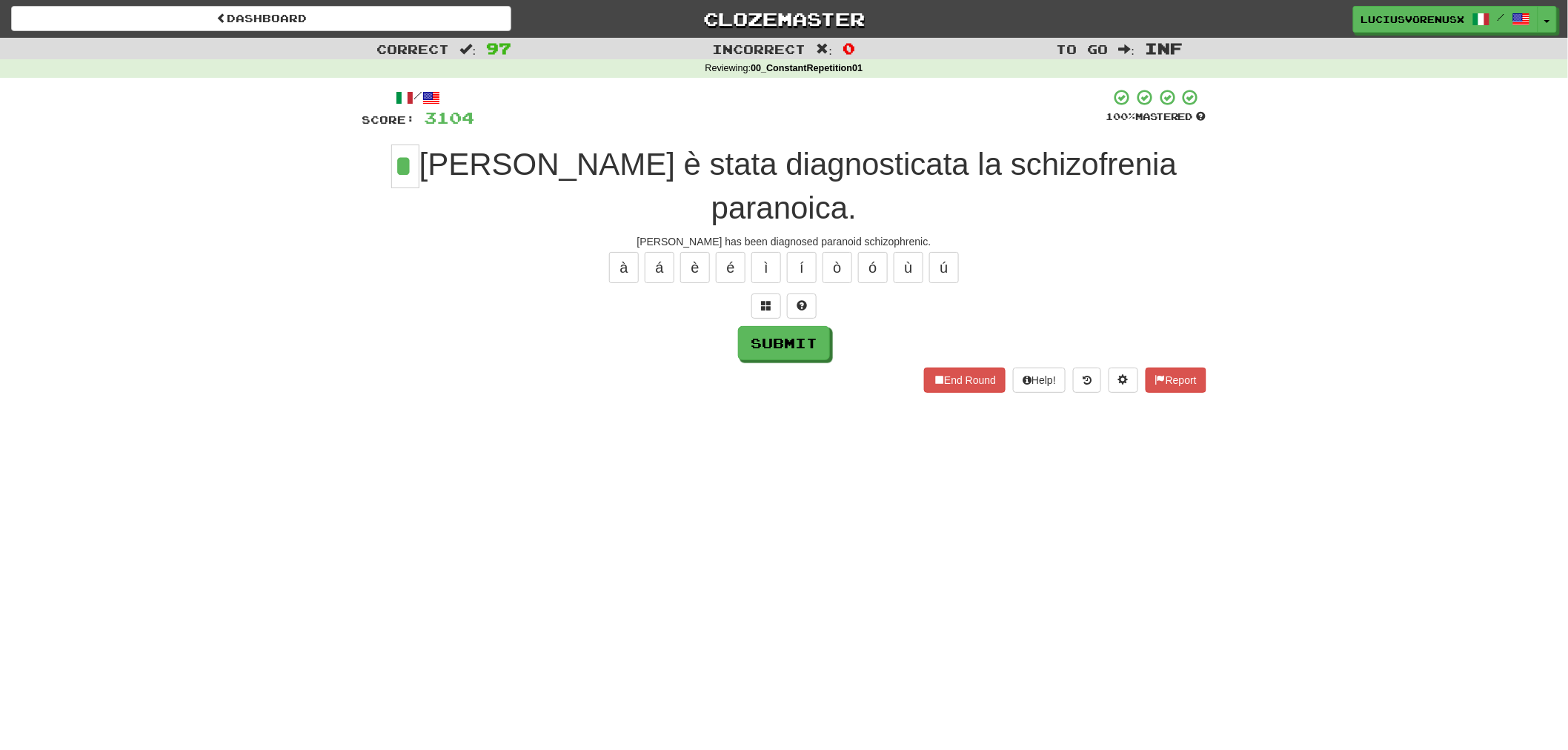
type input "*"
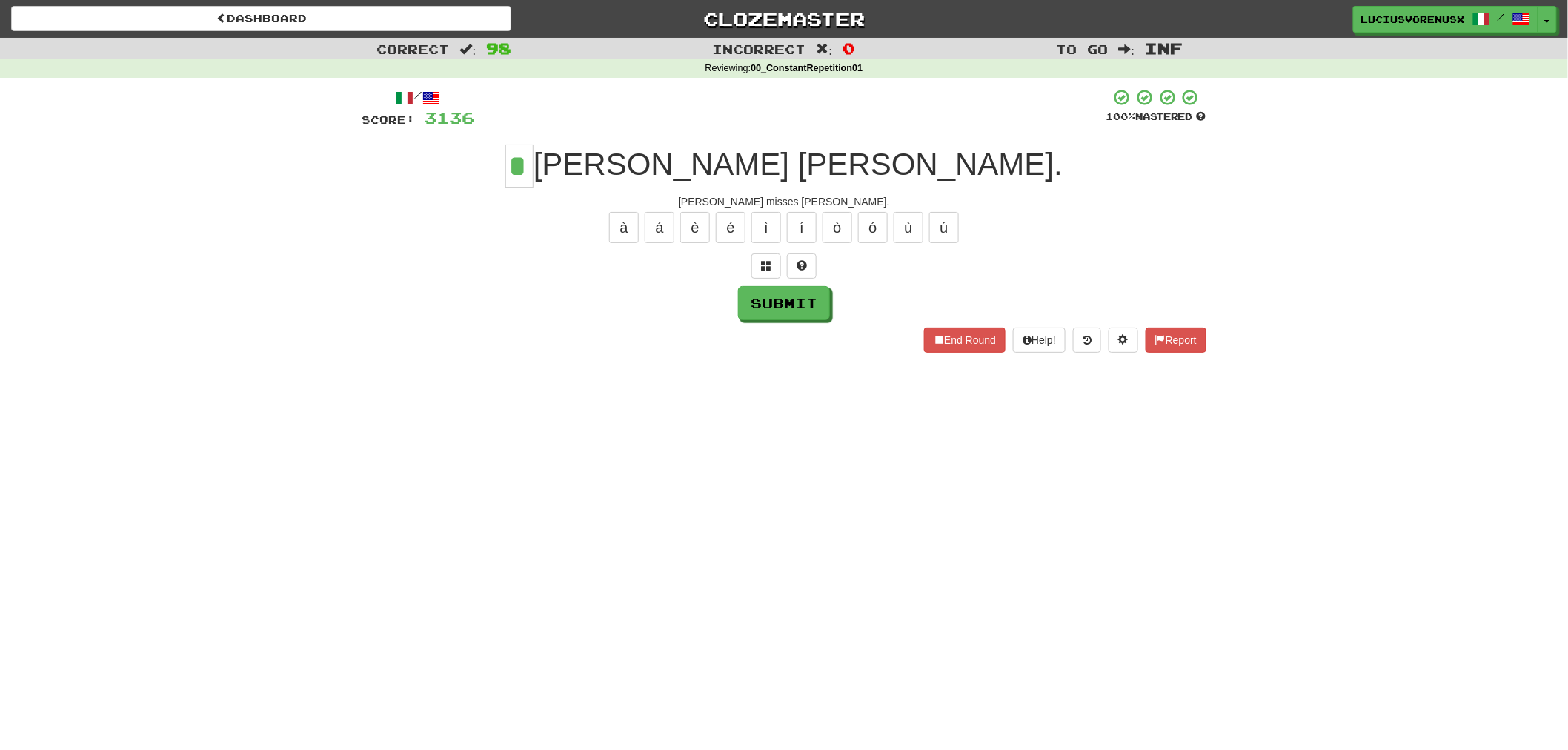
type input "*"
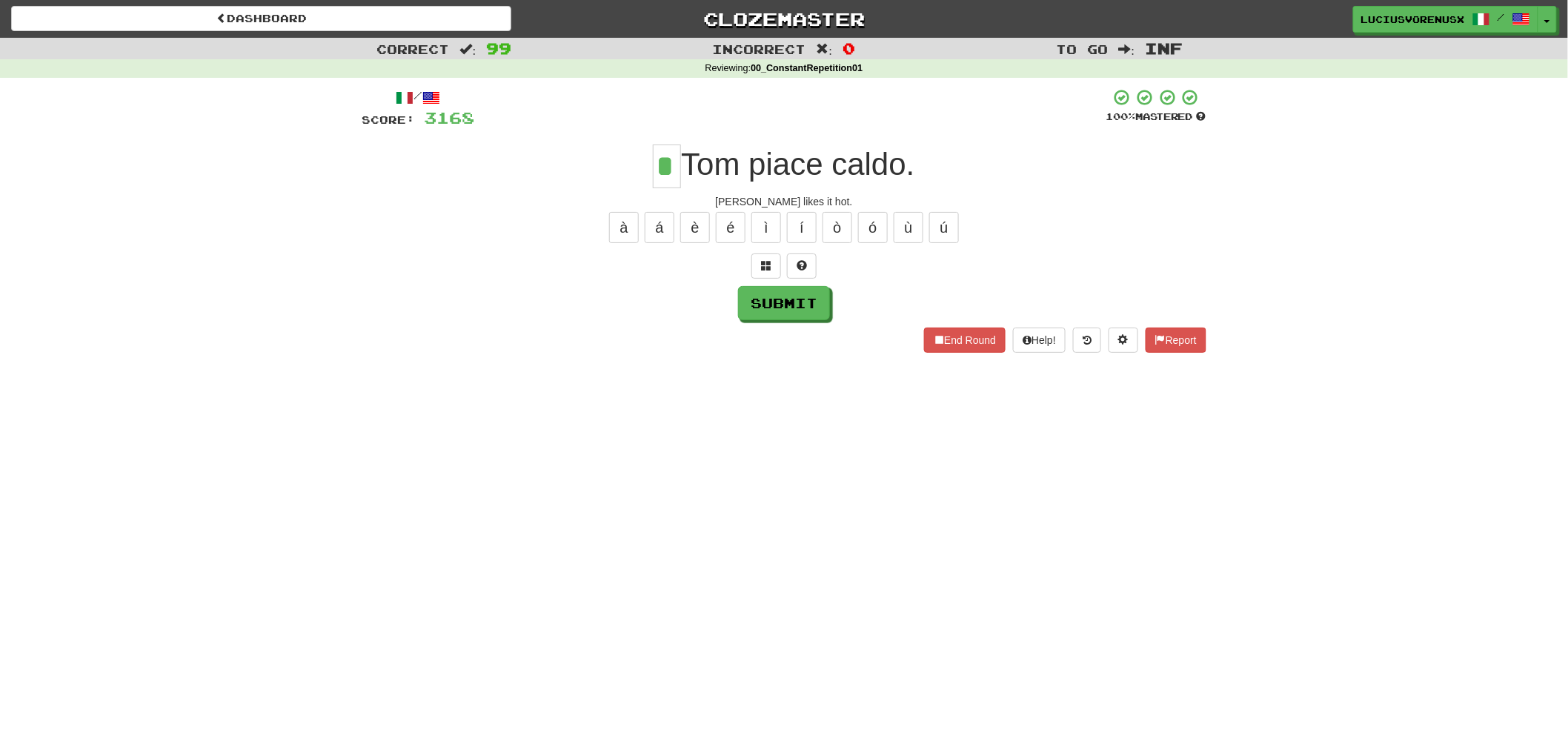
type input "*"
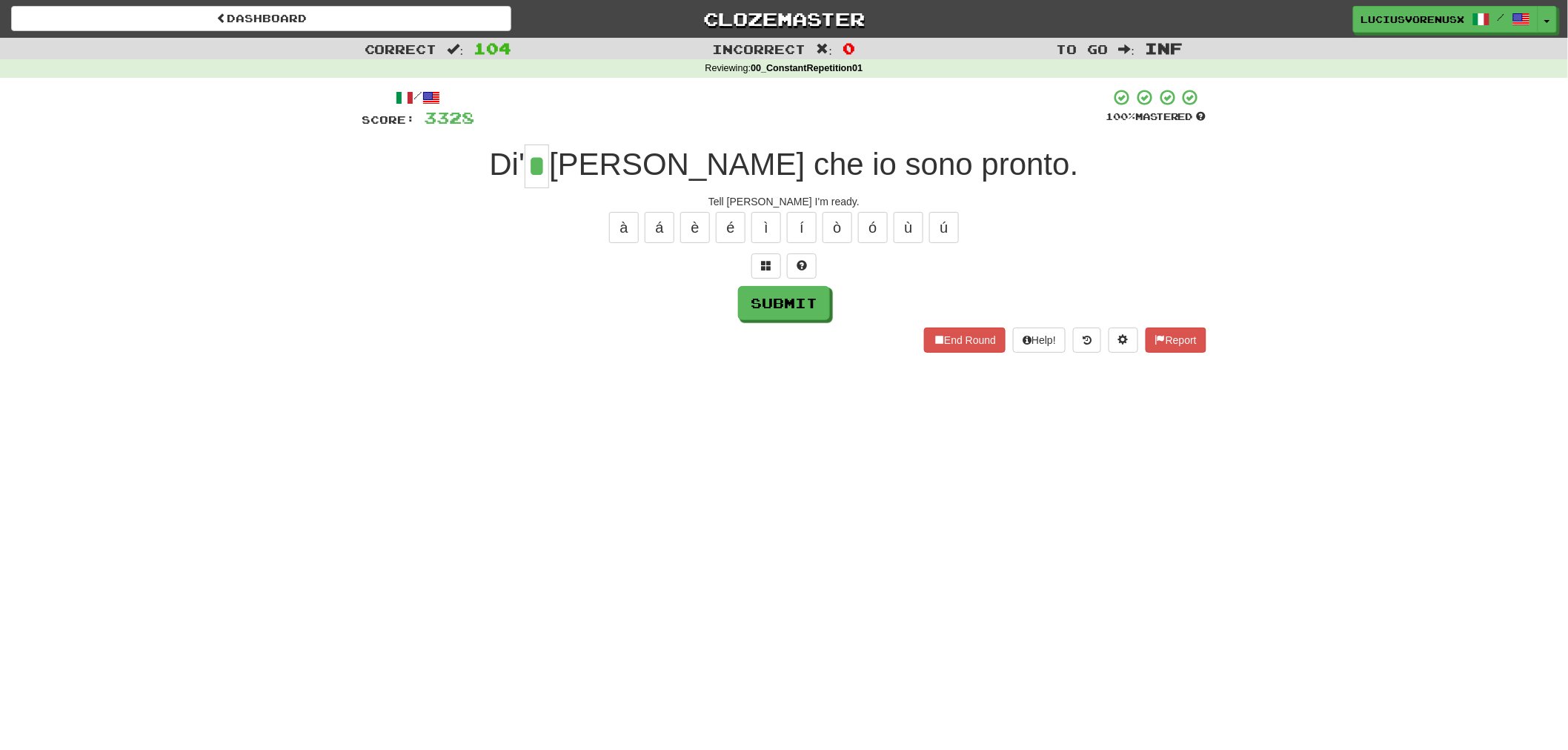
type input "*"
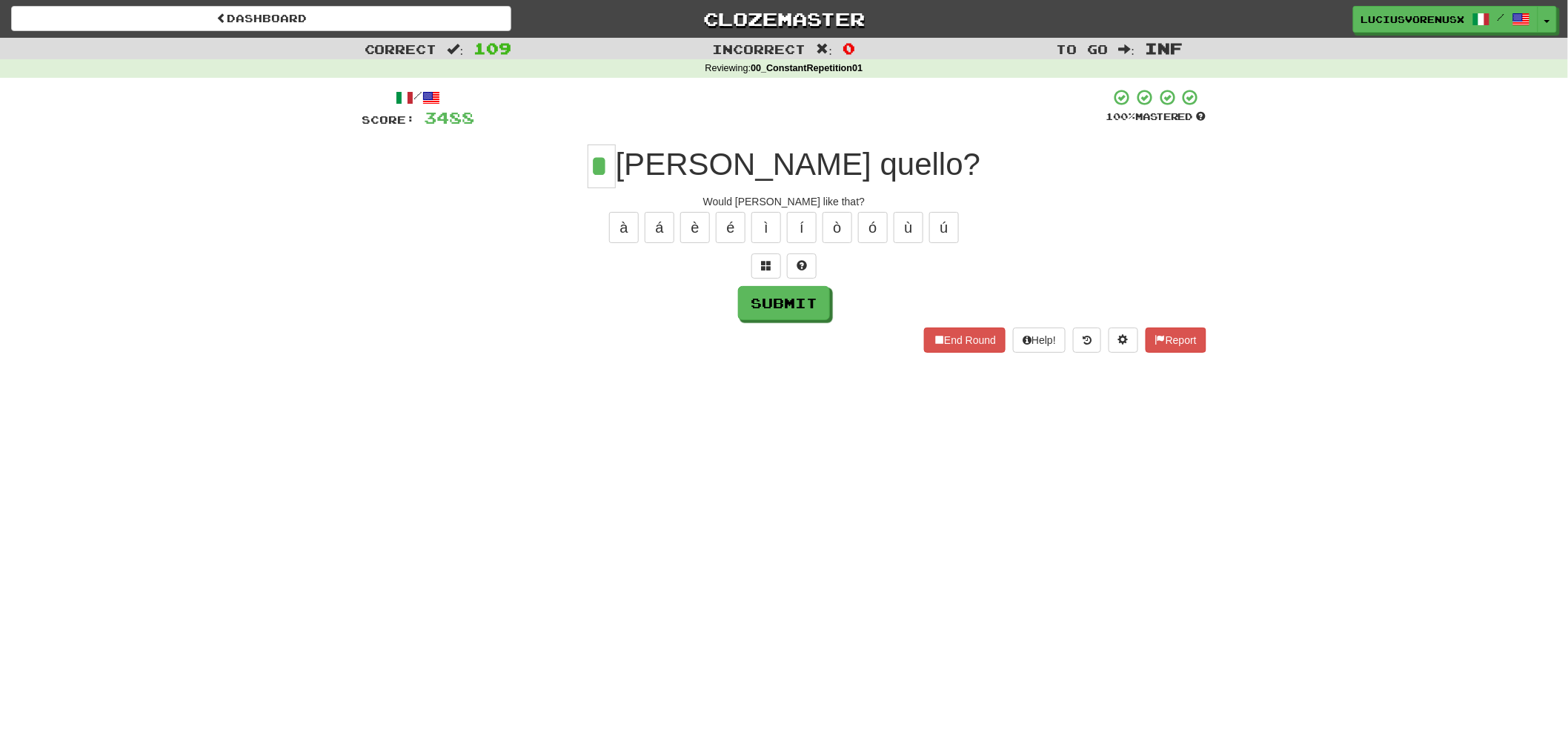
type input "*"
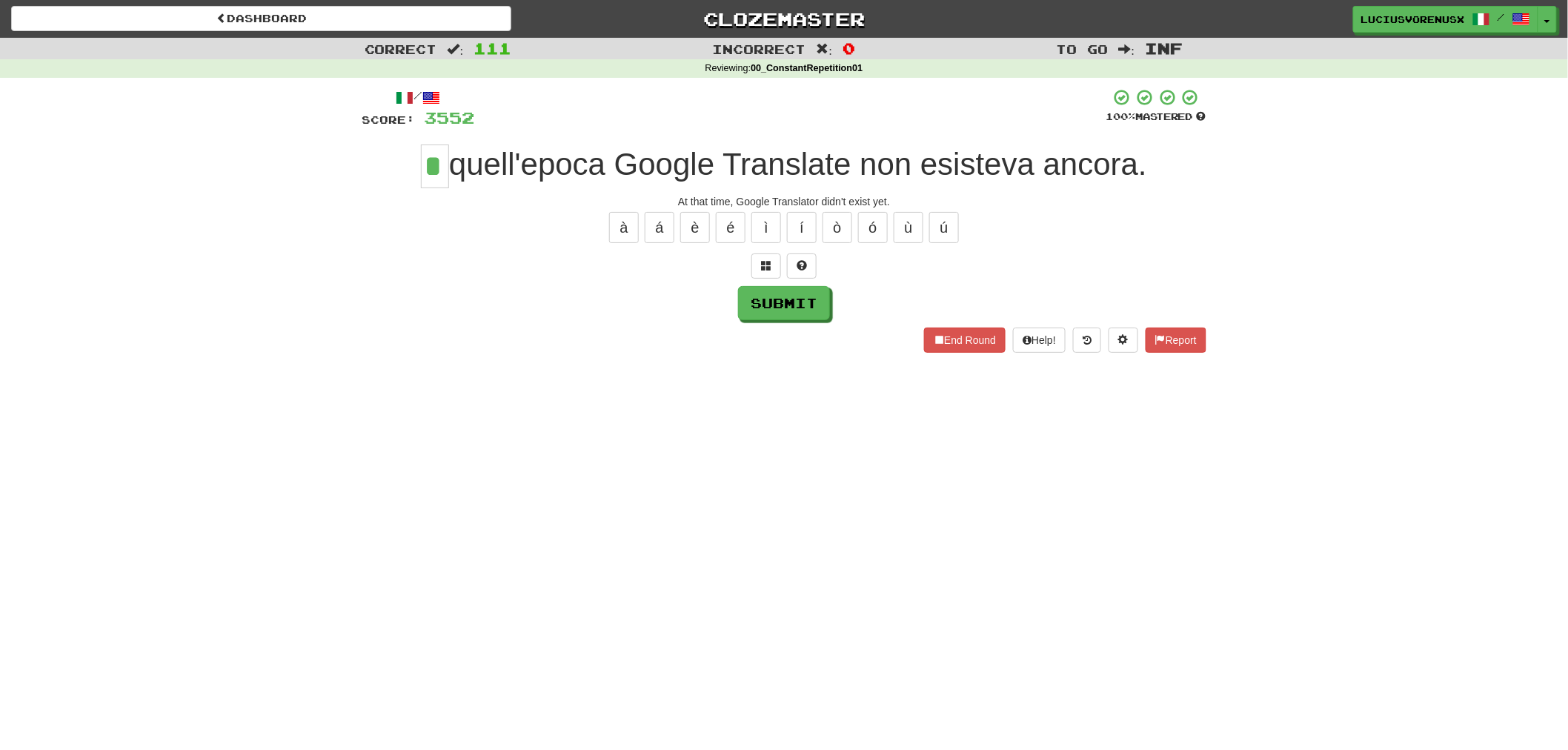
type input "*"
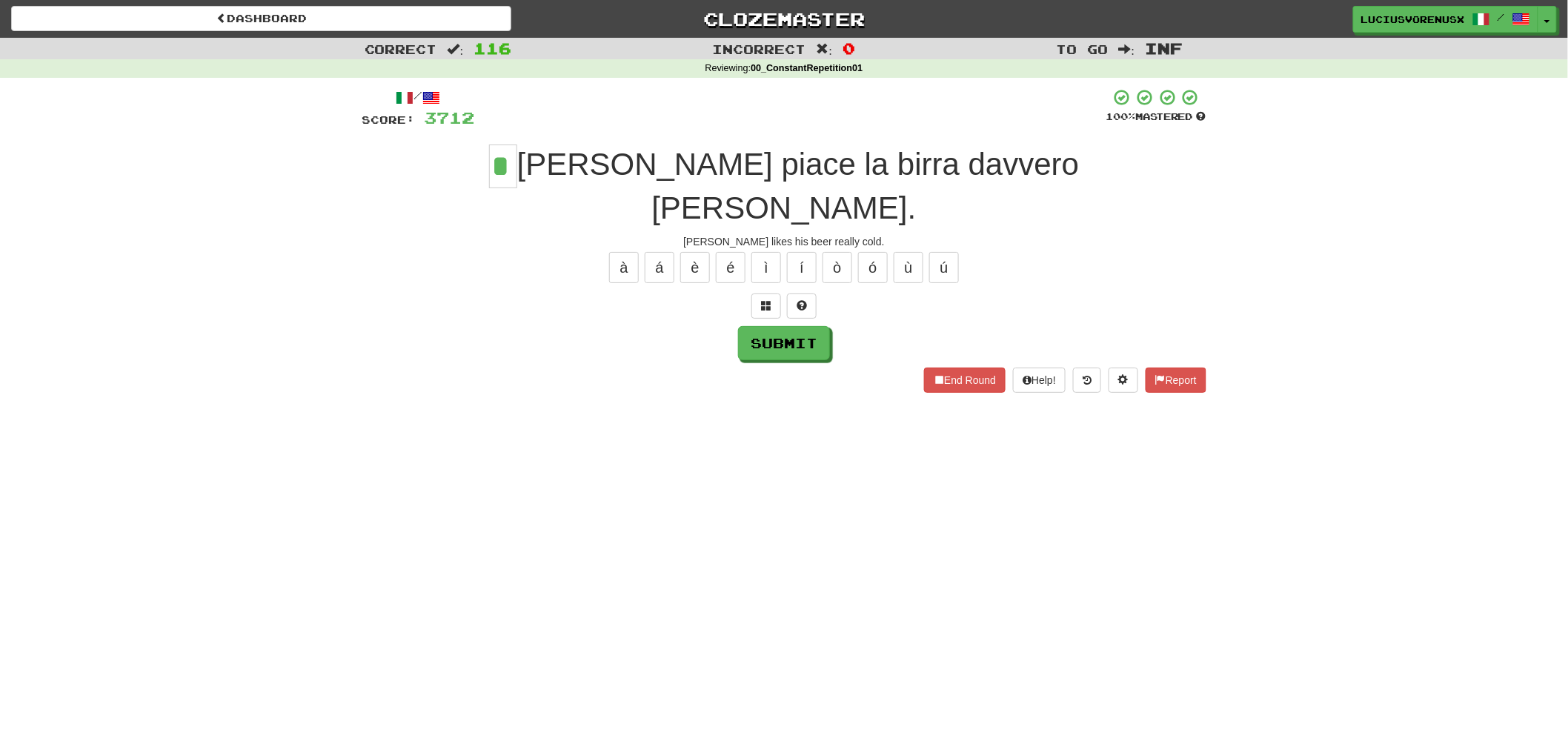
type input "*"
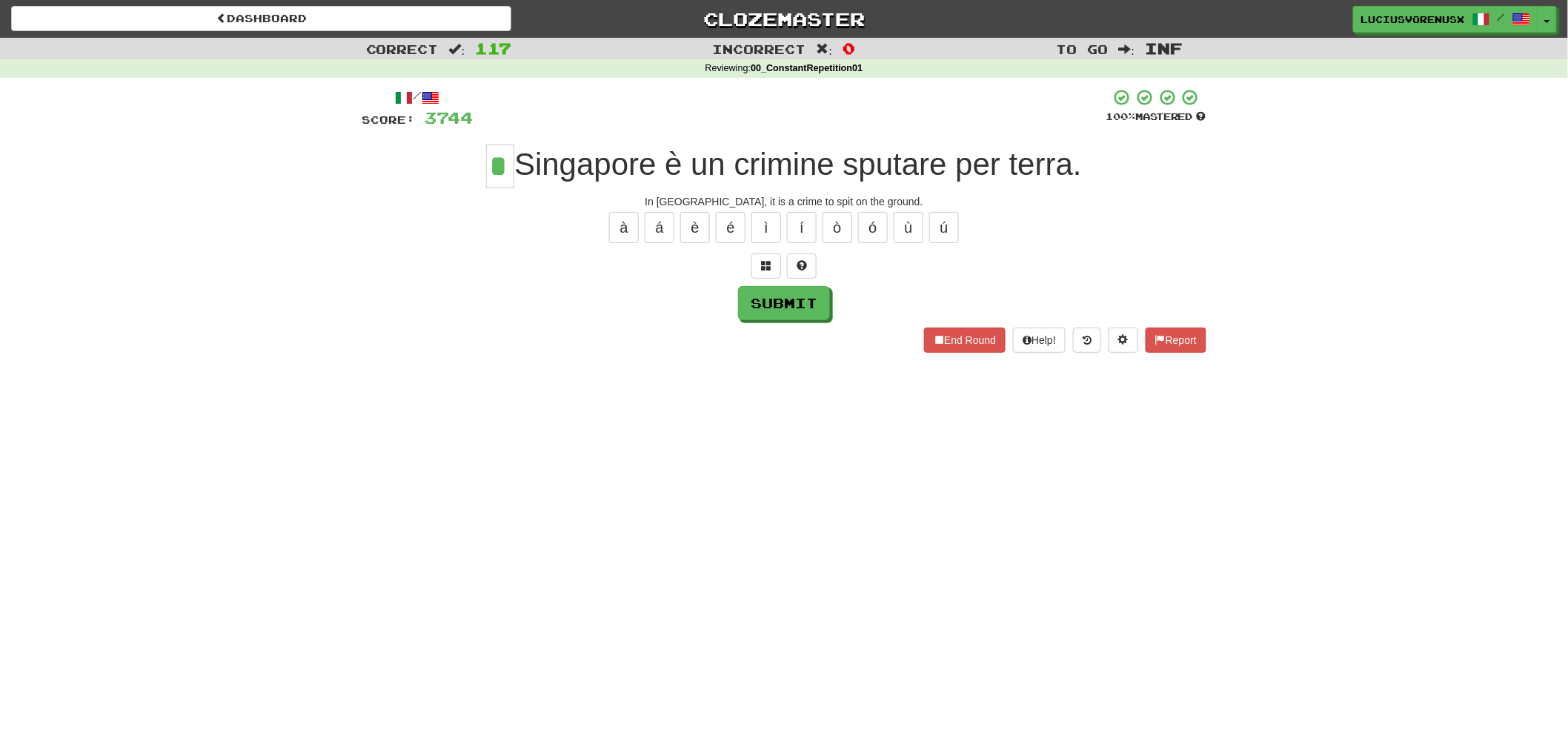
type input "*"
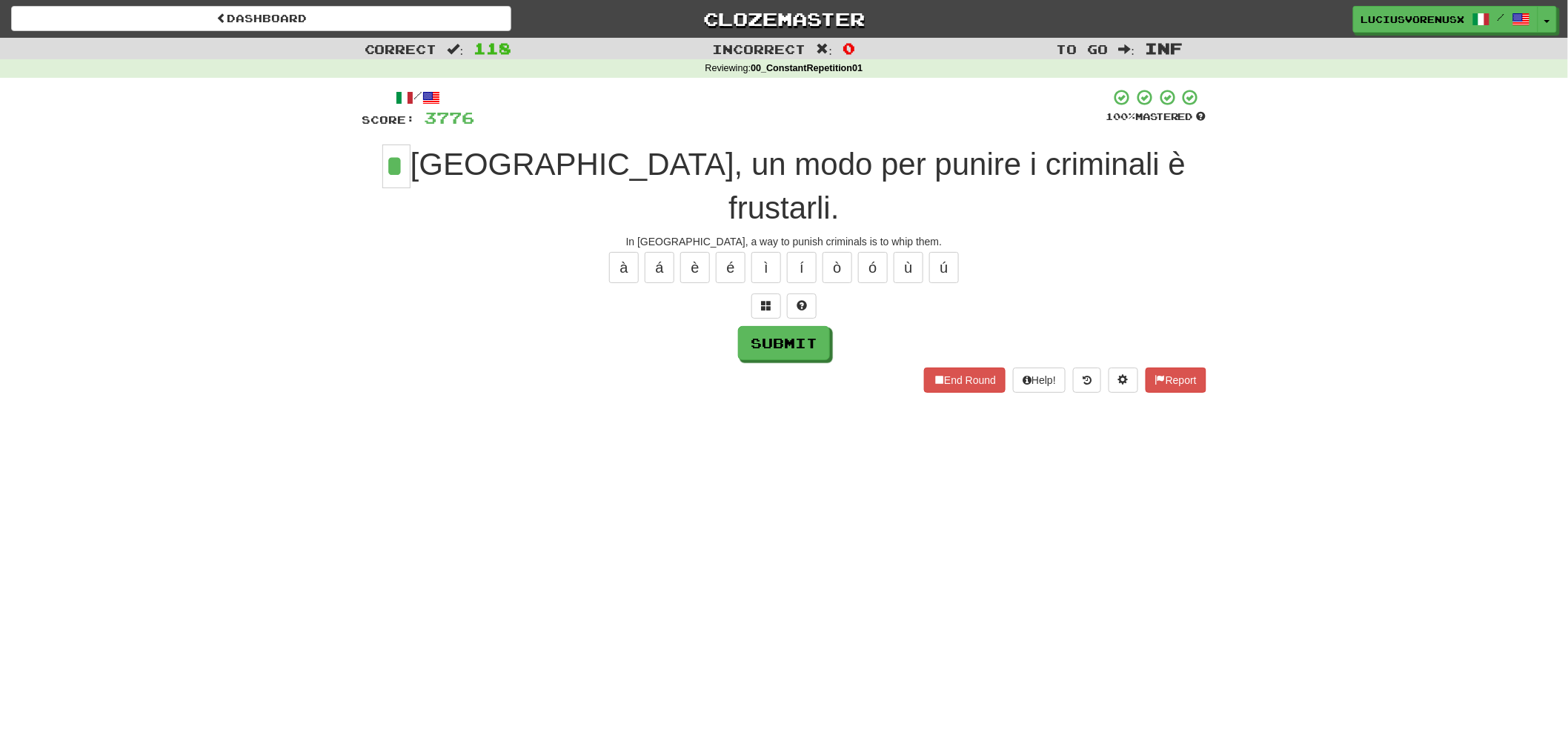
type input "*"
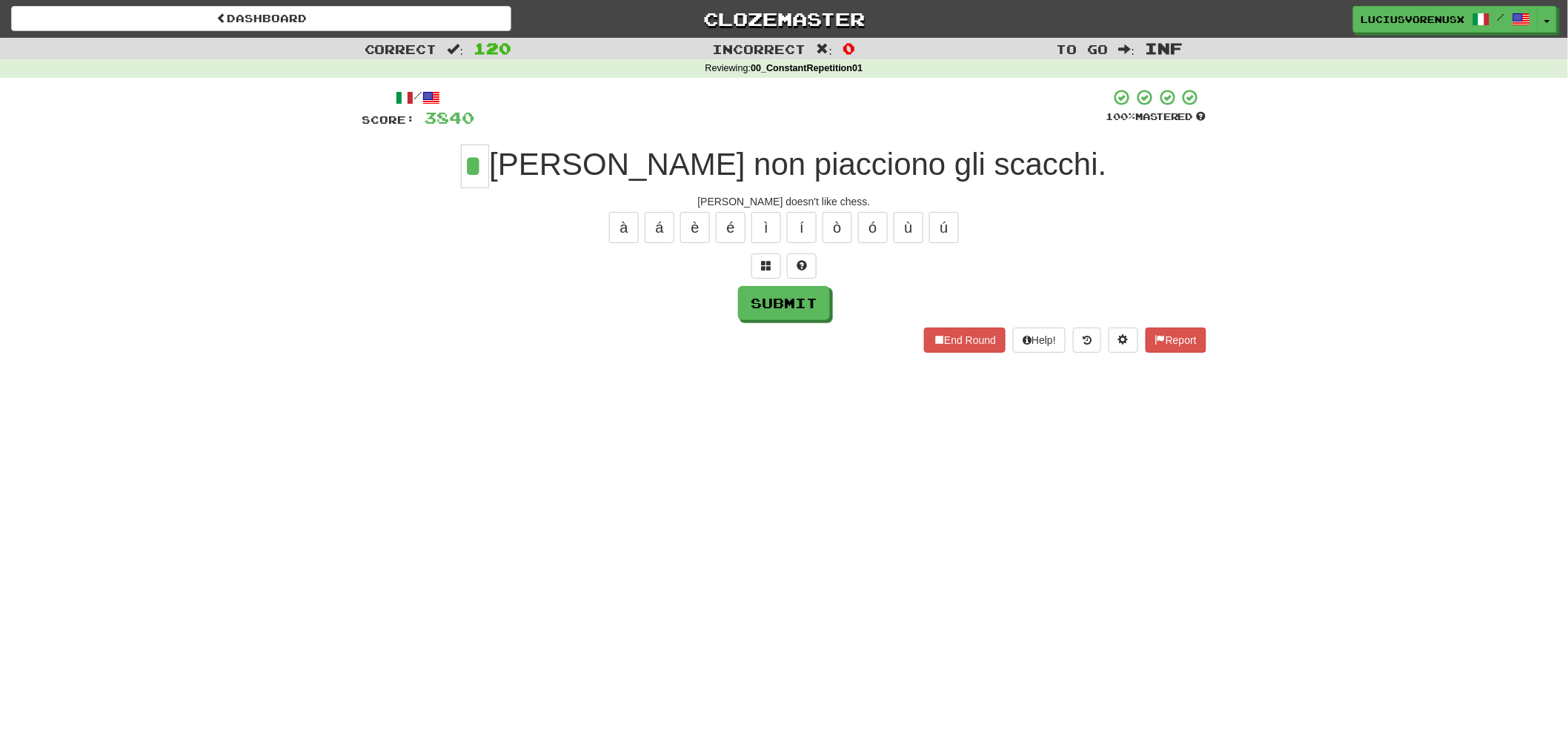
type input "*"
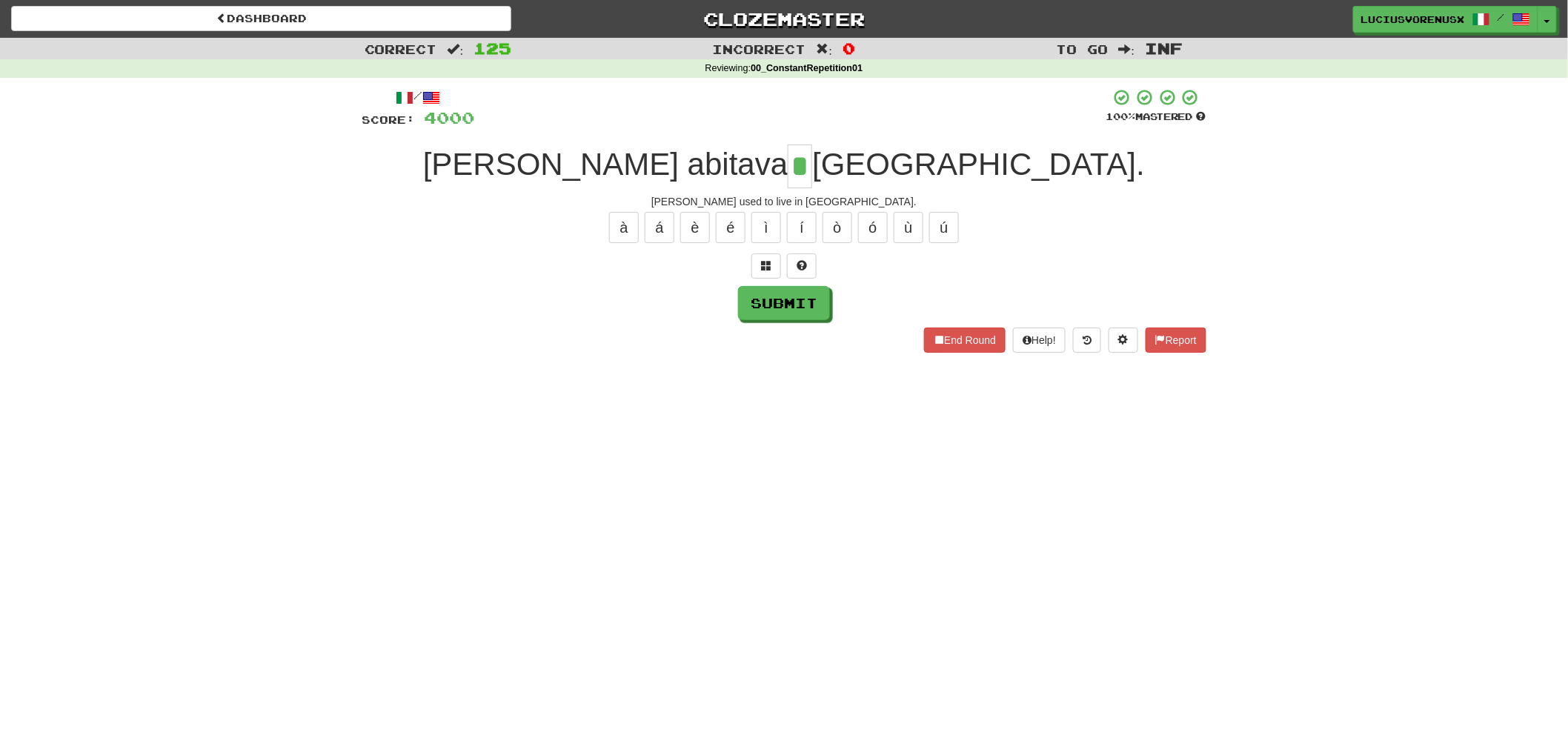
type input "*"
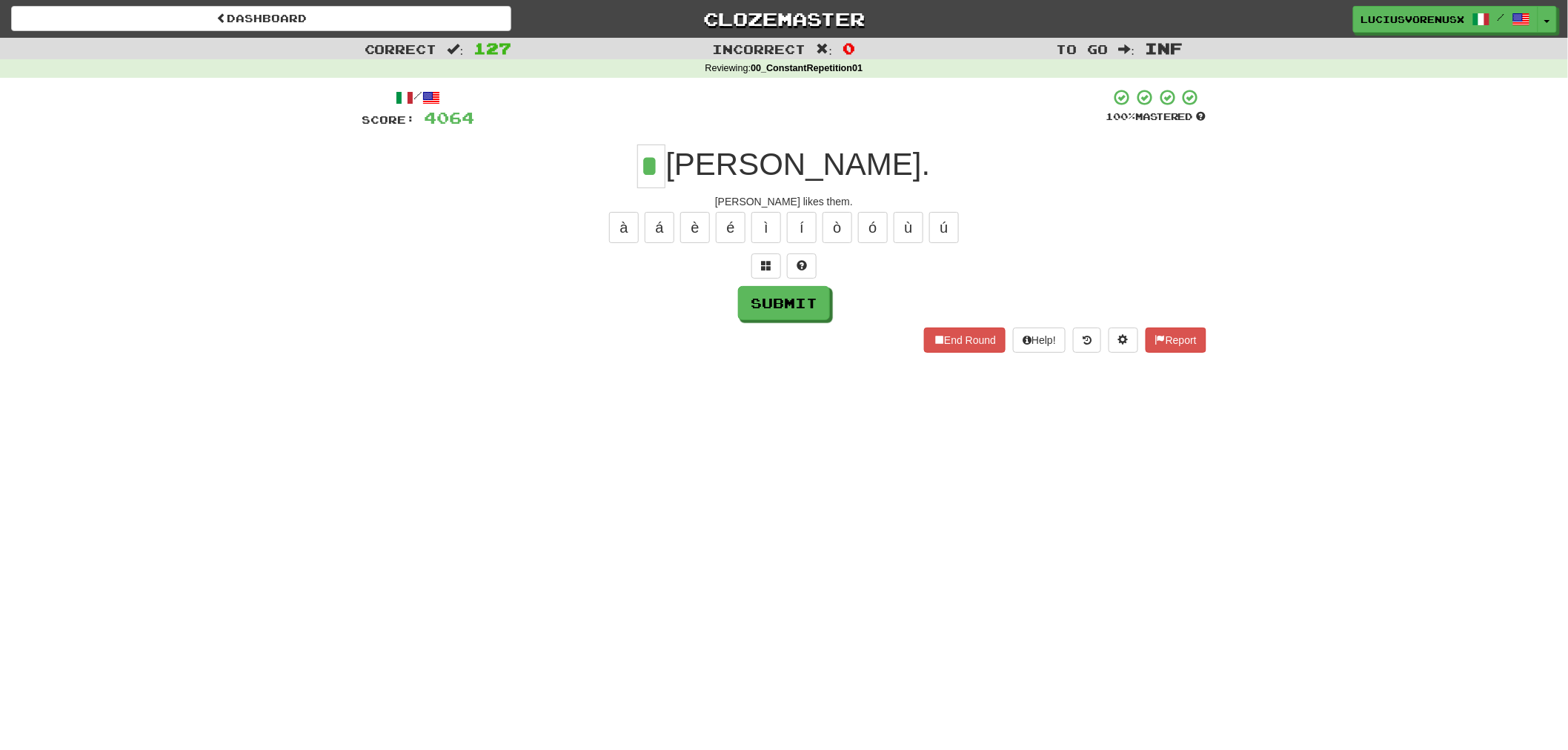
type input "*"
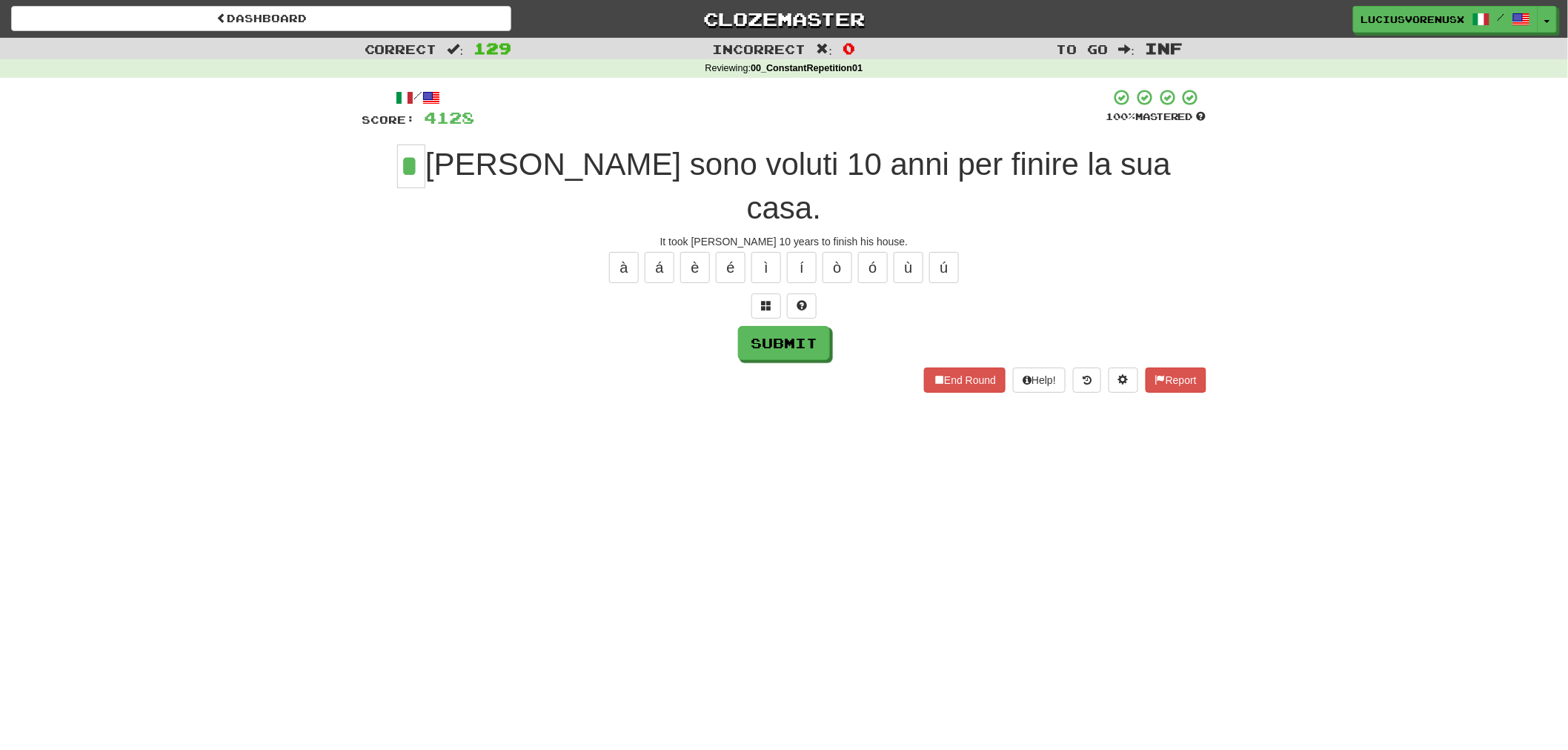
type input "*"
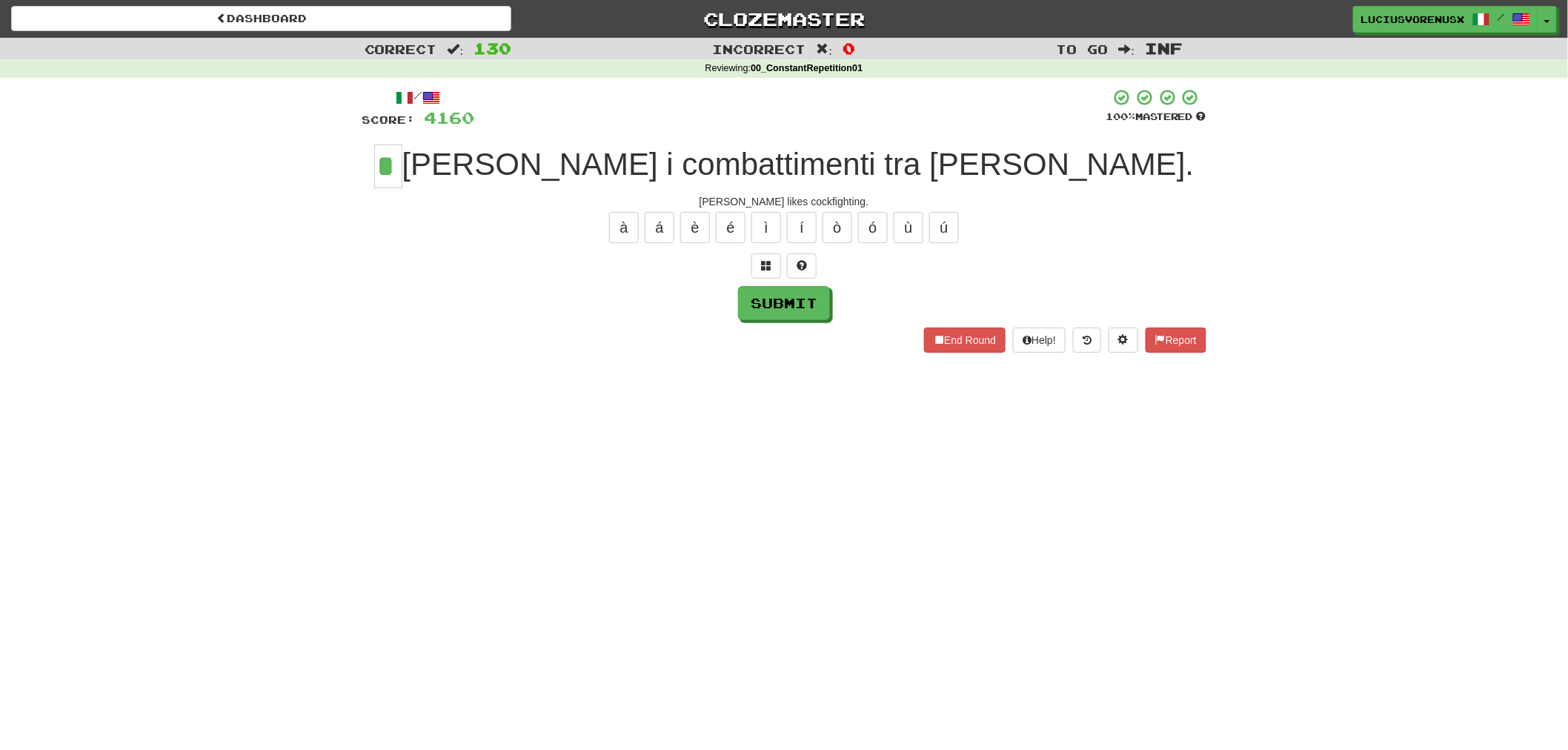
type input "*"
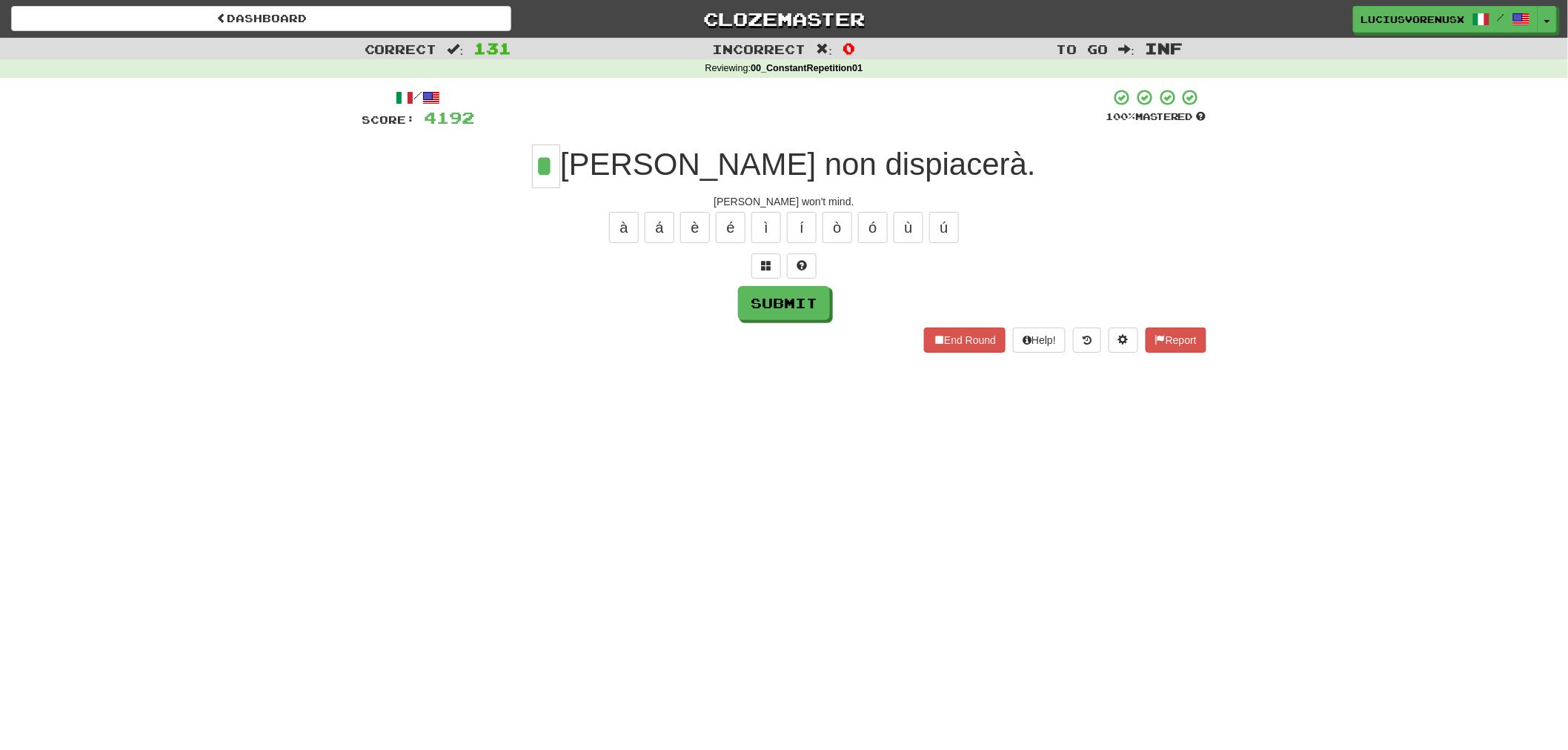
type input "*"
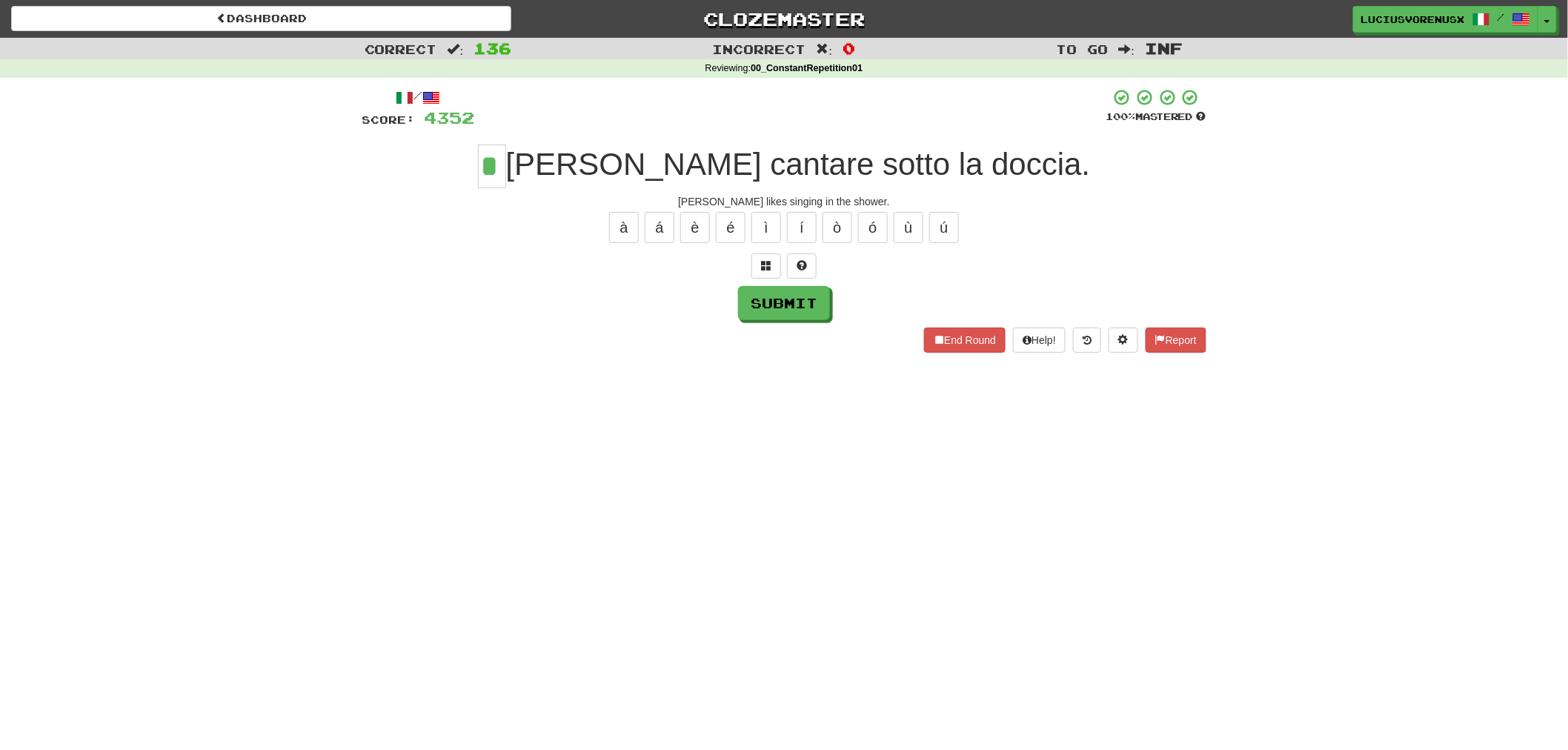
type input "*"
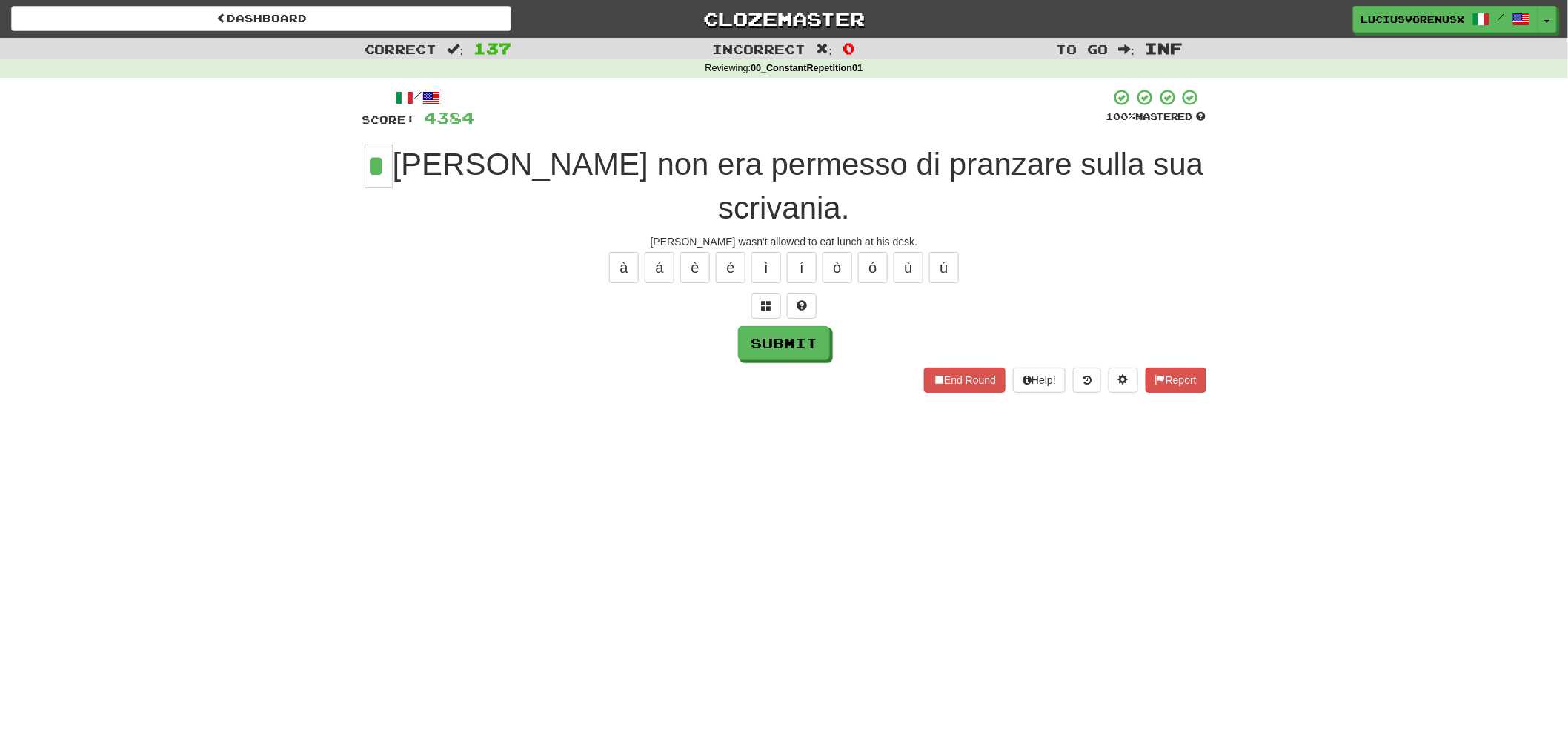
type input "*"
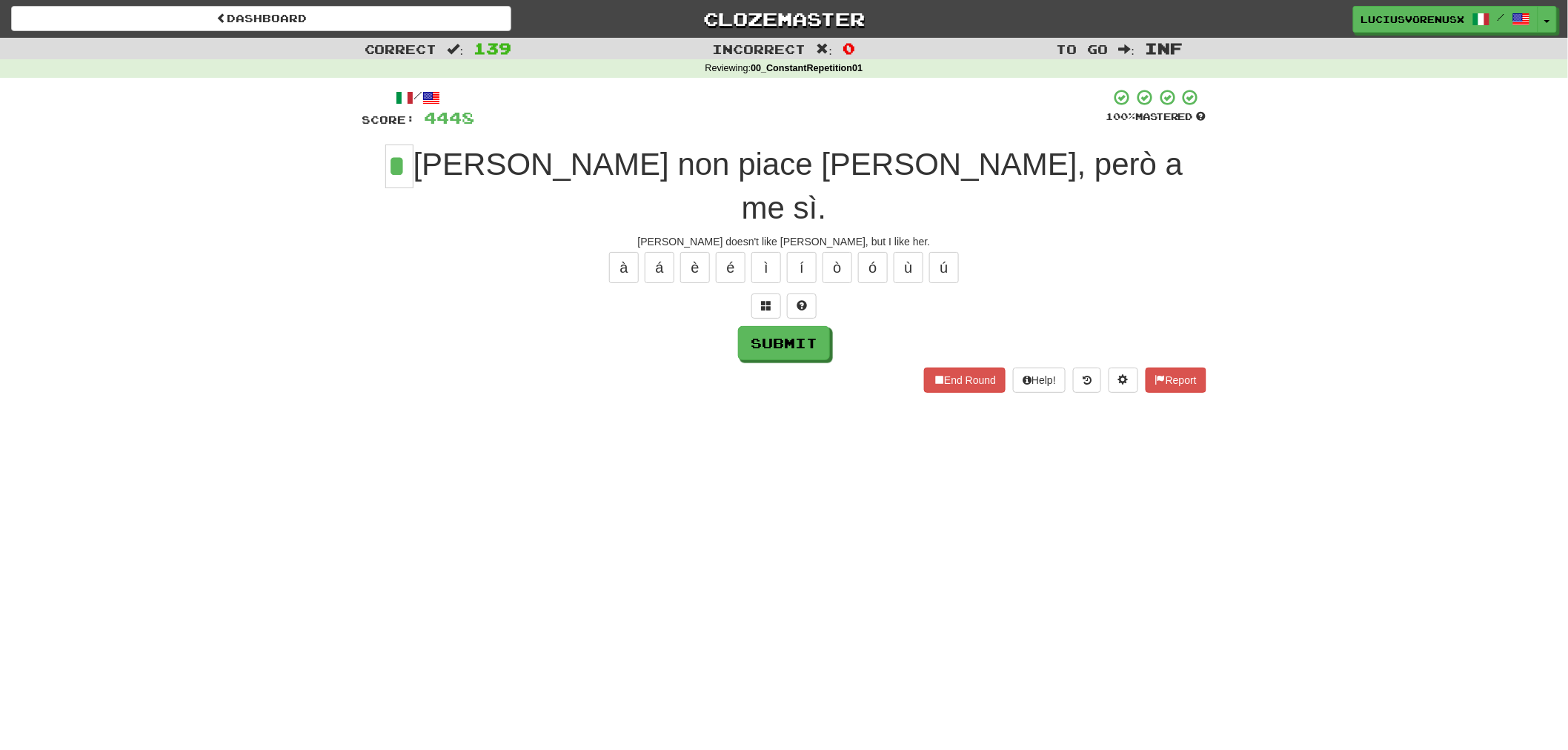
type input "*"
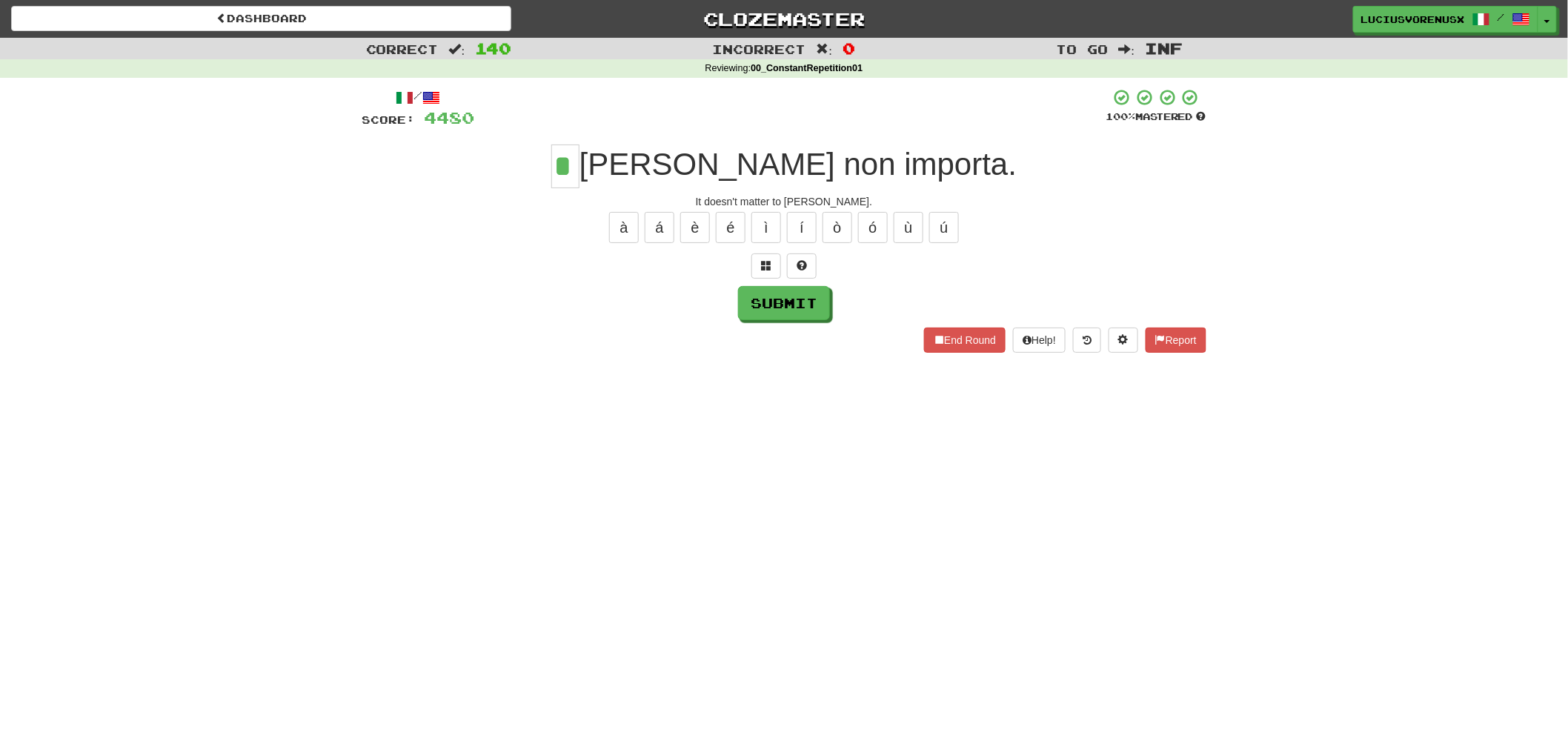
type input "*"
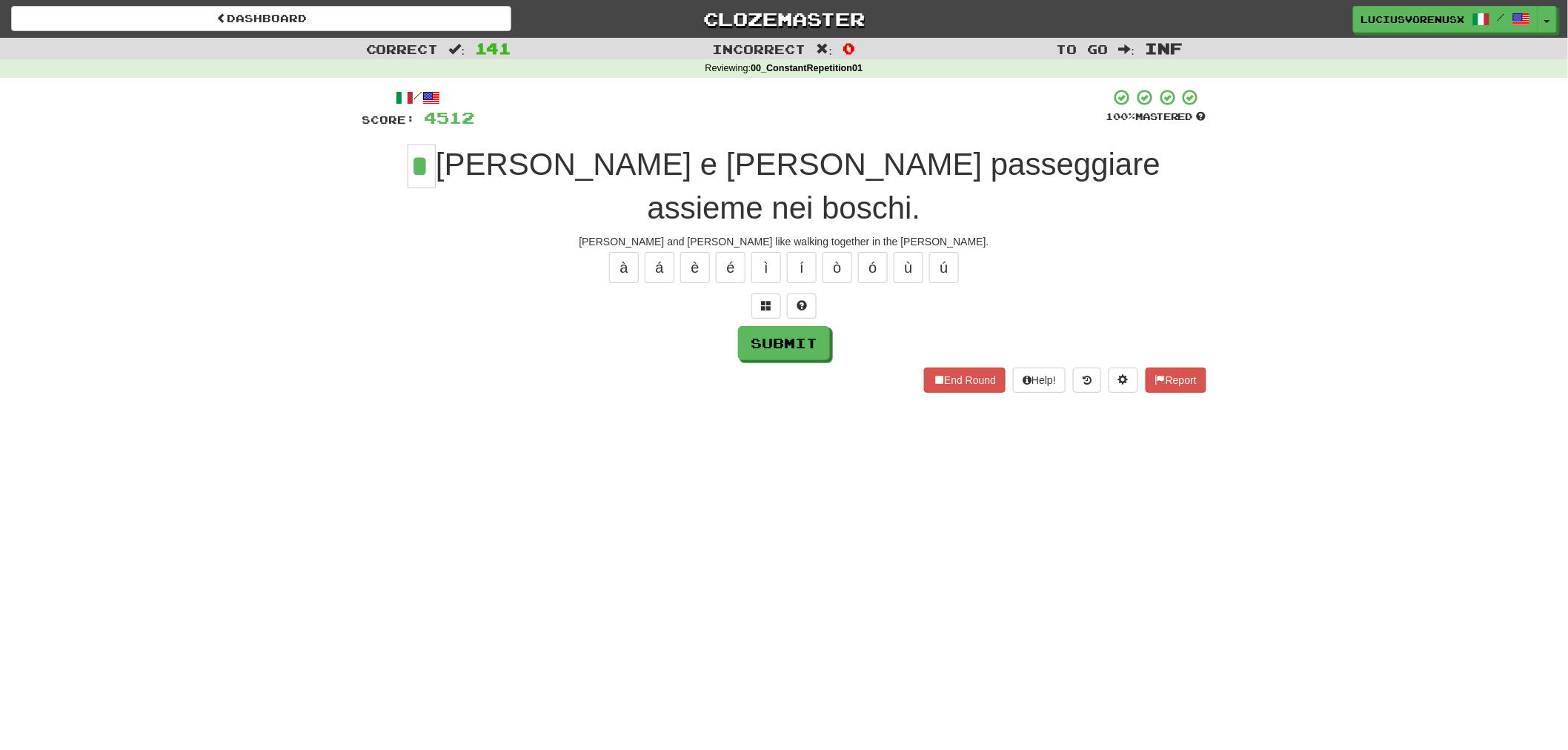
type input "*"
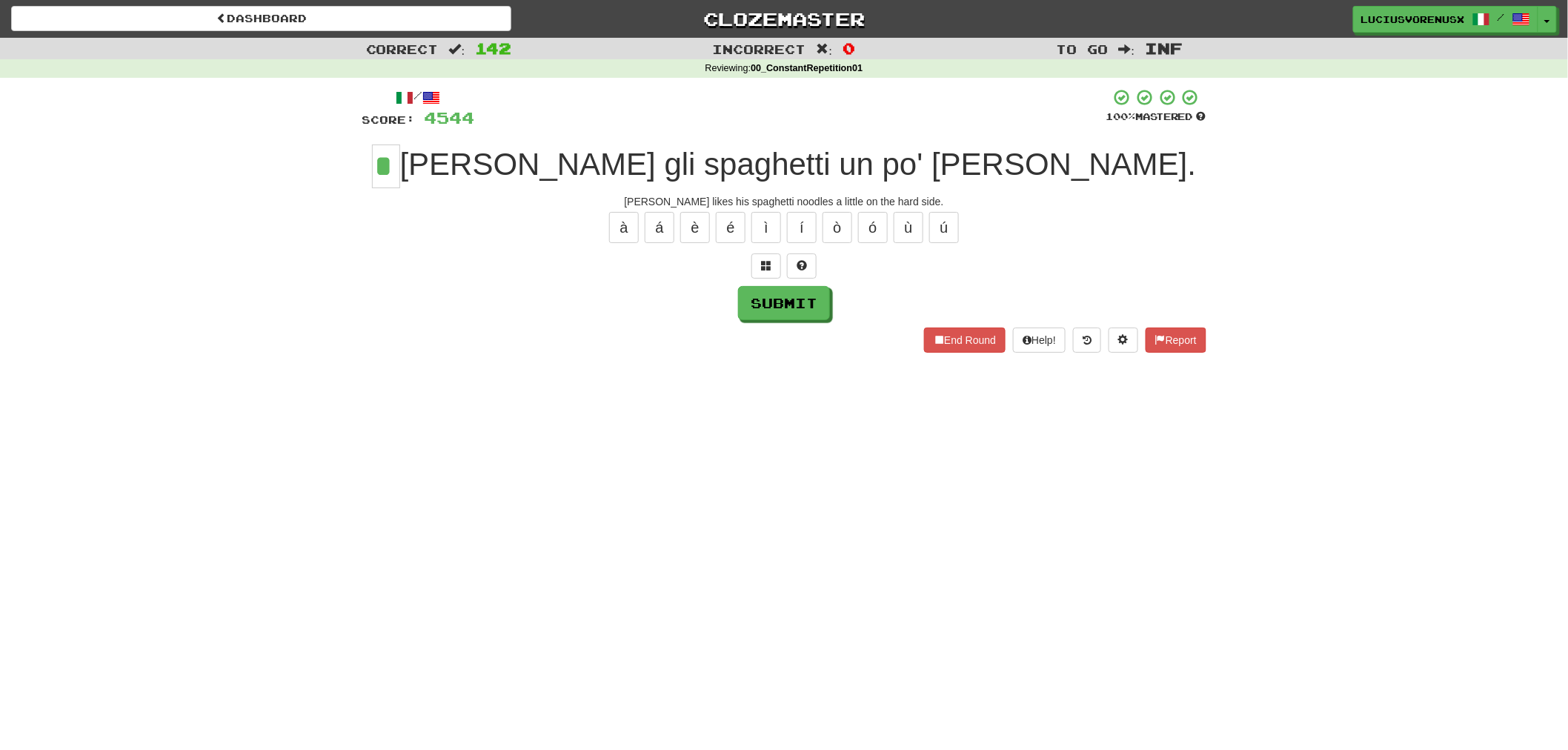
type input "*"
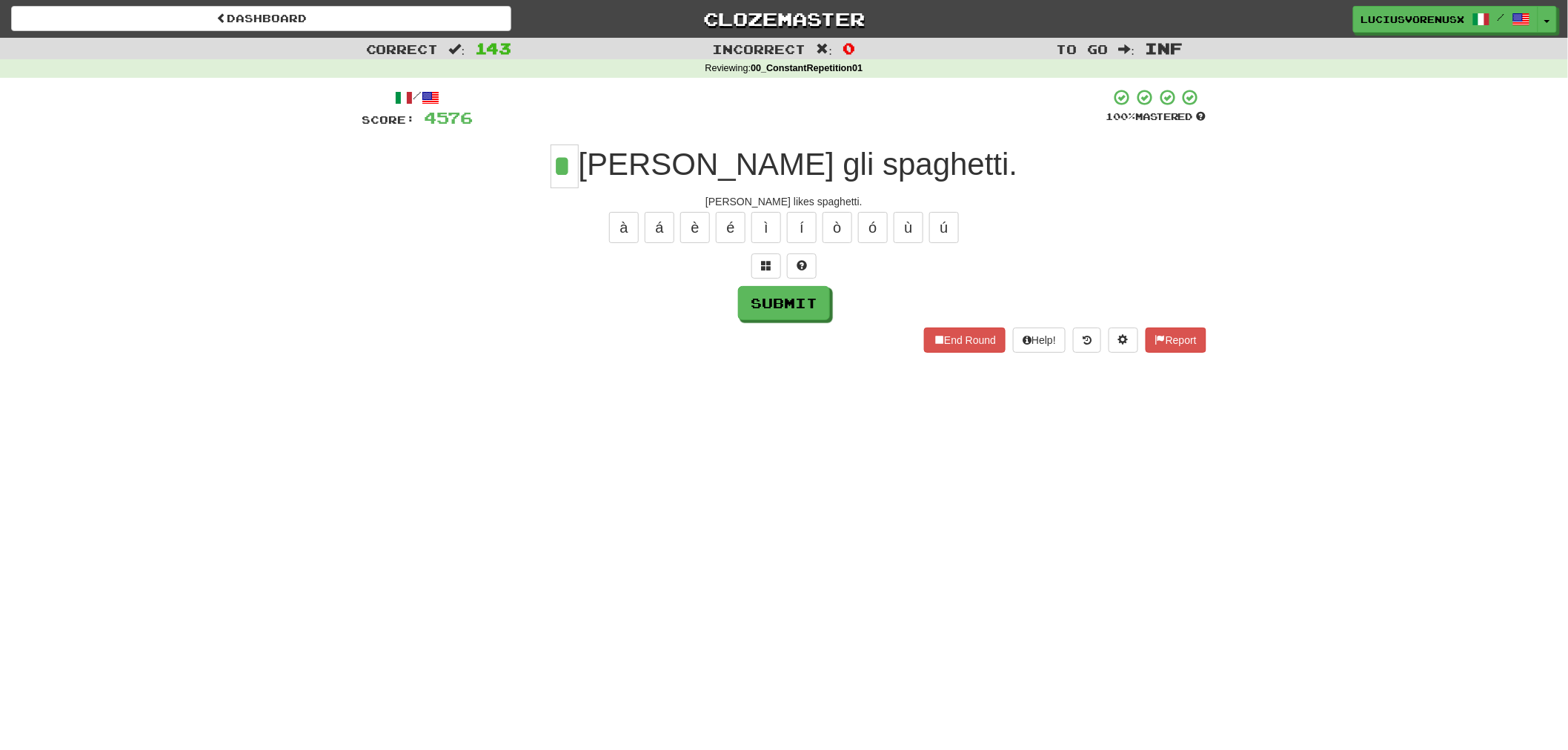
type input "*"
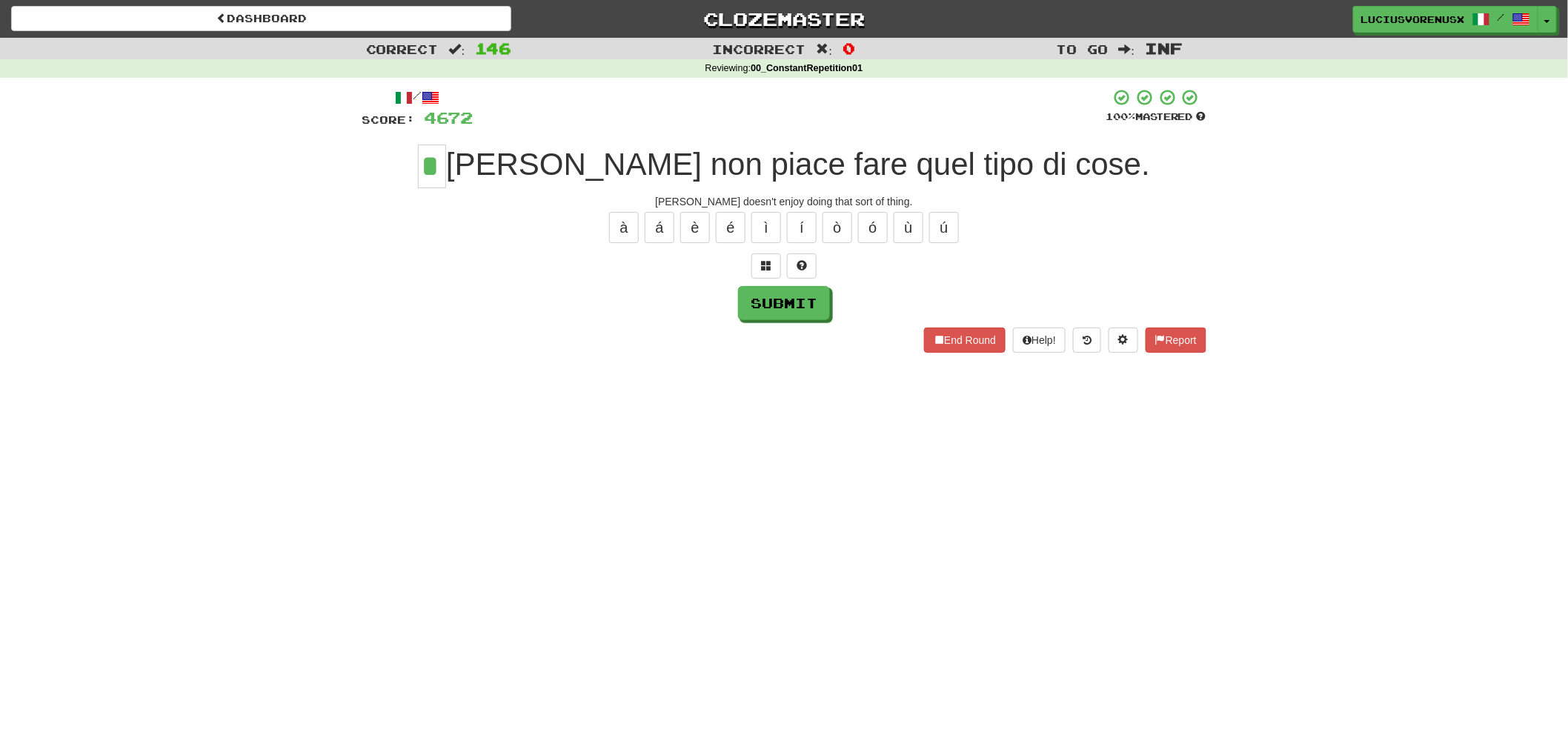
type input "*"
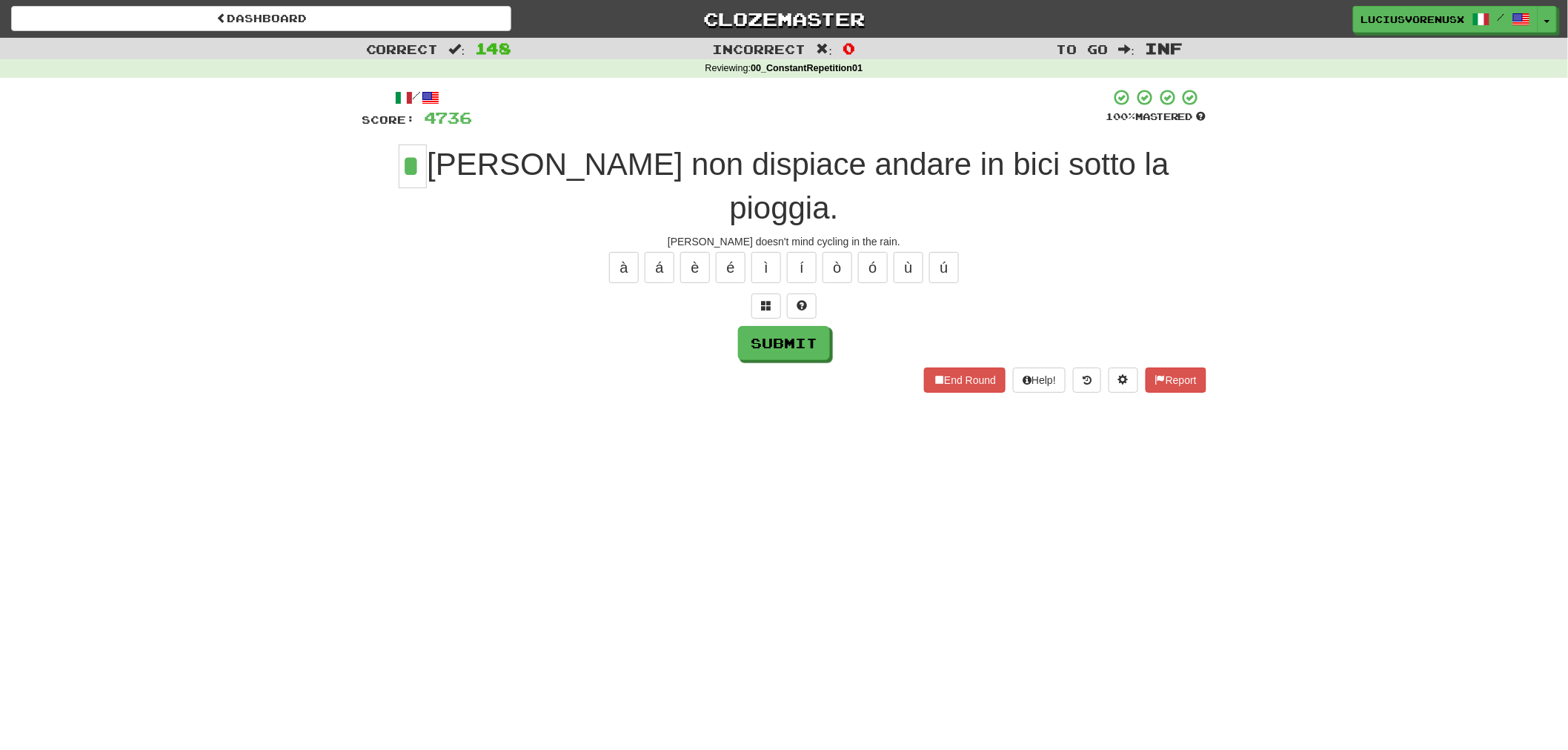
type input "*"
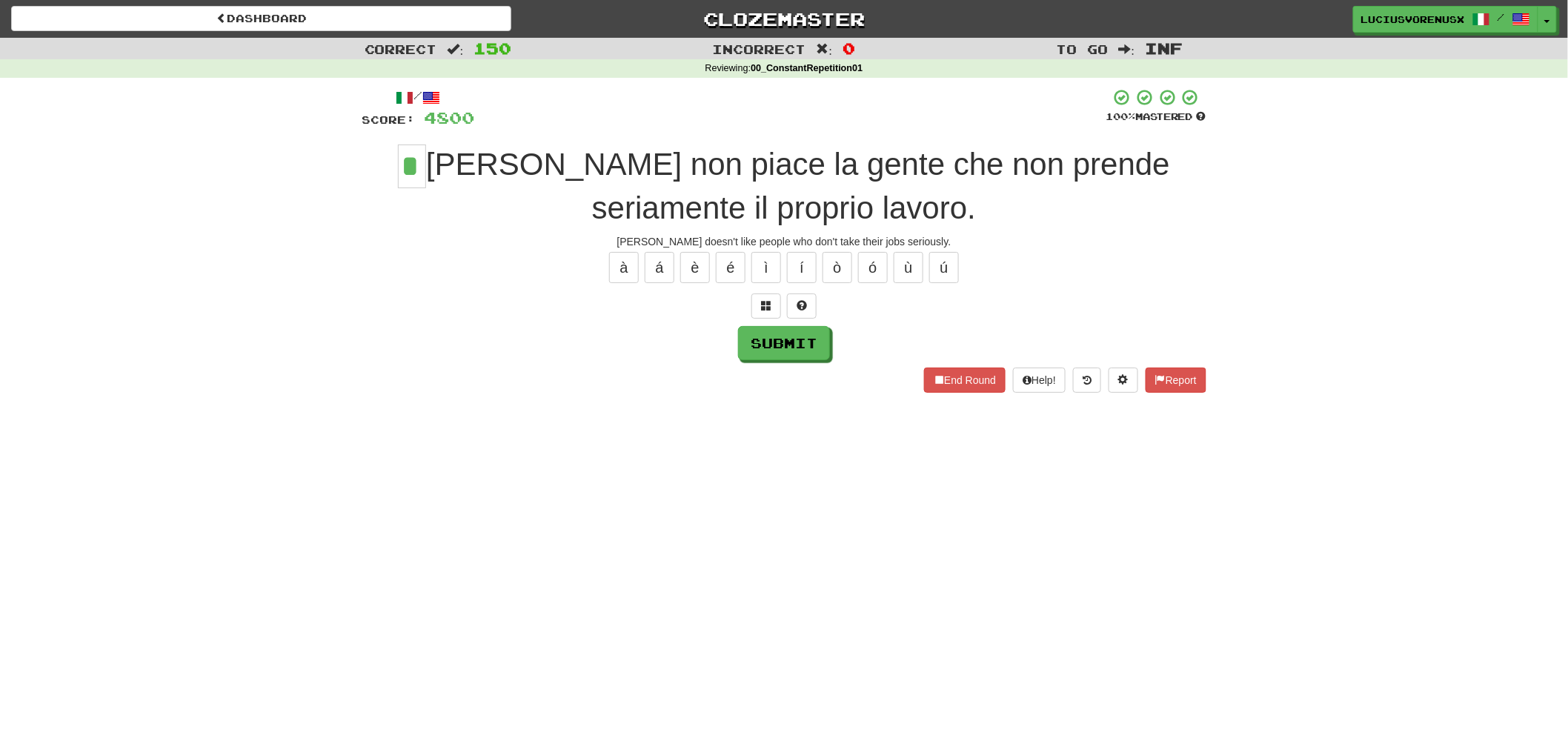
type input "*"
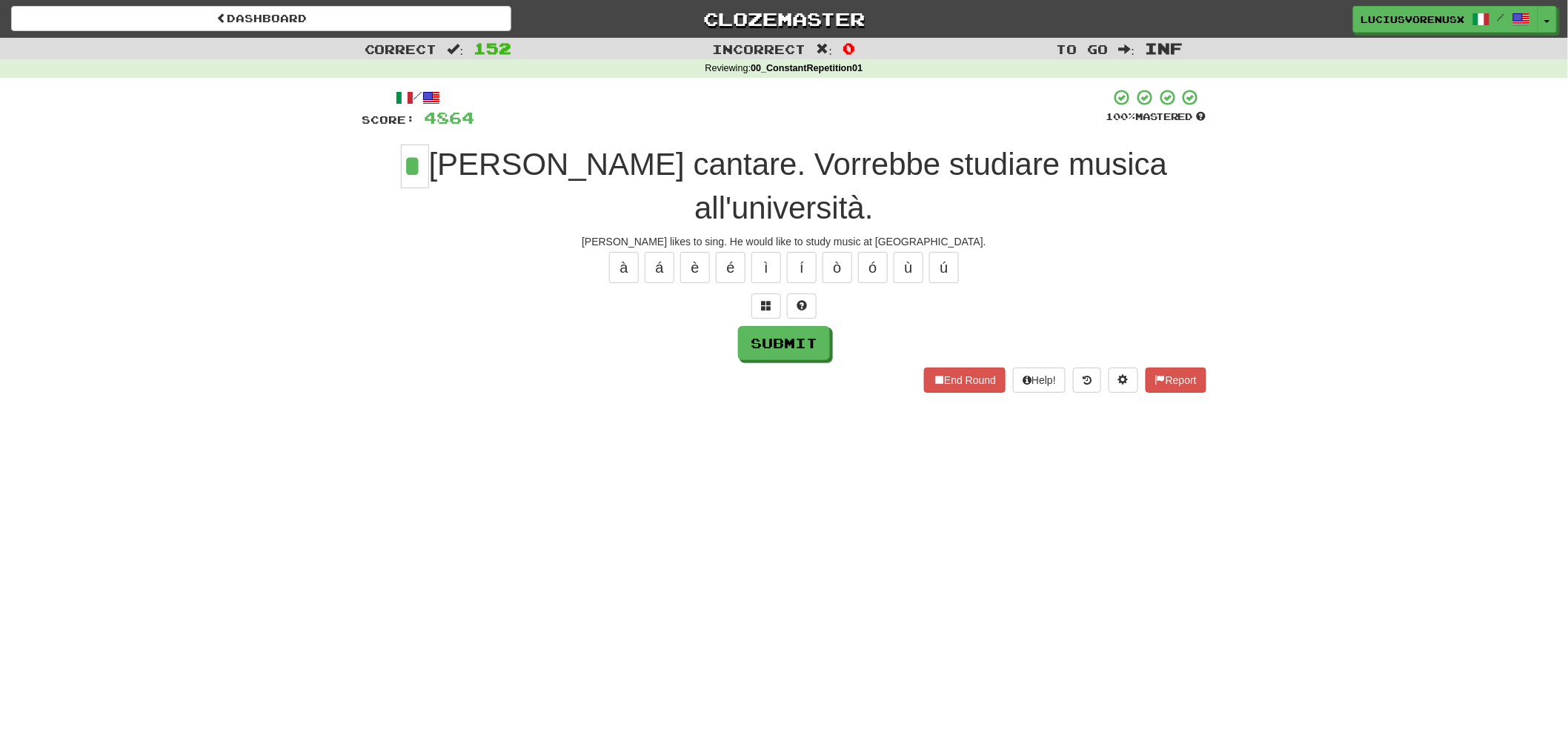
type input "*"
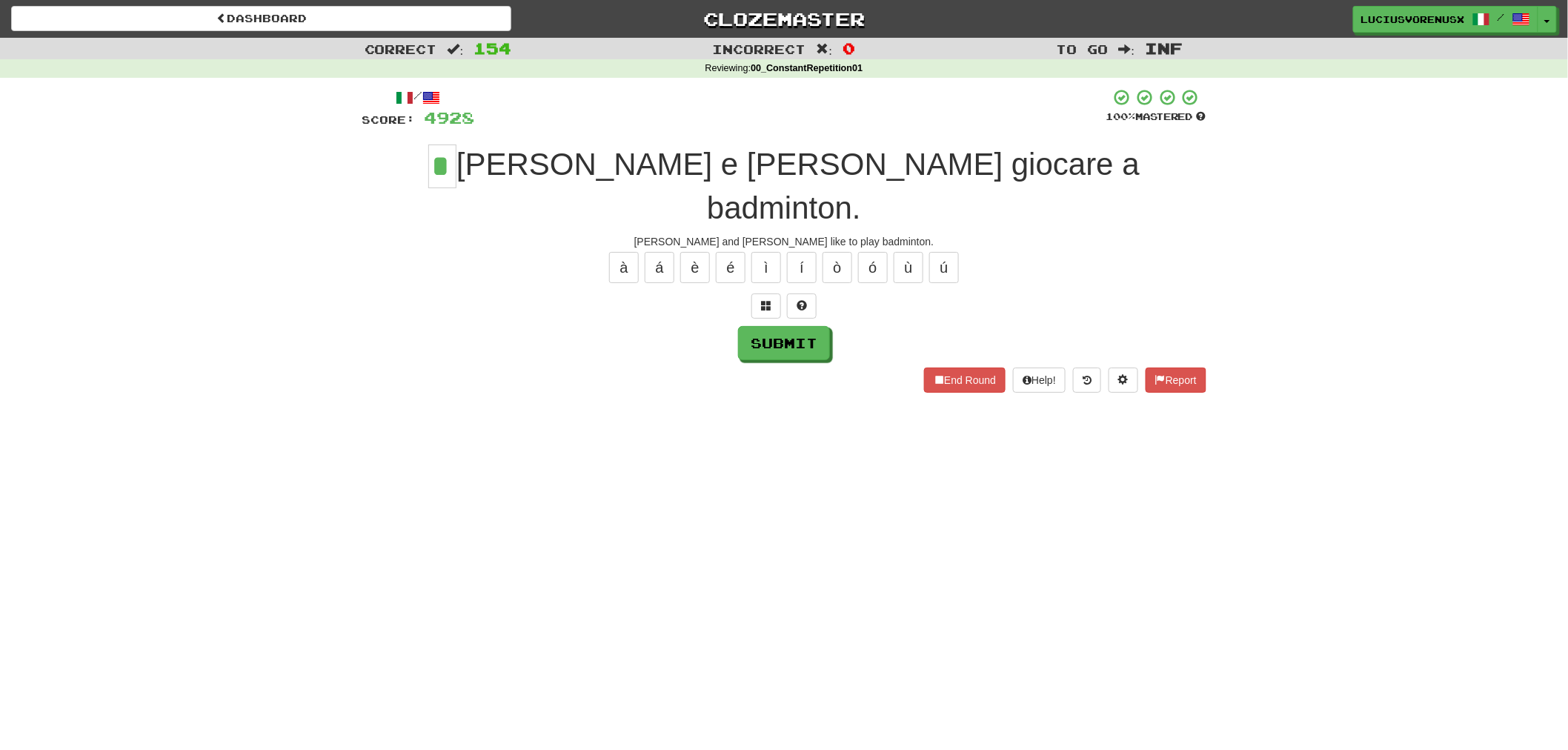
type input "*"
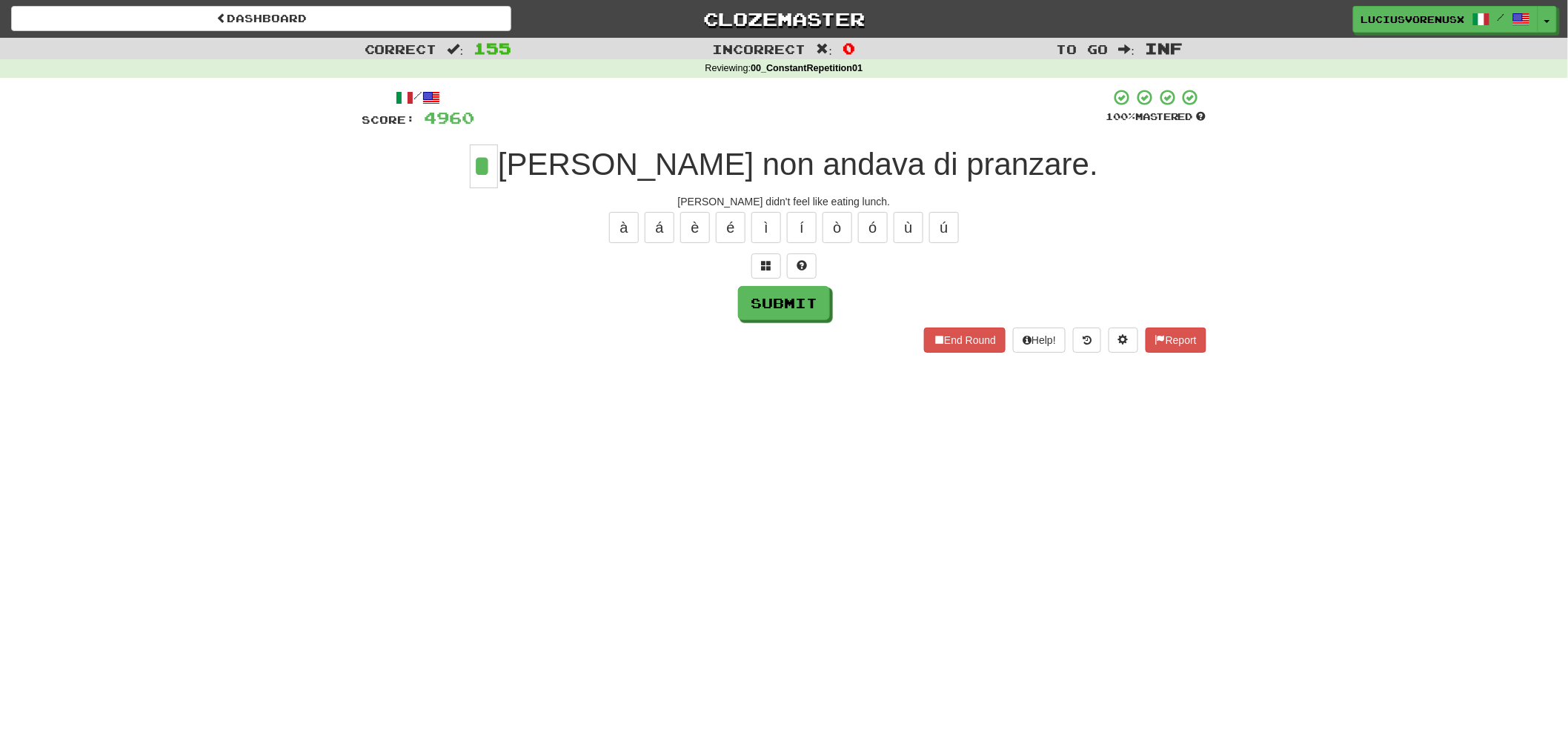
type input "*"
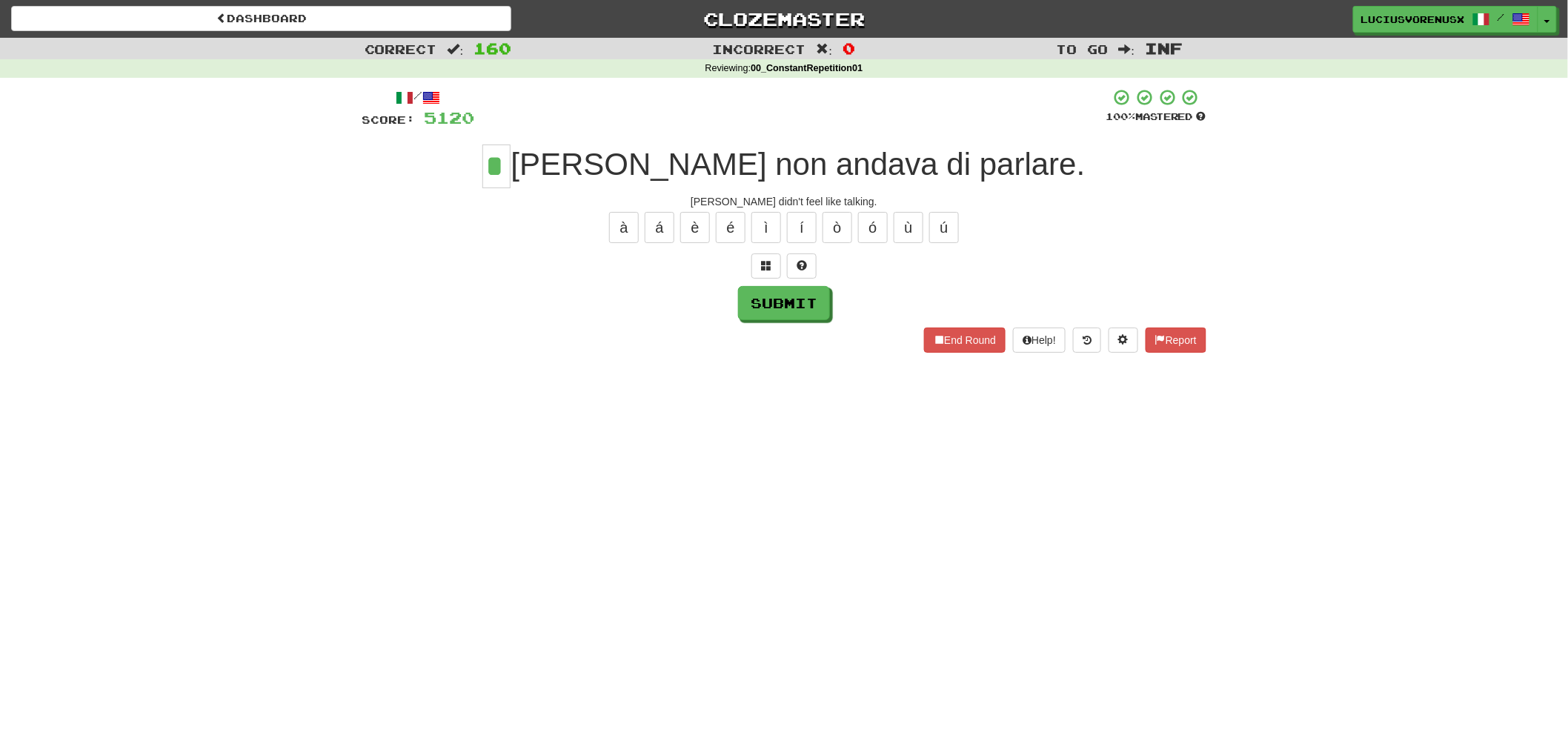
type input "*"
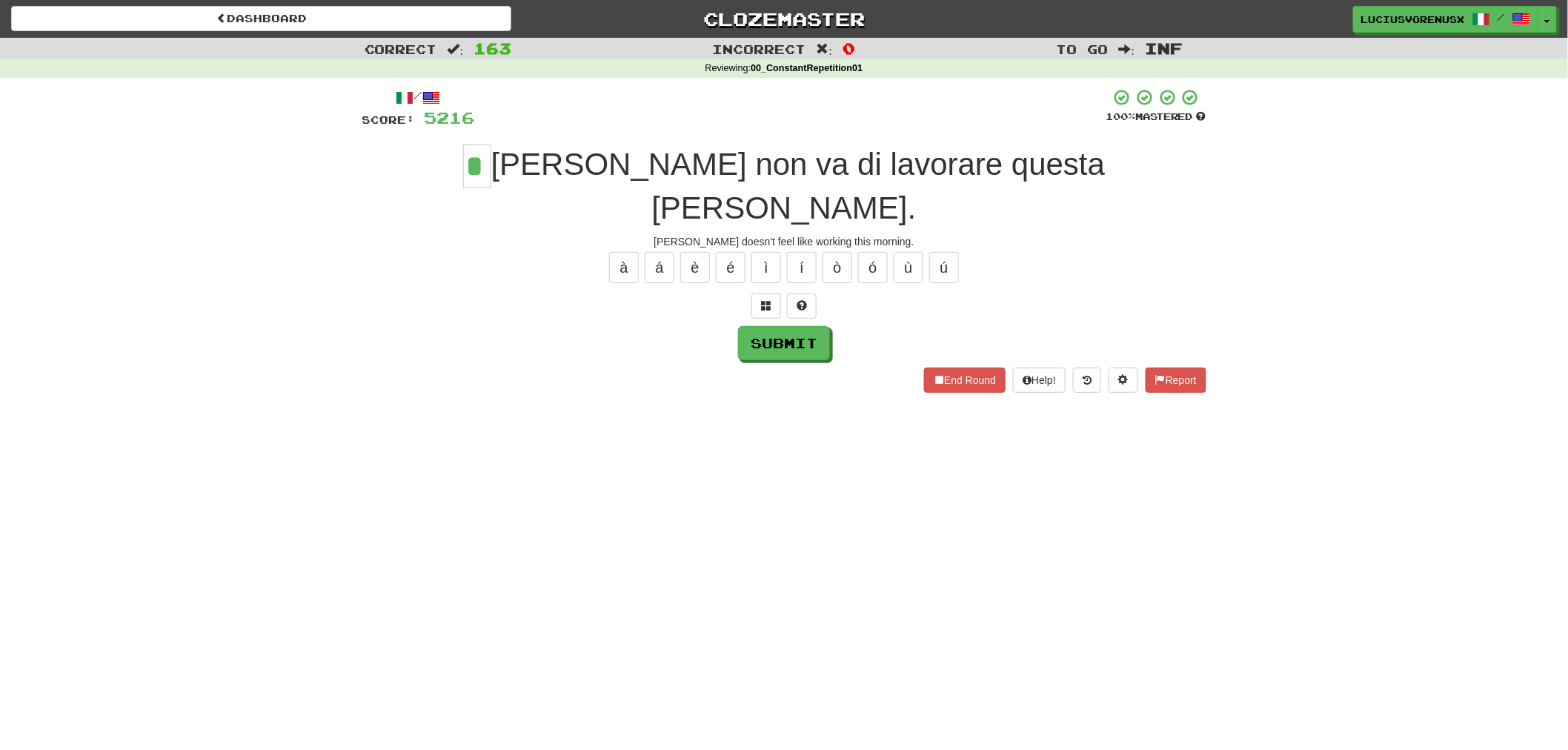
type input "*"
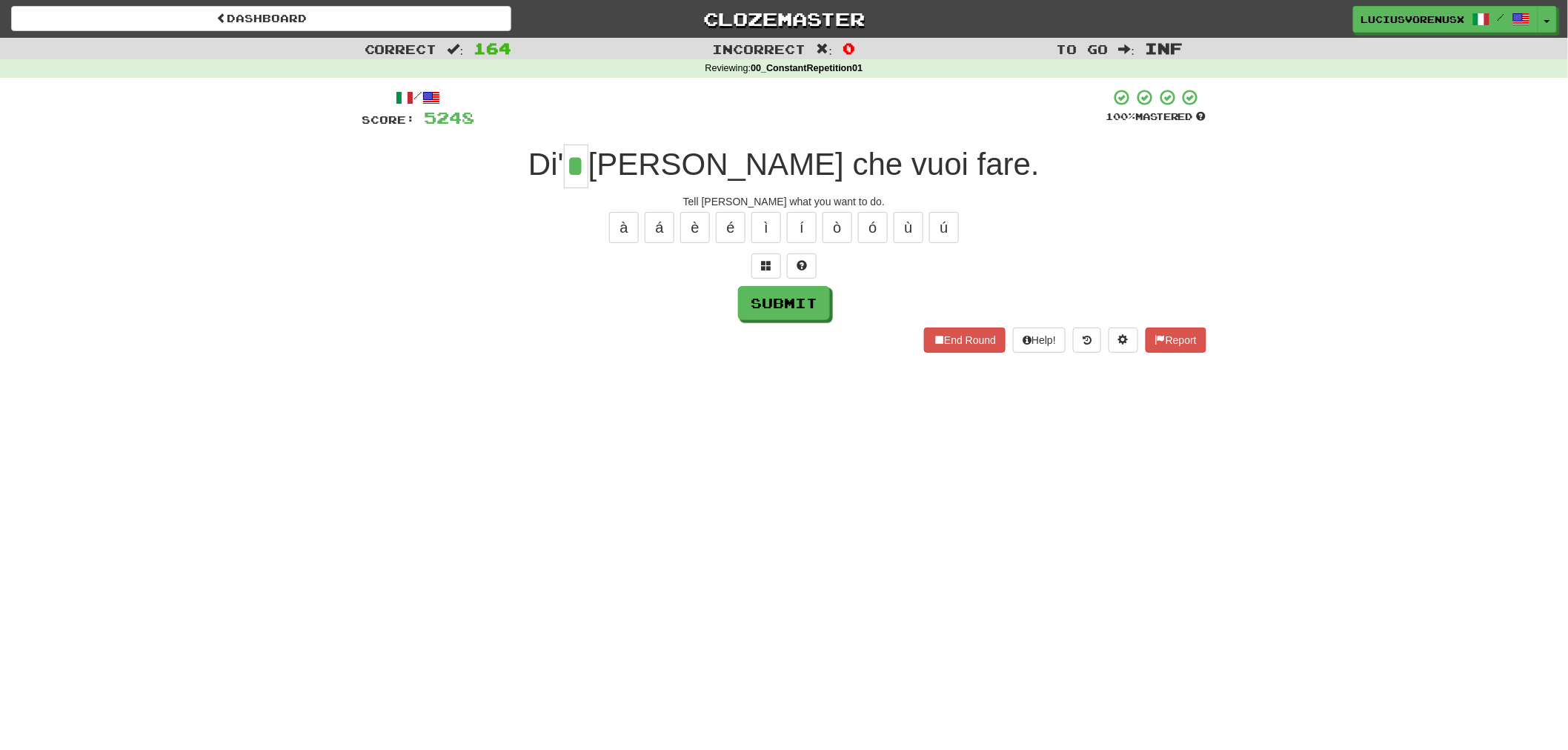
type input "*"
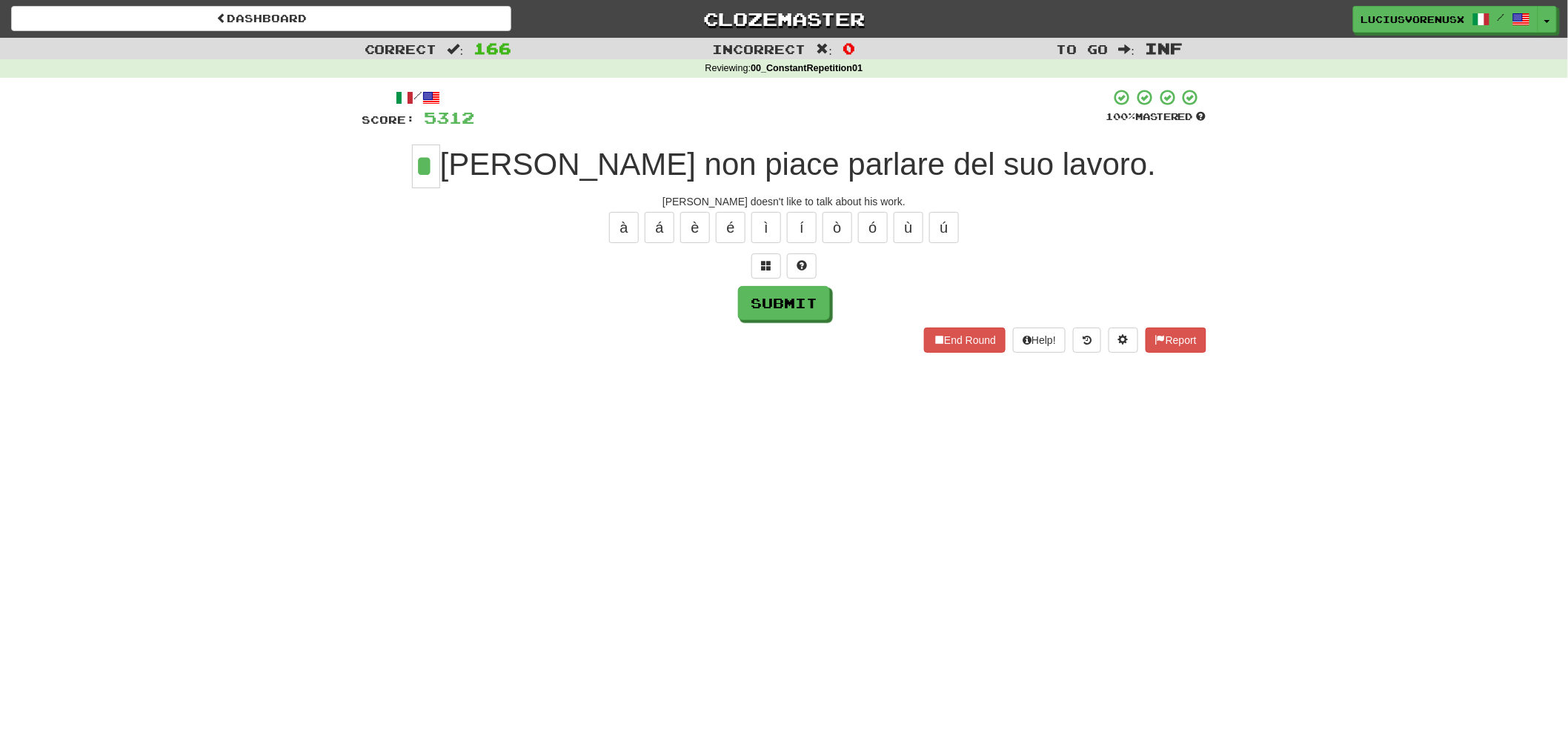
type input "*"
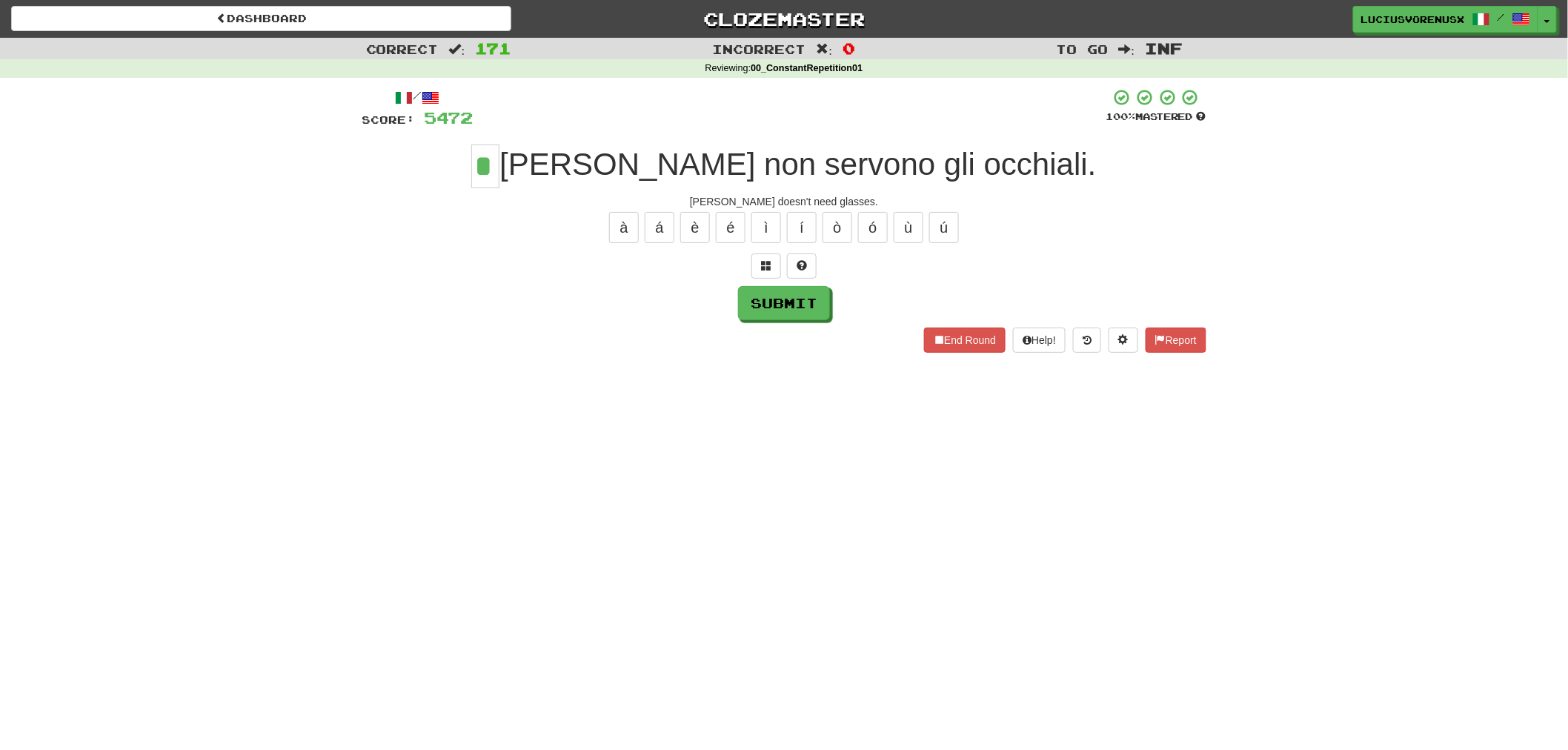
type input "*"
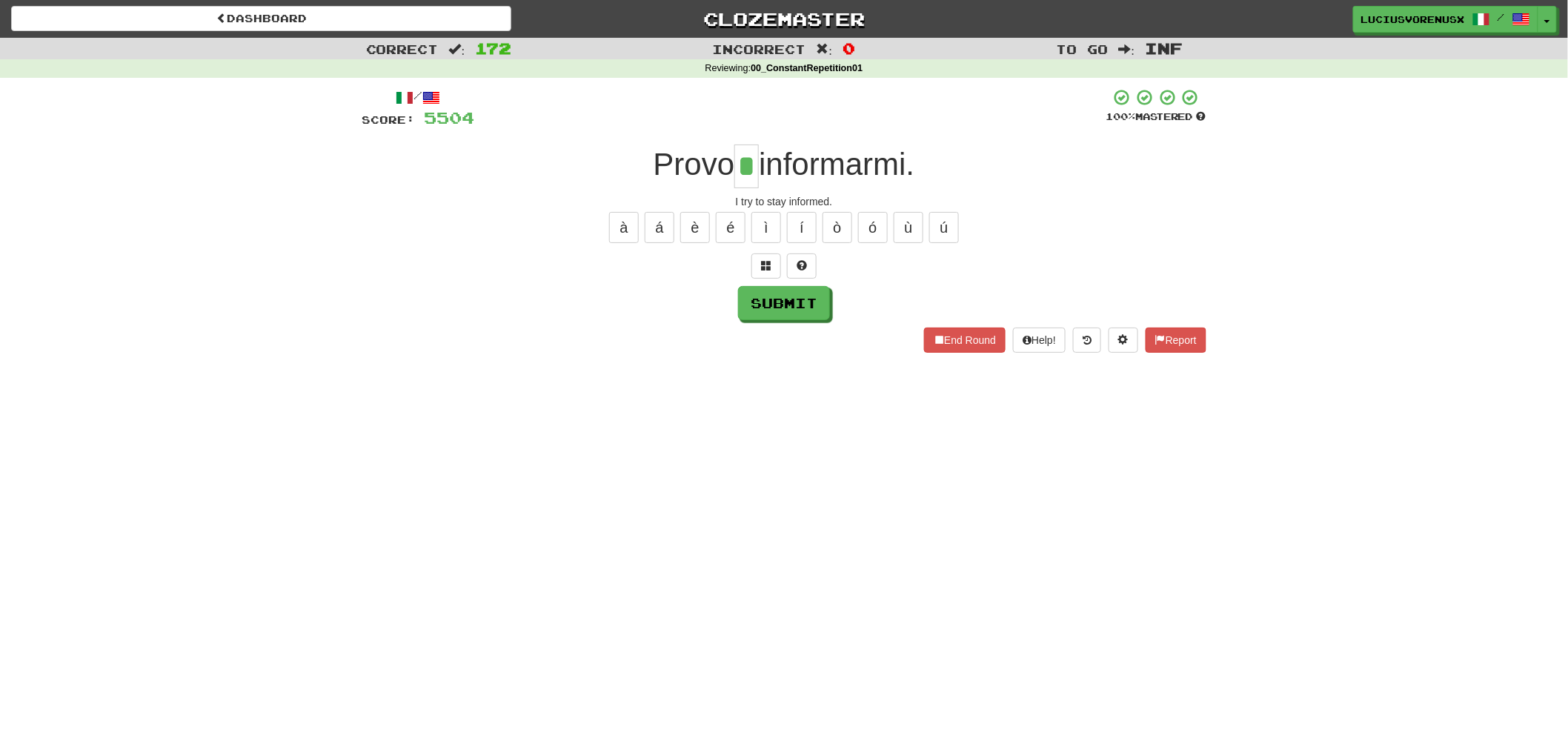
type input "*"
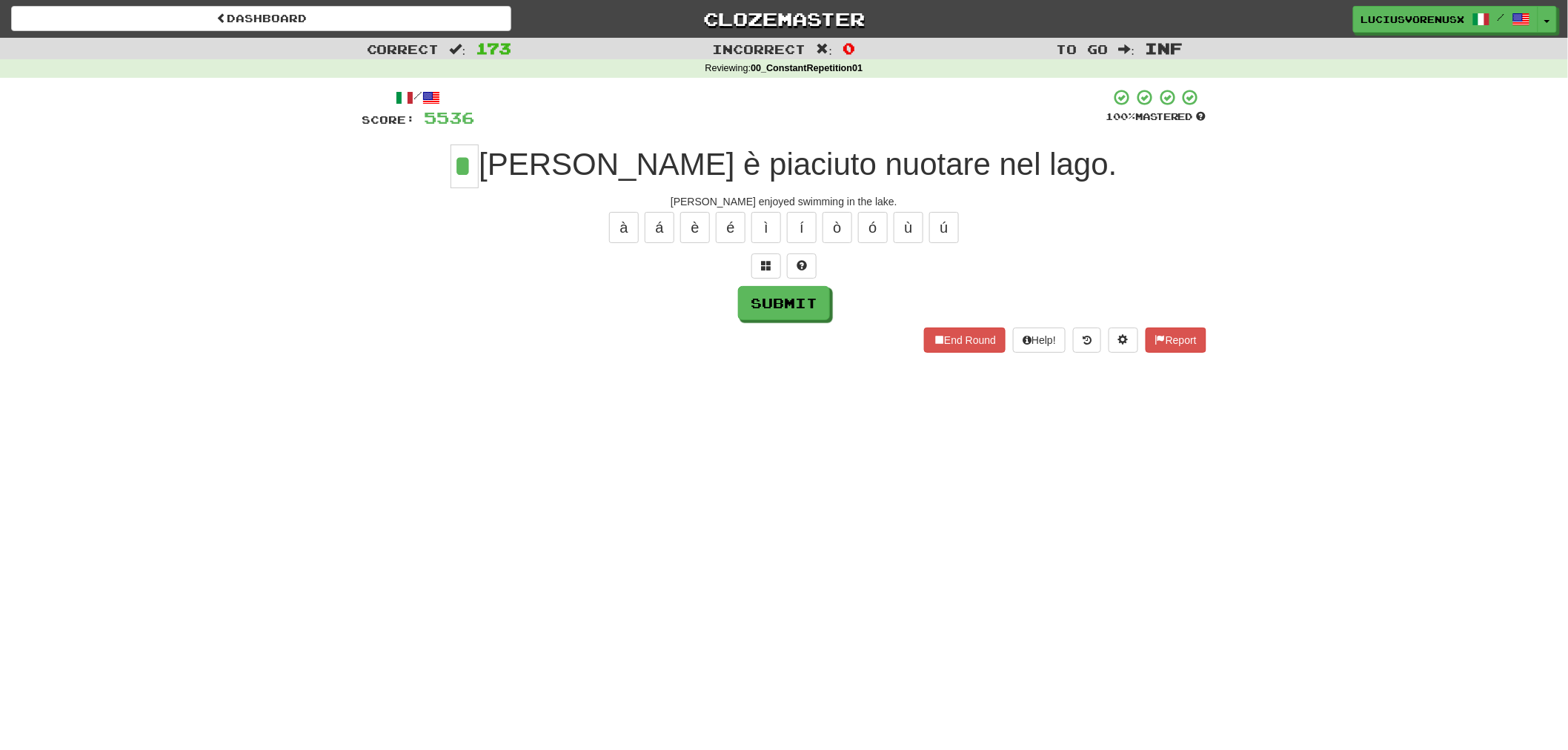
type input "*"
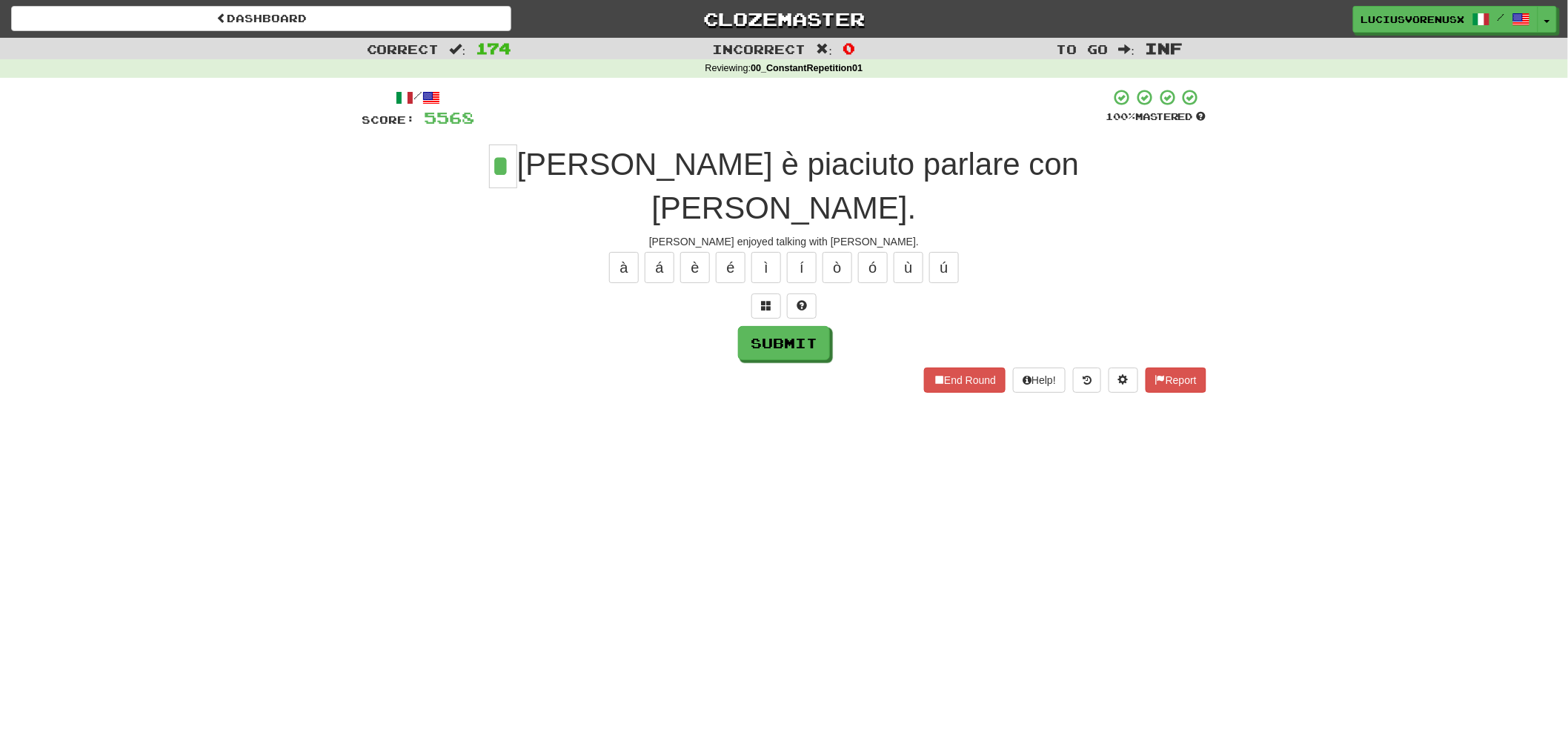
type input "*"
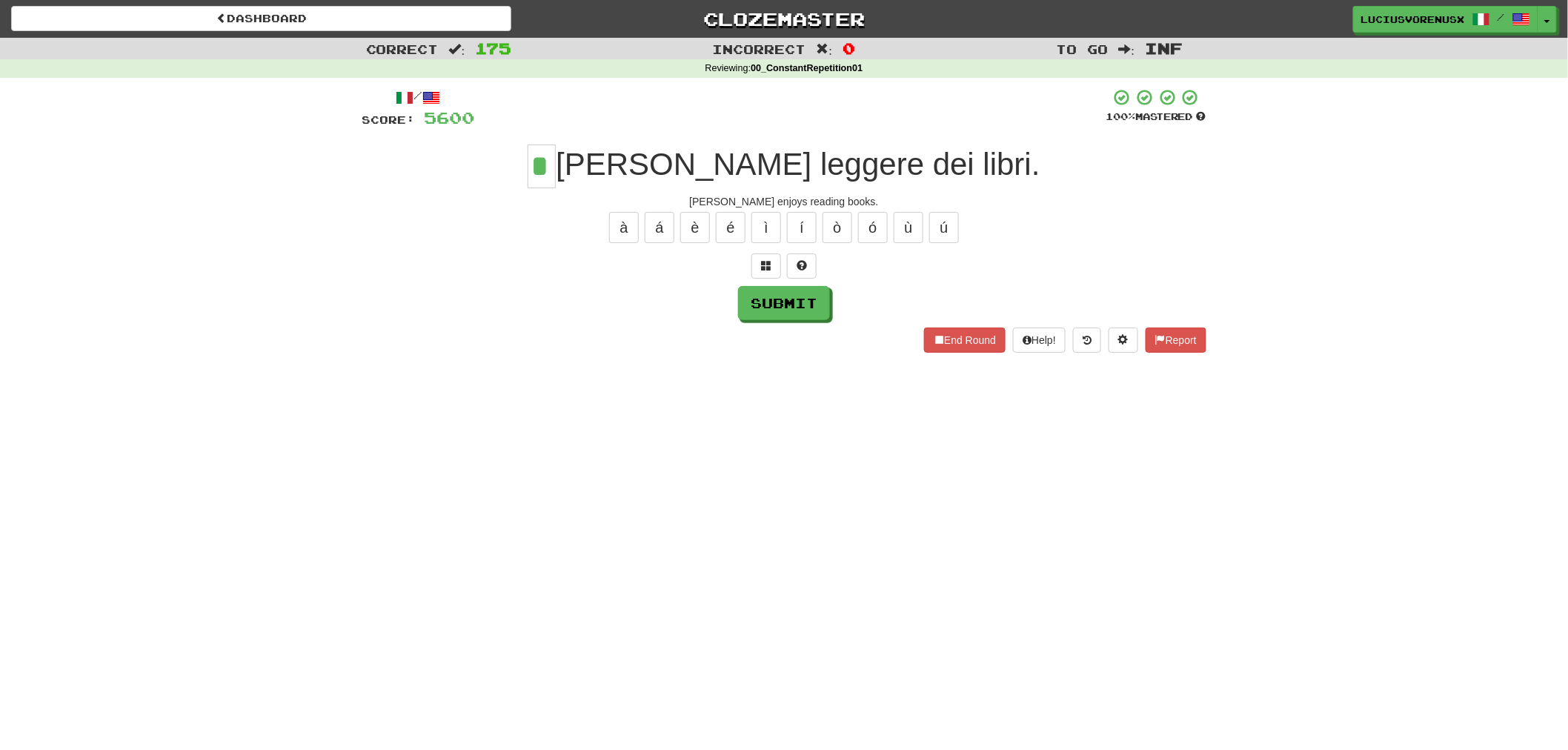
type input "*"
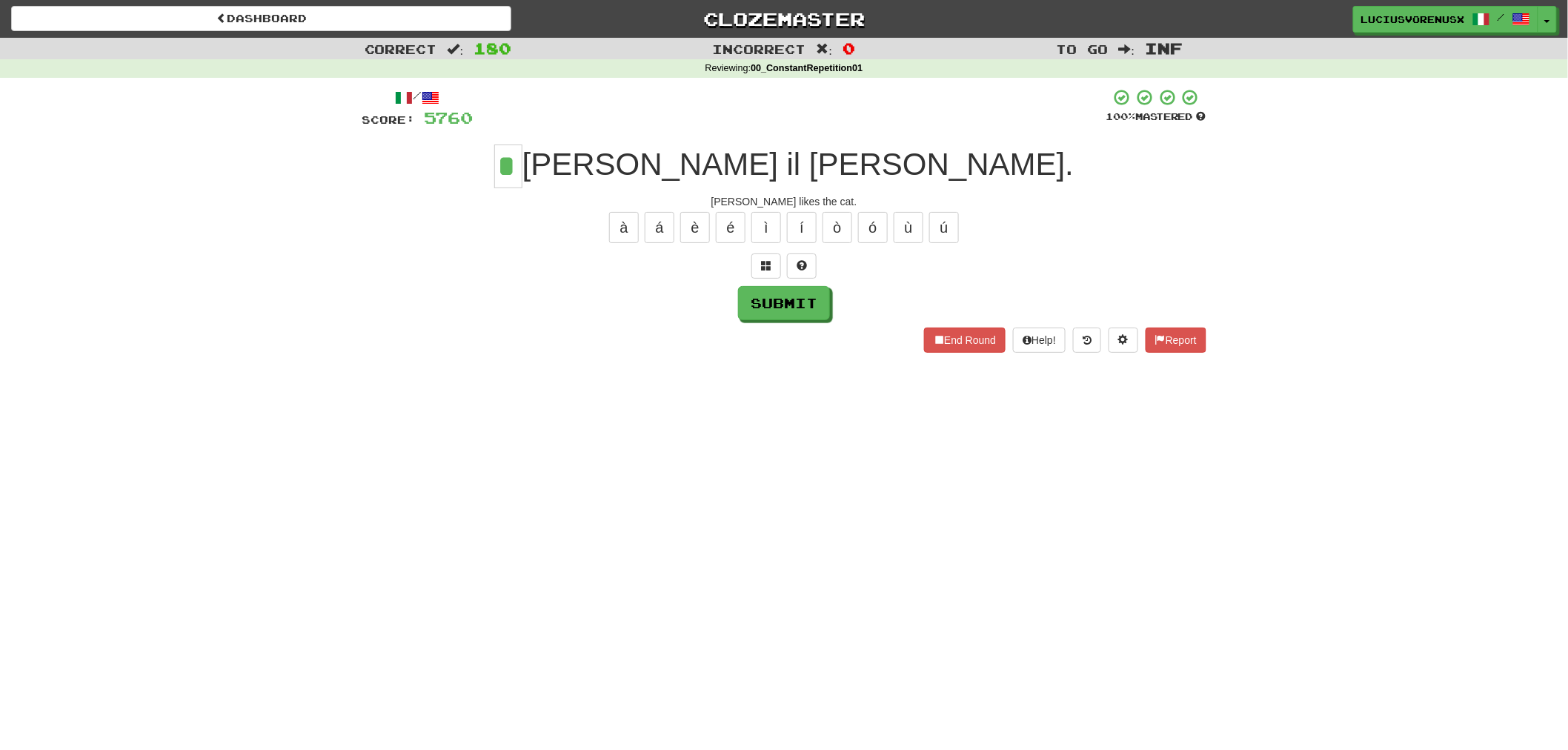
type input "*"
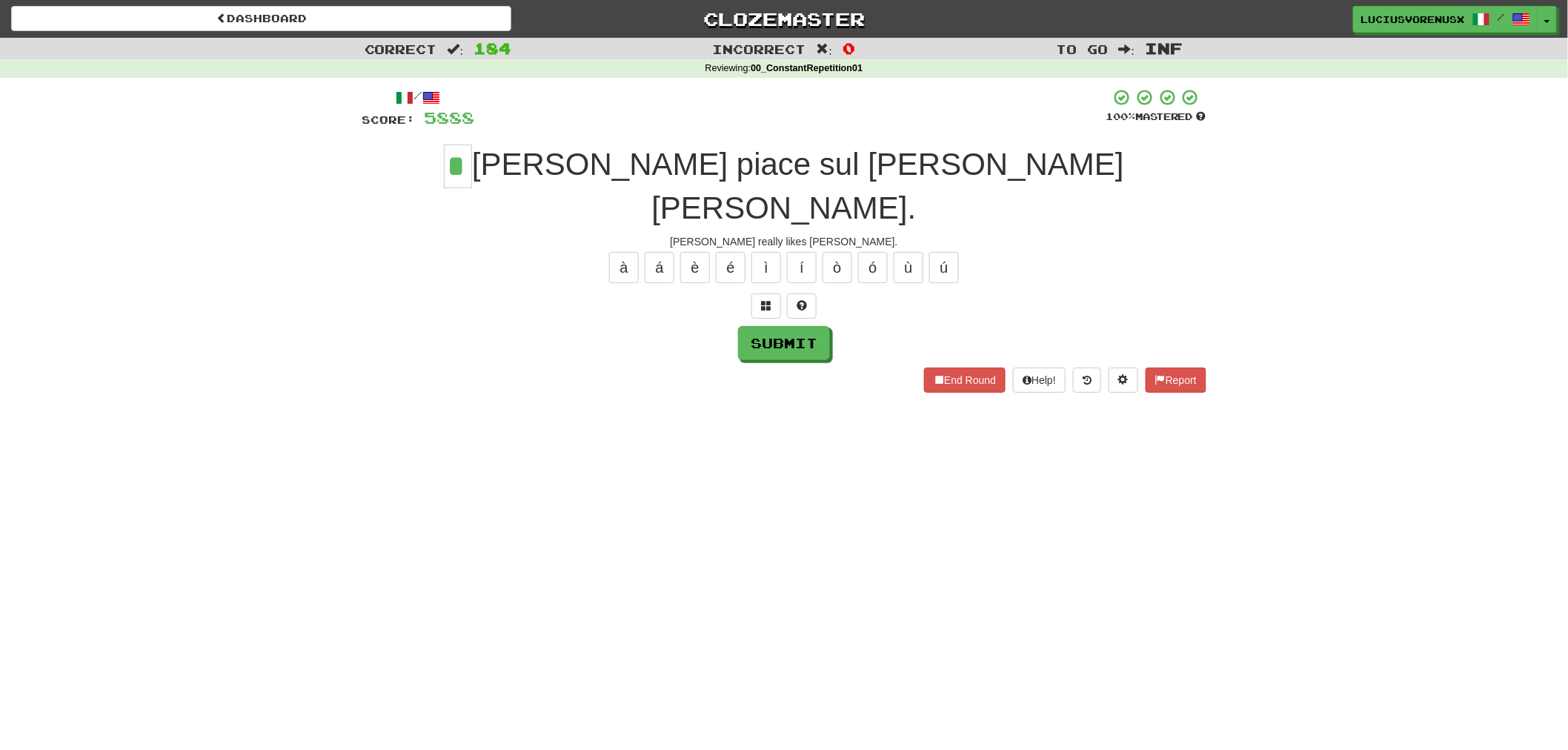
type input "*"
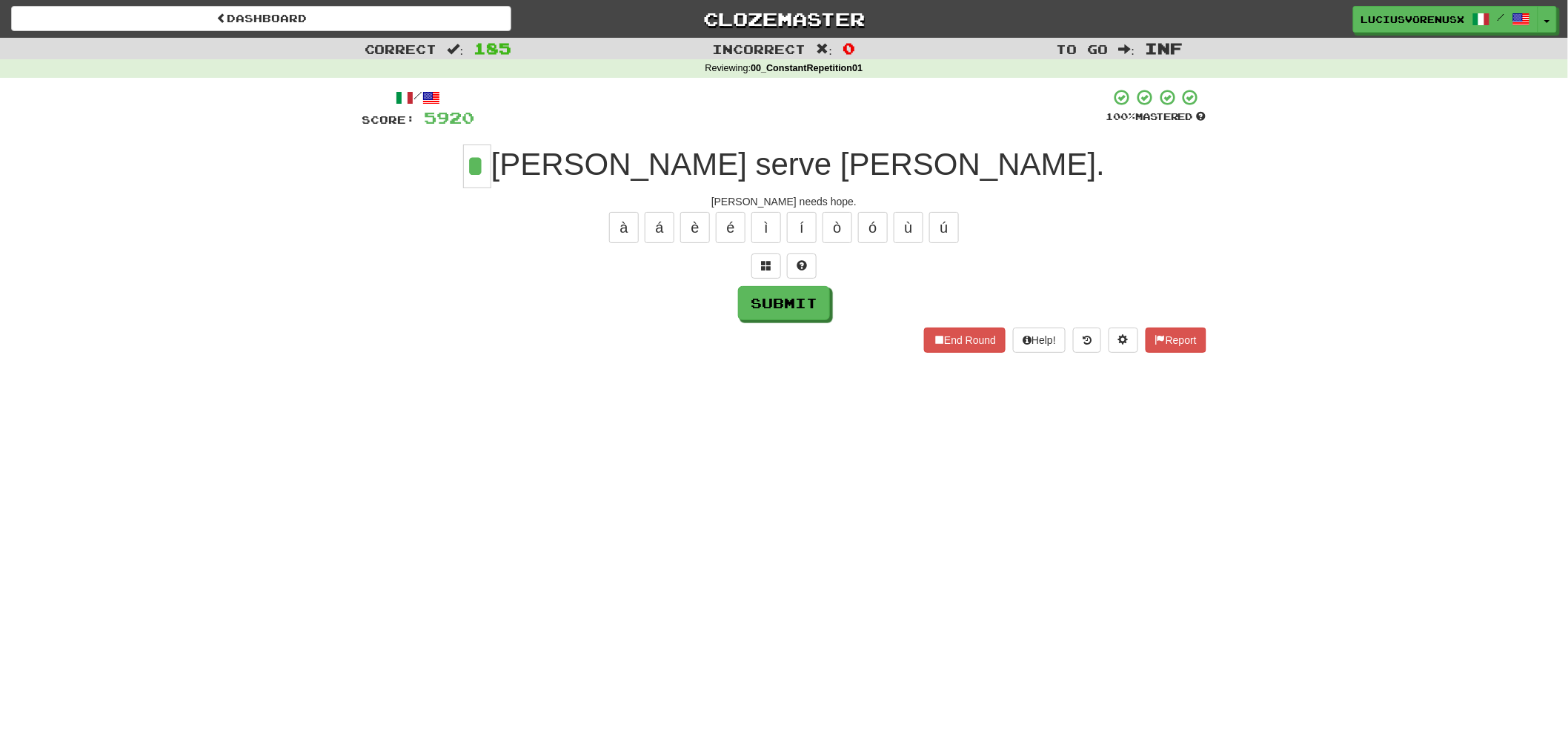
type input "*"
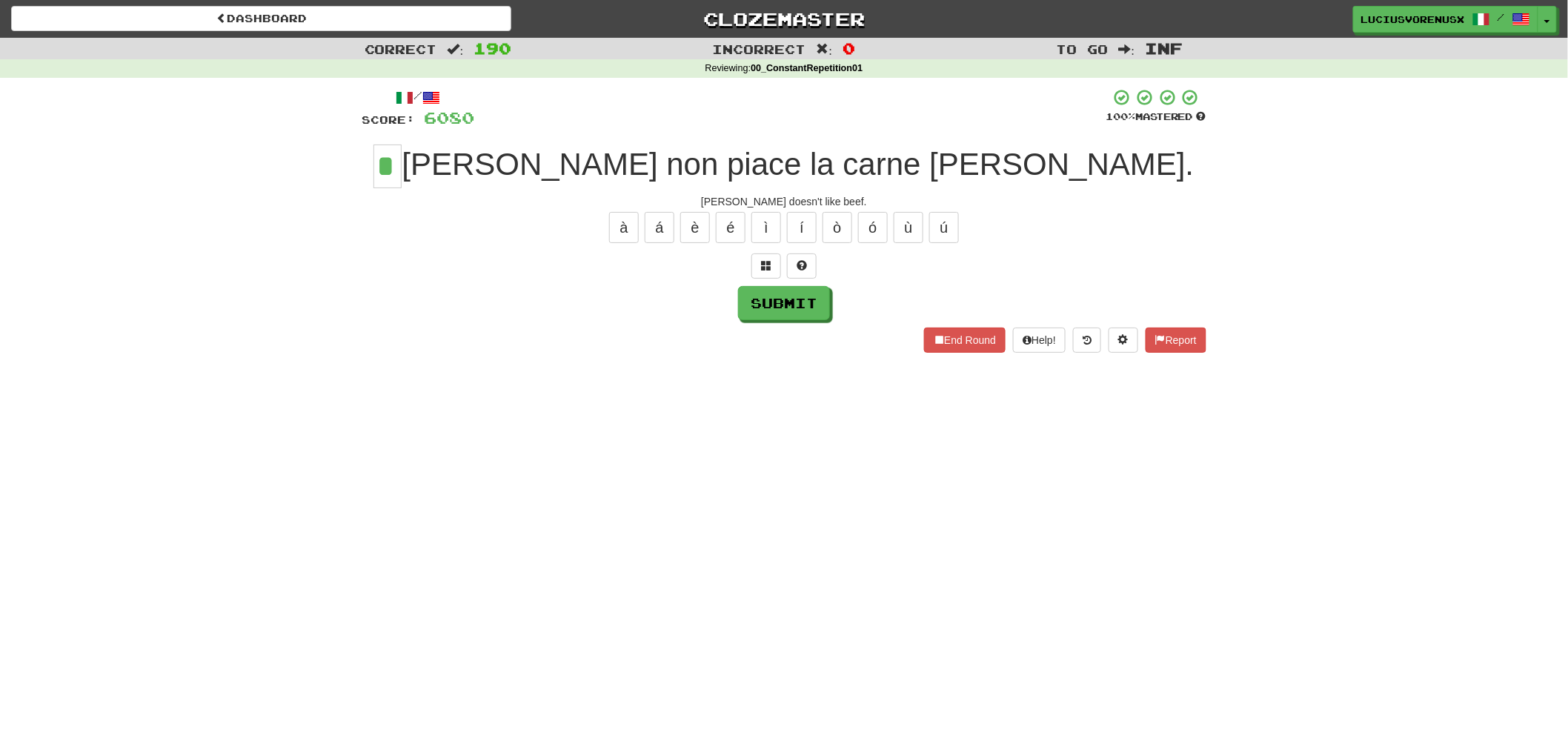
type input "*"
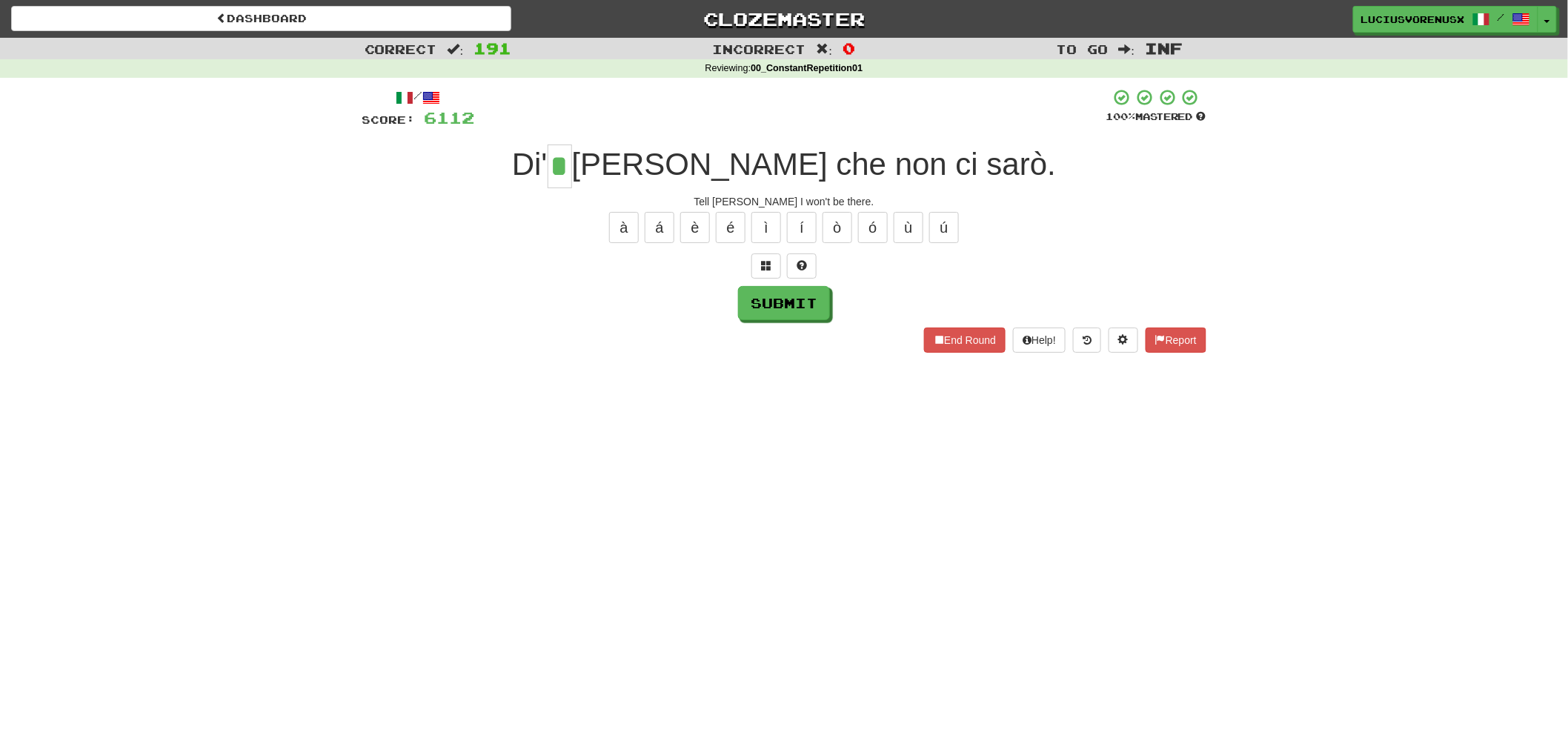
type input "*"
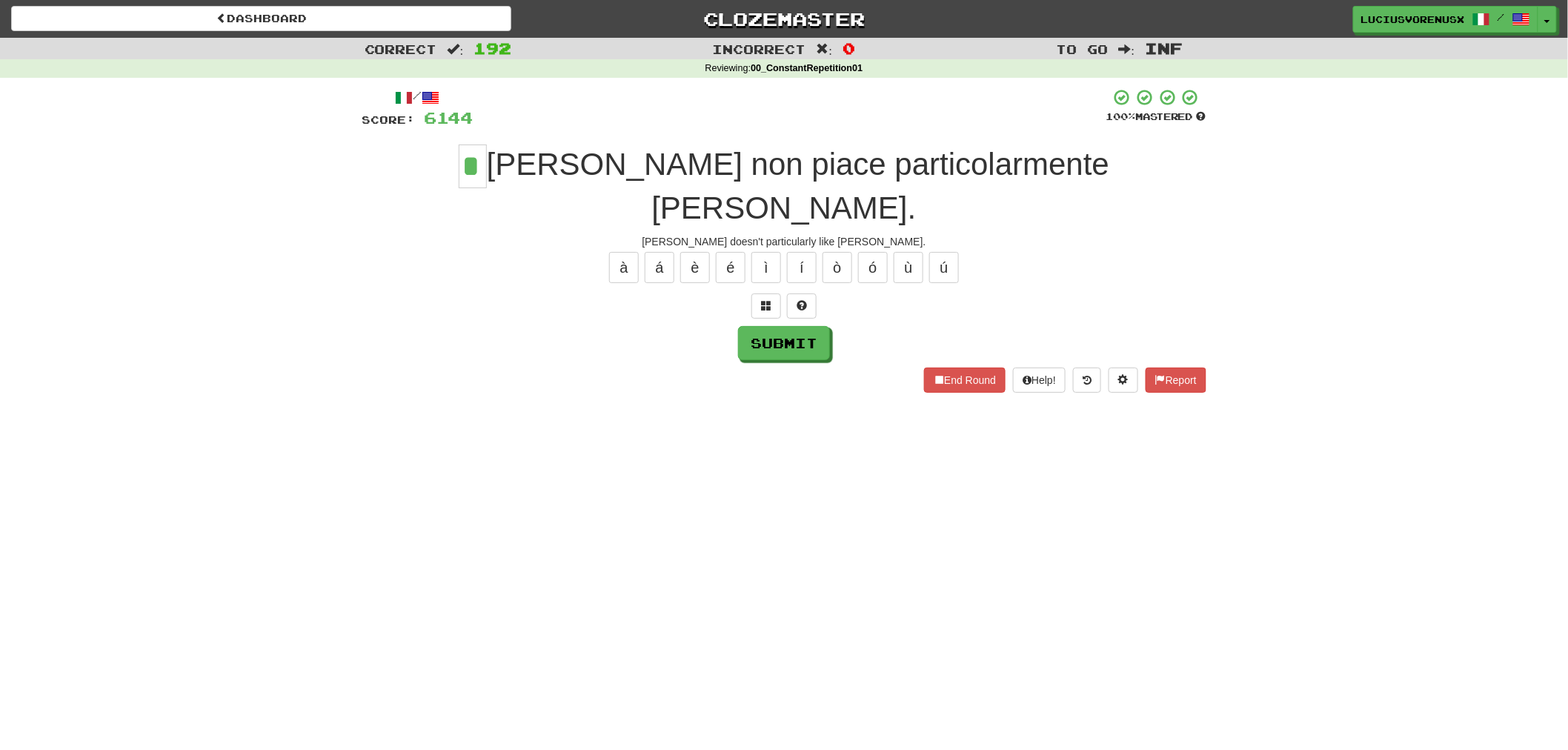
type input "*"
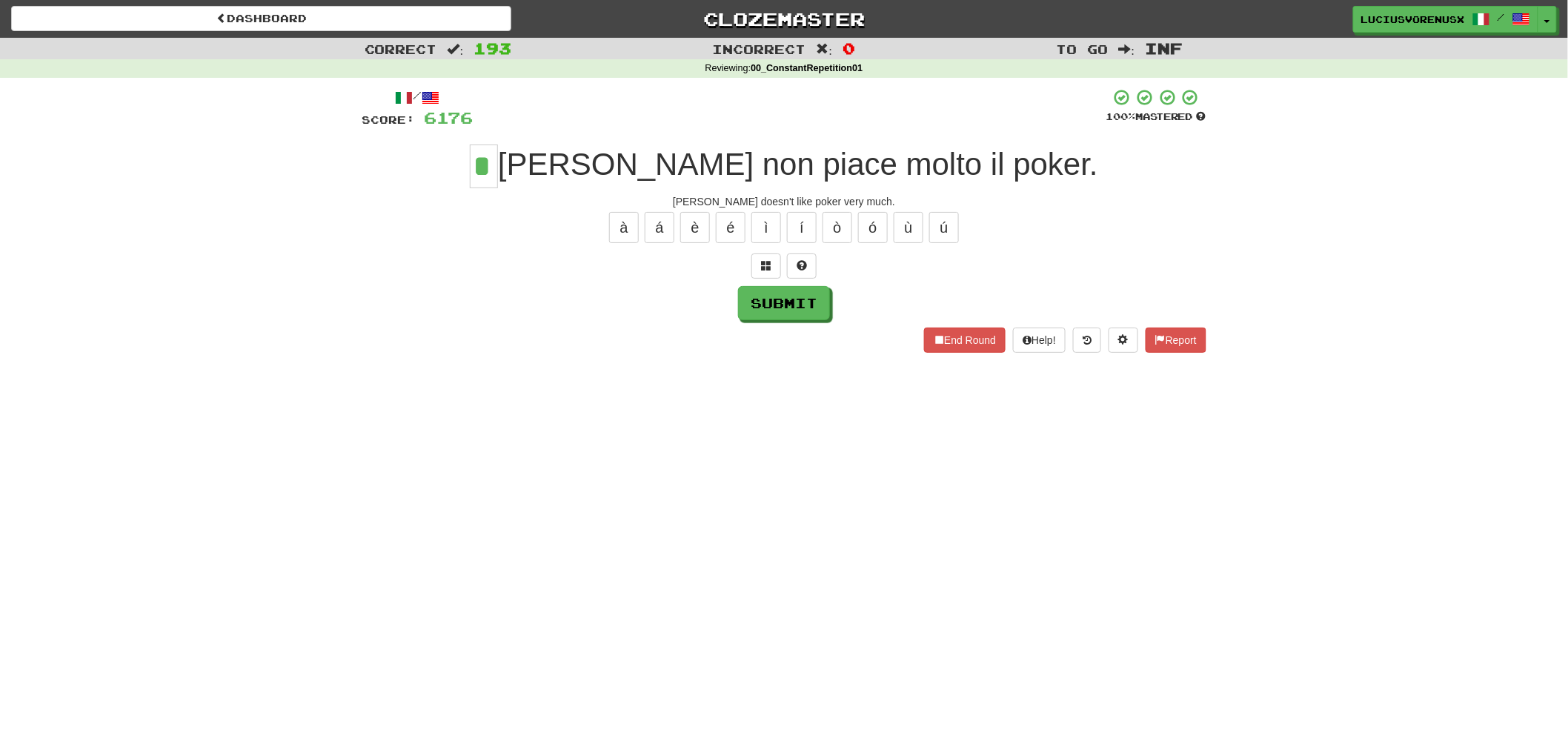
type input "*"
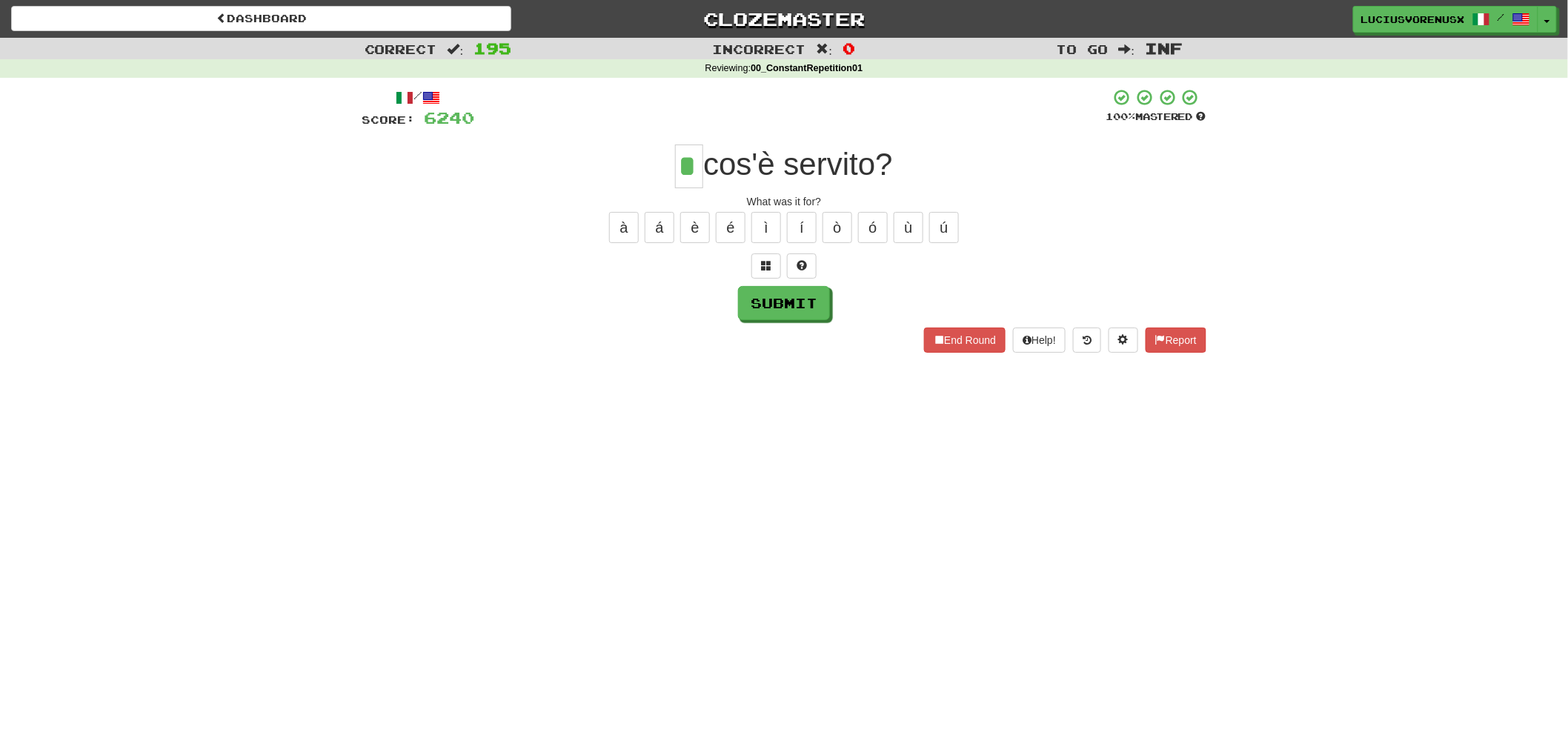
type input "*"
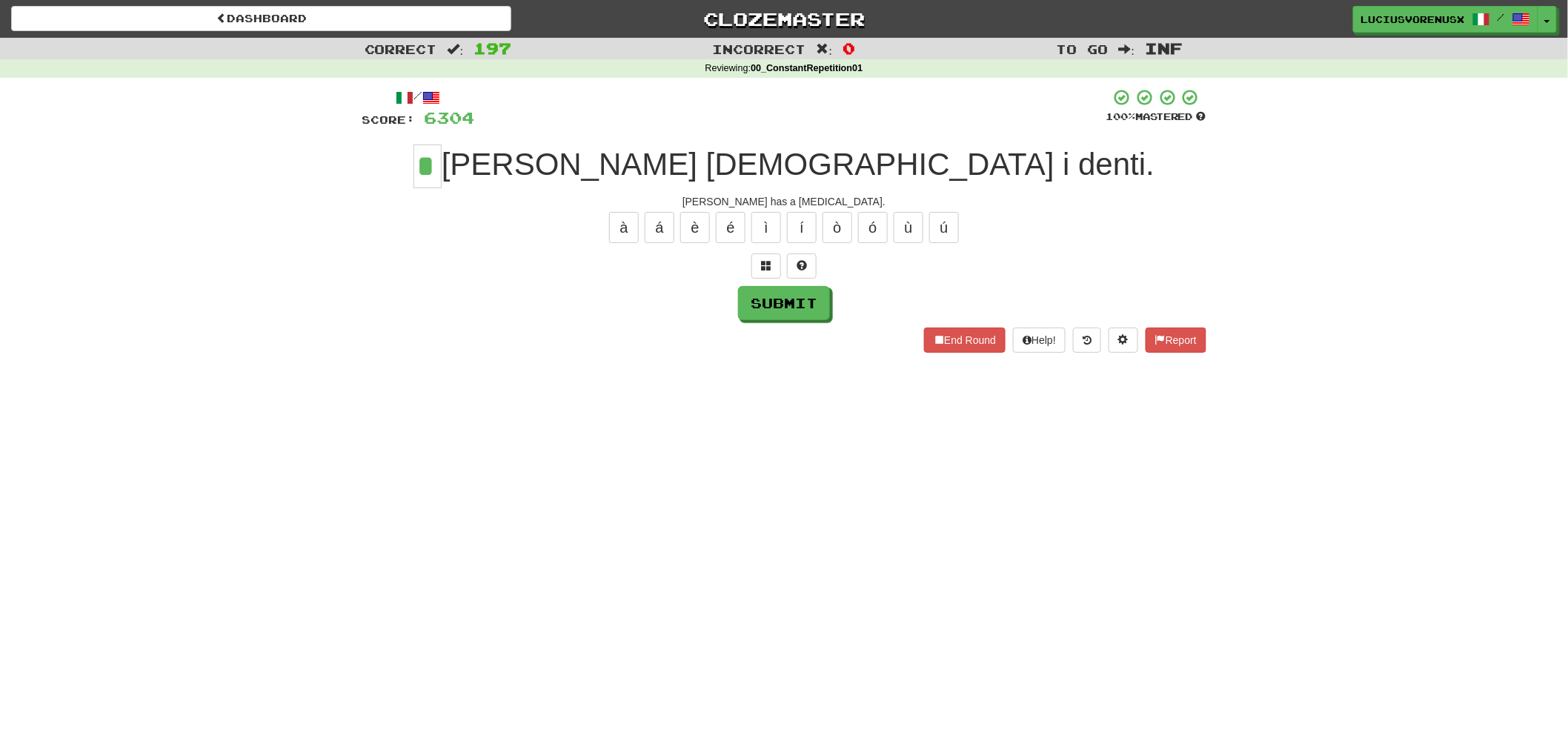
type input "*"
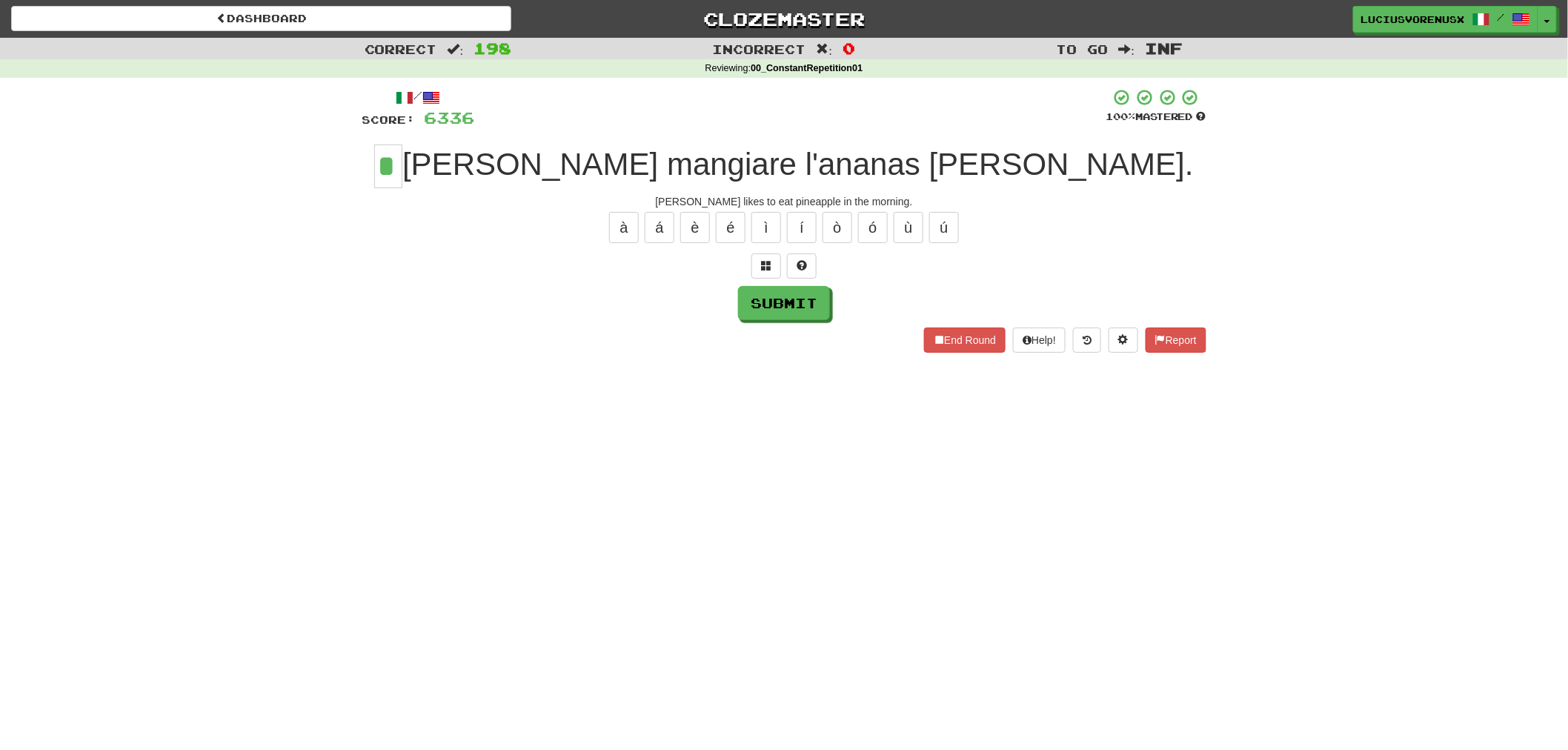
type input "*"
